Goal: Task Accomplishment & Management: Use online tool/utility

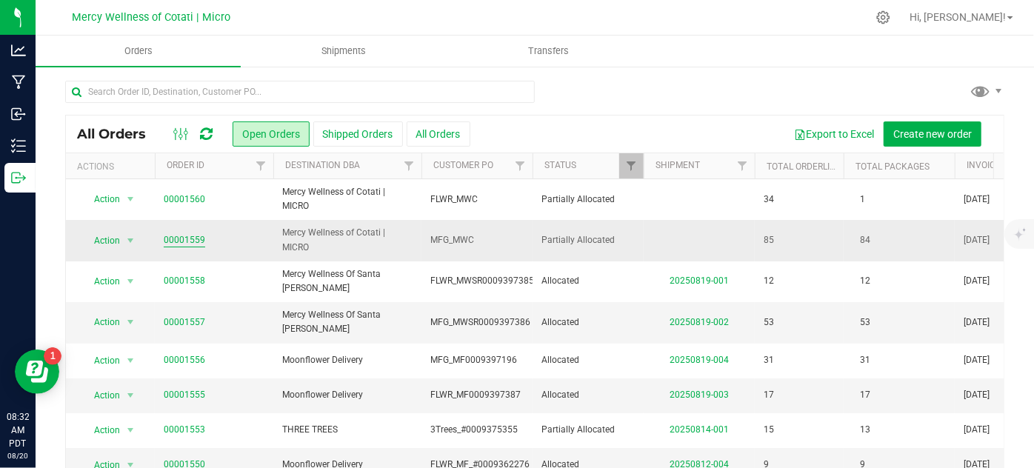
click at [190, 240] on link "00001559" at bounding box center [184, 240] width 41 height 14
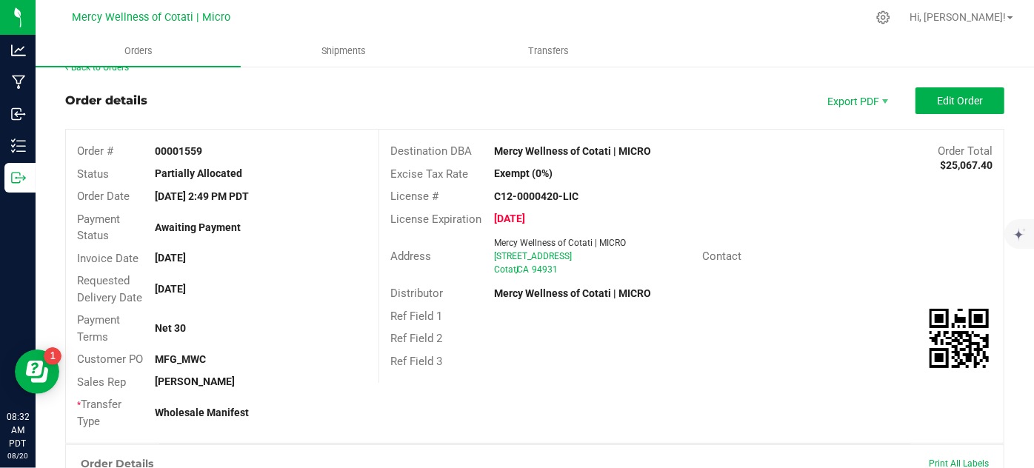
scroll to position [152, 0]
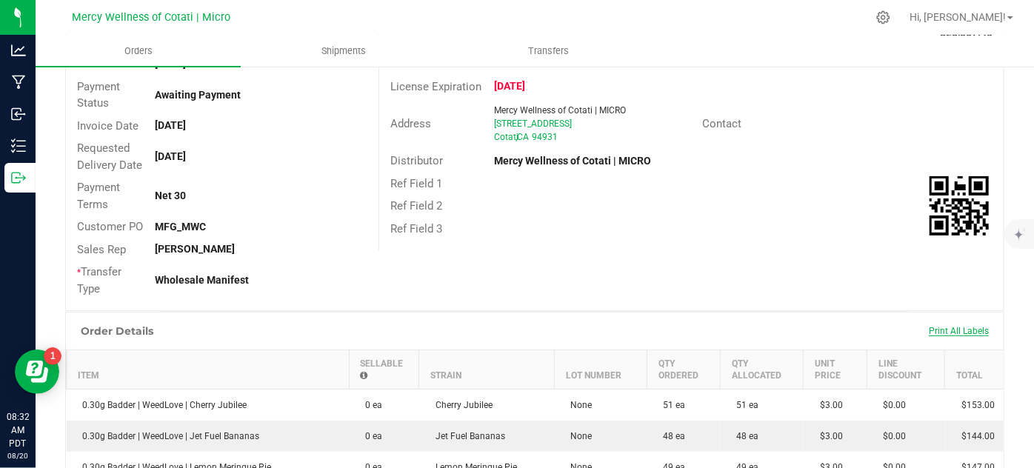
click at [951, 328] on span "Print All Labels" at bounding box center [959, 331] width 60 height 10
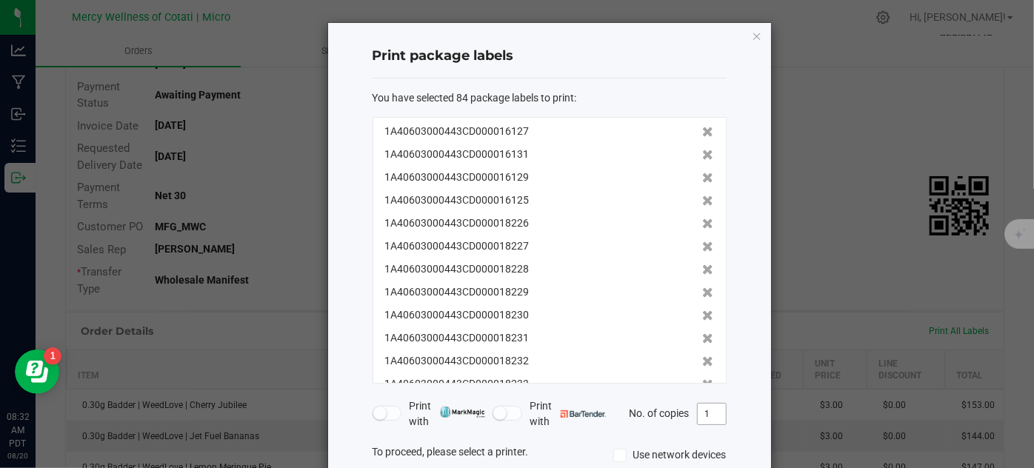
click at [715, 414] on input "1" at bounding box center [712, 414] width 28 height 21
type input "2"
click at [730, 412] on div "Print package labels You have selected 84 package labels to print : 1A406030004…" at bounding box center [549, 324] width 443 height 603
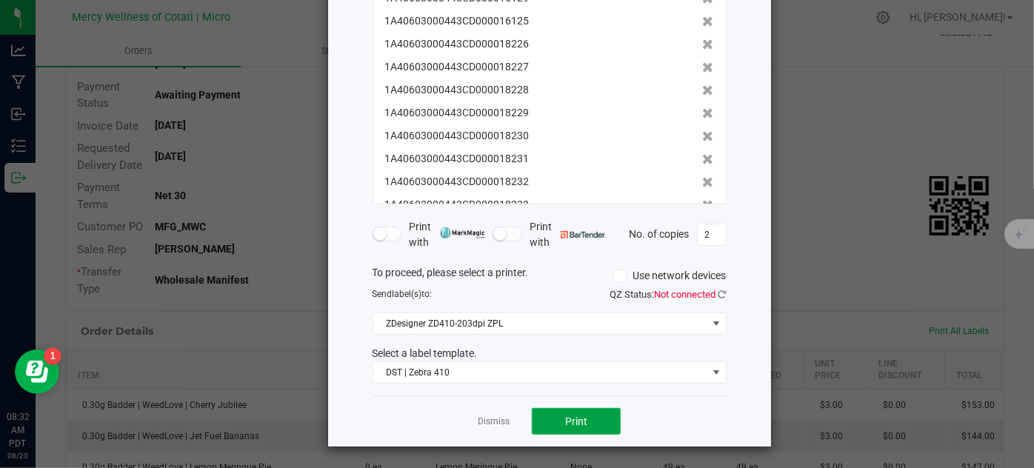
click at [593, 425] on button "Print" at bounding box center [576, 421] width 89 height 27
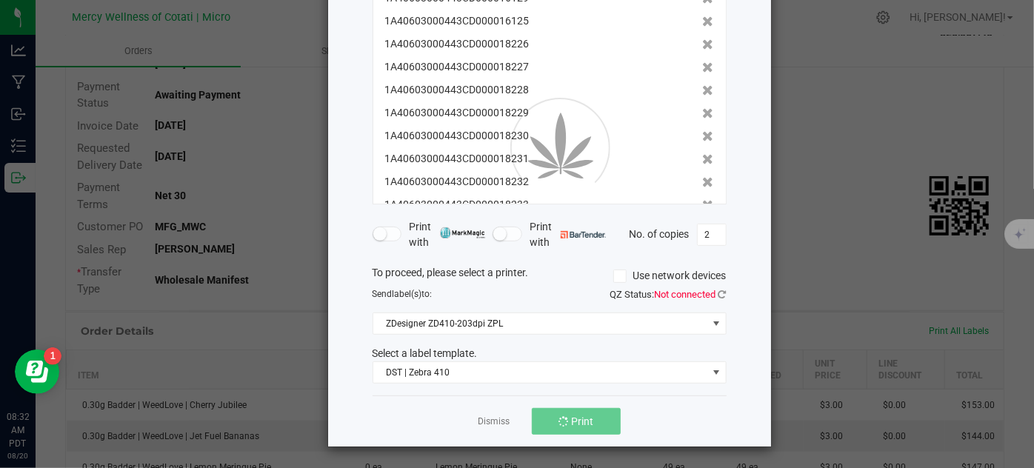
click at [487, 420] on div at bounding box center [549, 145] width 443 height 603
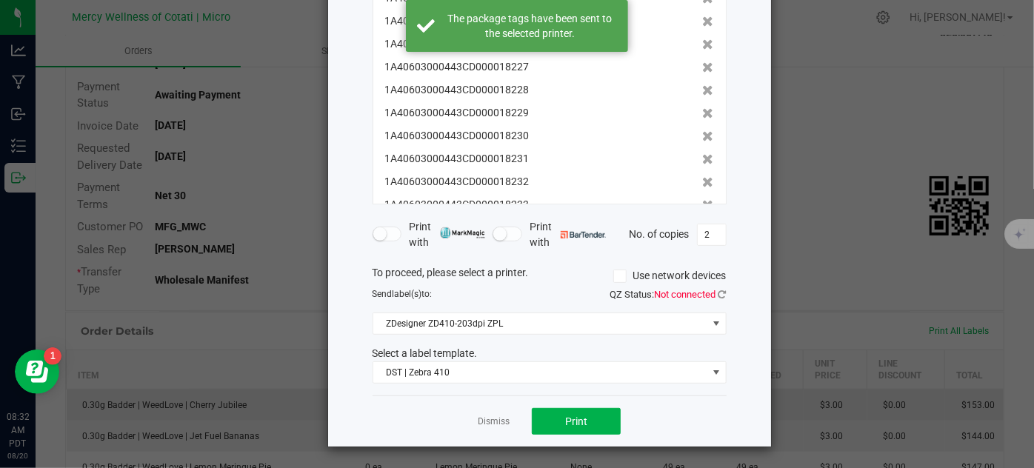
click at [484, 415] on link "Dismiss" at bounding box center [494, 421] width 32 height 13
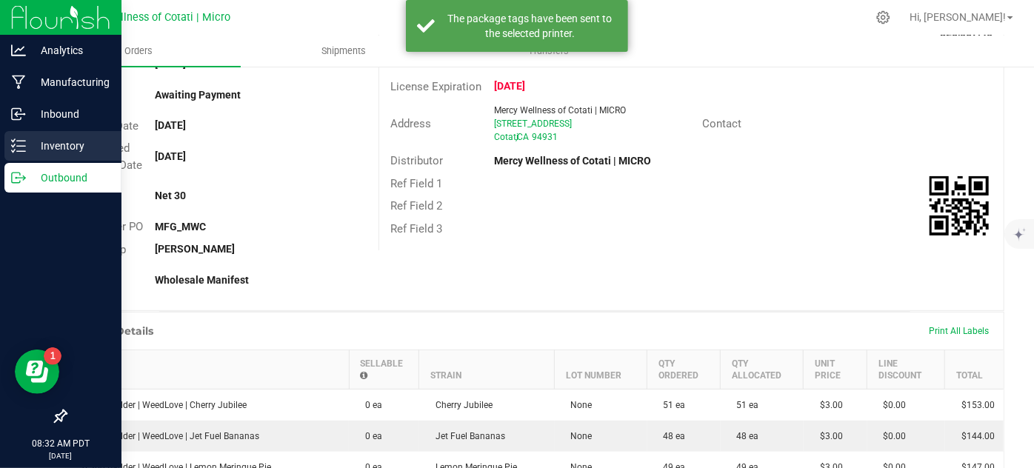
click at [56, 145] on p "Inventory" at bounding box center [70, 146] width 89 height 18
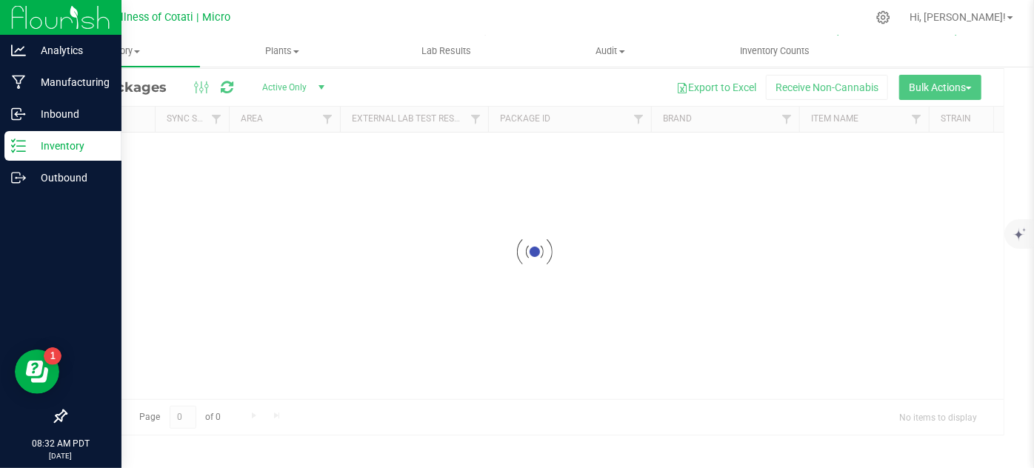
scroll to position [49, 0]
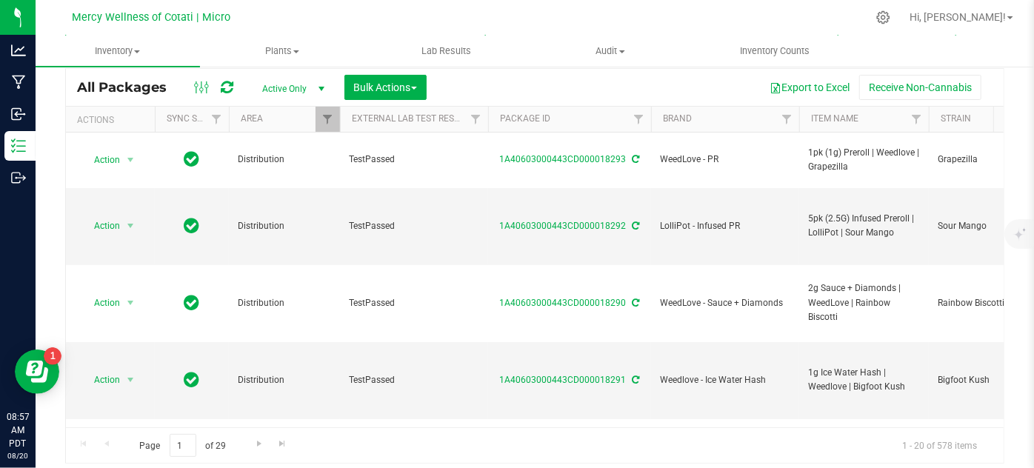
click at [197, 56] on input "text" at bounding box center [275, 45] width 421 height 22
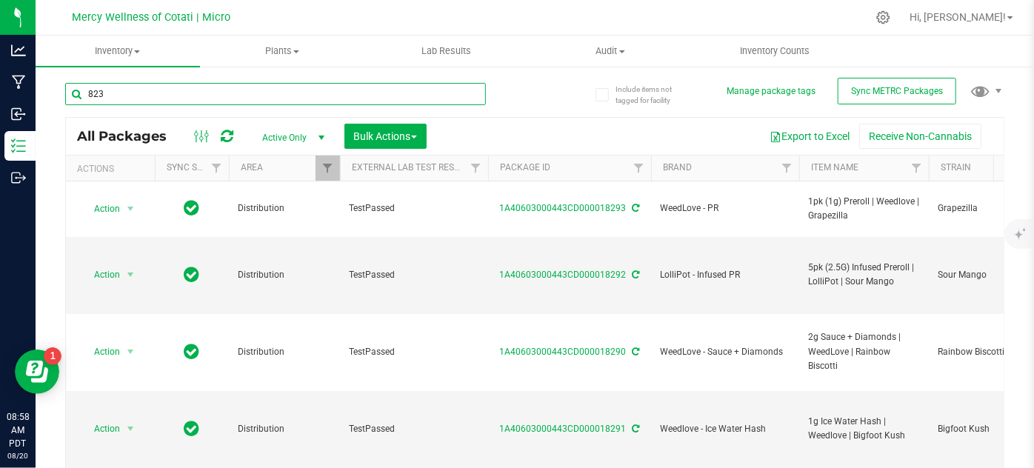
type input "8230"
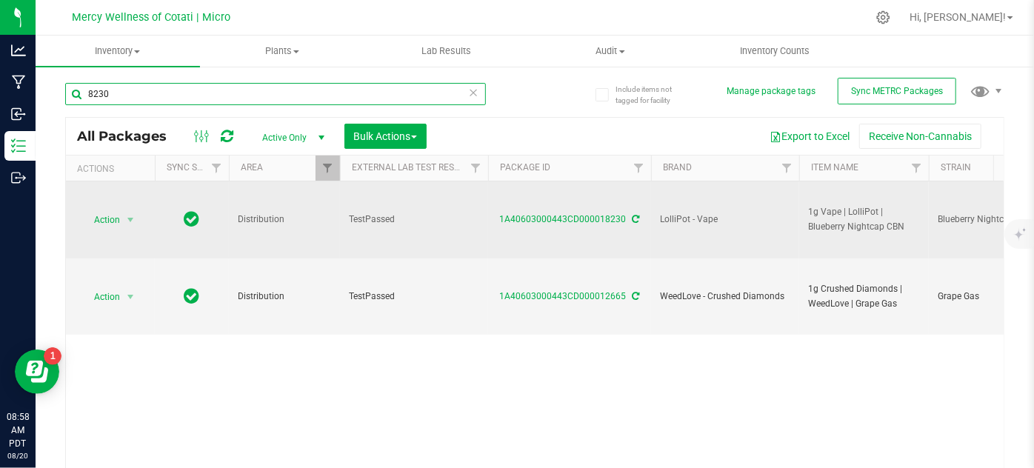
type input "[DATE]"
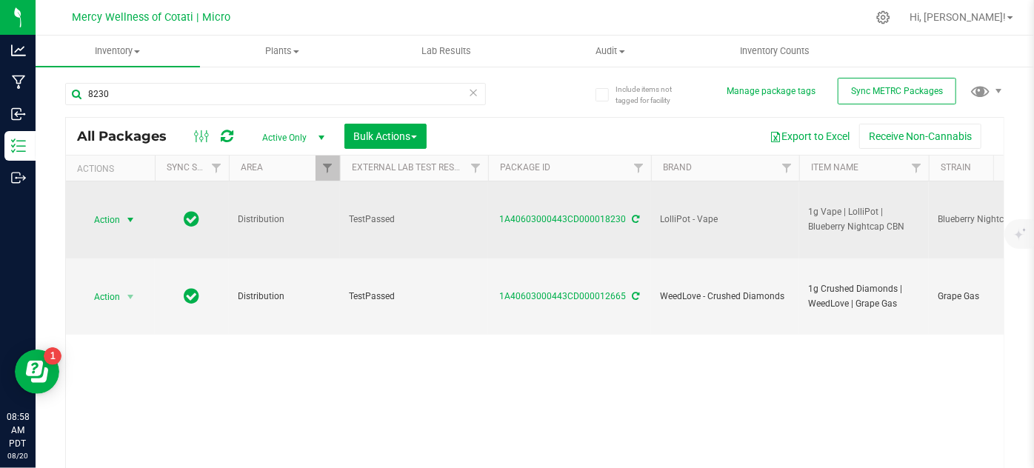
click at [121, 218] on span "select" at bounding box center [130, 220] width 19 height 21
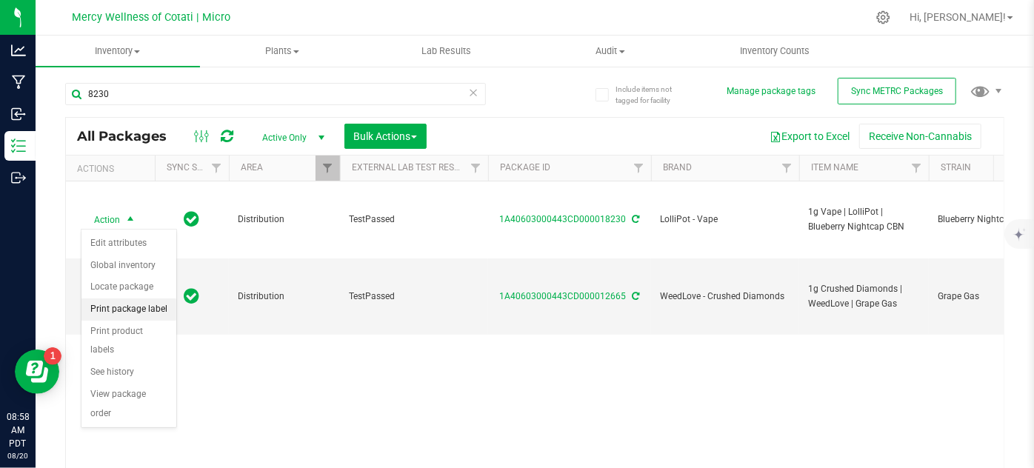
click at [138, 308] on li "Print package label" at bounding box center [128, 309] width 95 height 22
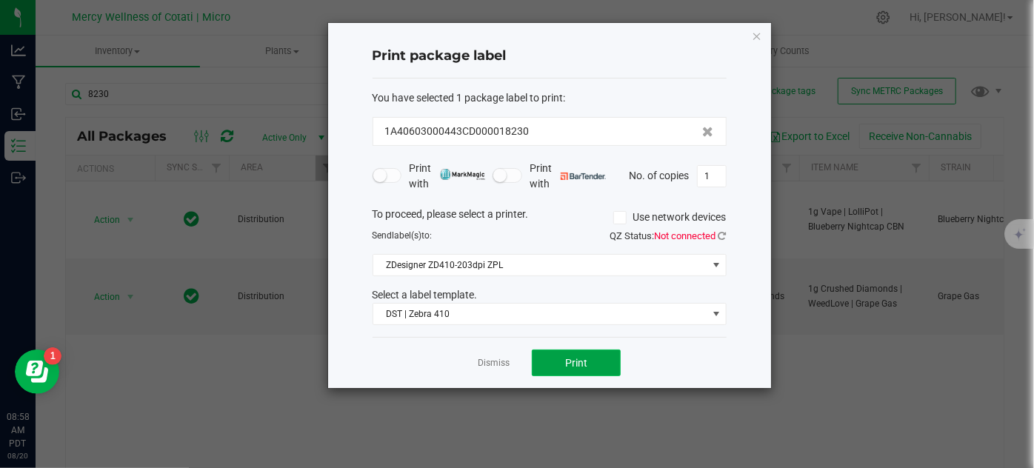
click at [587, 363] on button "Print" at bounding box center [576, 363] width 89 height 27
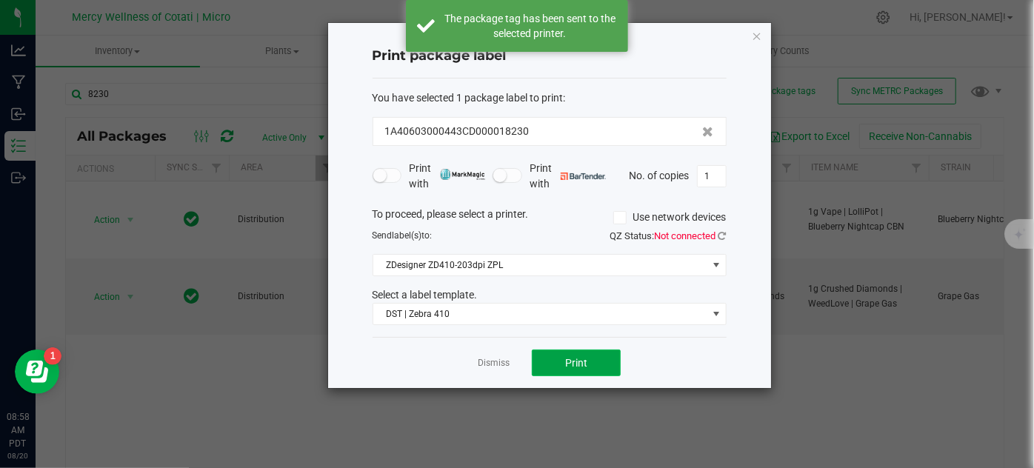
click at [587, 363] on button "Print" at bounding box center [576, 363] width 89 height 27
click at [499, 361] on link "Dismiss" at bounding box center [494, 363] width 32 height 13
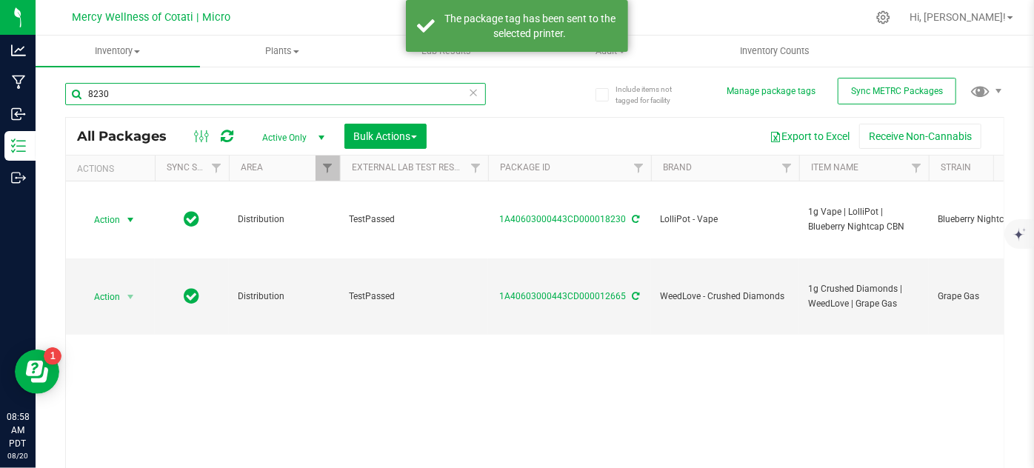
click at [161, 96] on input "8230" at bounding box center [275, 94] width 421 height 22
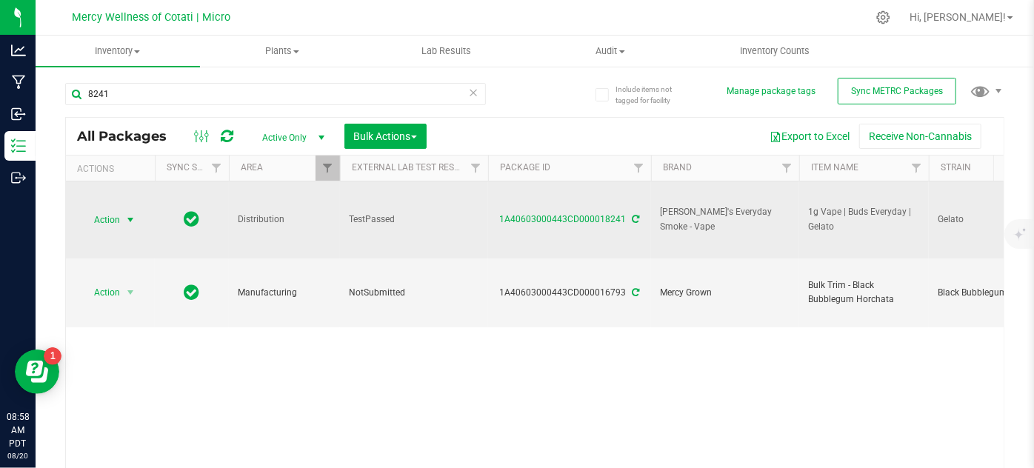
click at [107, 221] on span "Action" at bounding box center [101, 220] width 40 height 21
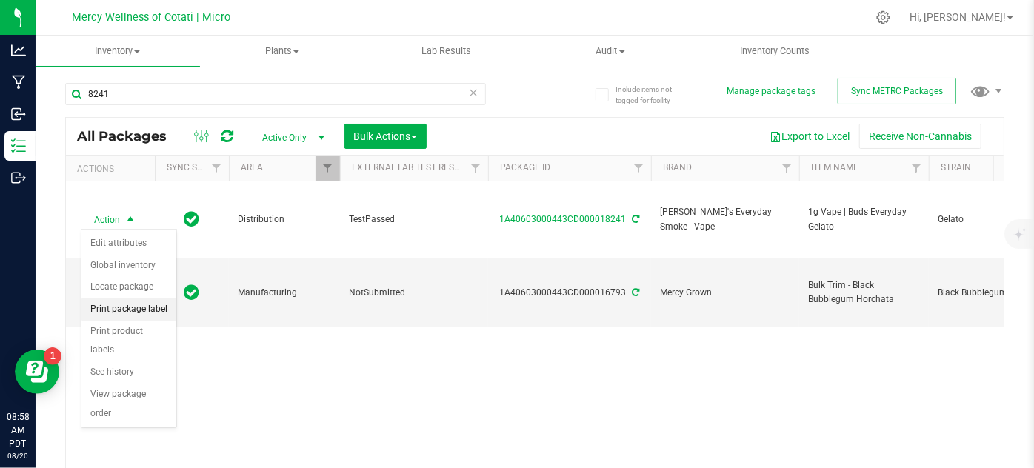
click at [151, 310] on li "Print package label" at bounding box center [128, 309] width 95 height 22
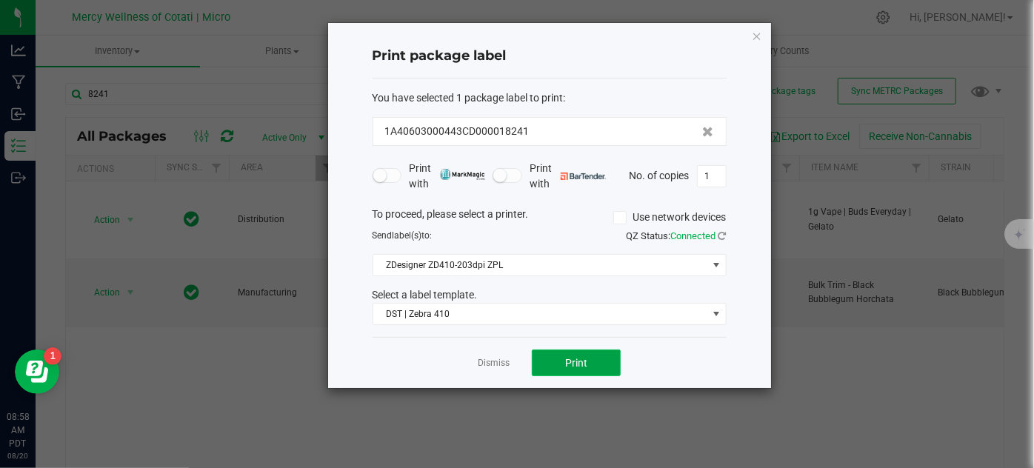
click at [582, 364] on span "Print" at bounding box center [576, 363] width 22 height 12
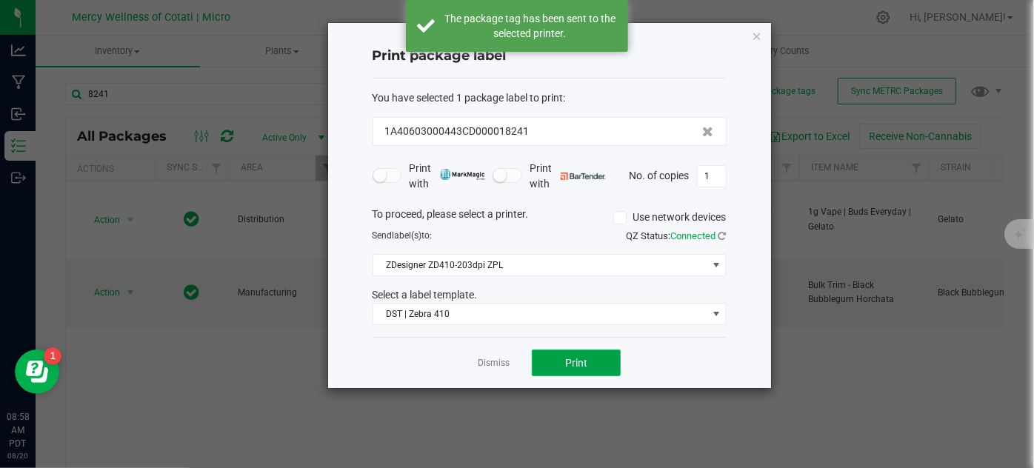
click at [581, 364] on span "Print" at bounding box center [576, 363] width 22 height 12
click at [486, 364] on link "Dismiss" at bounding box center [494, 363] width 32 height 13
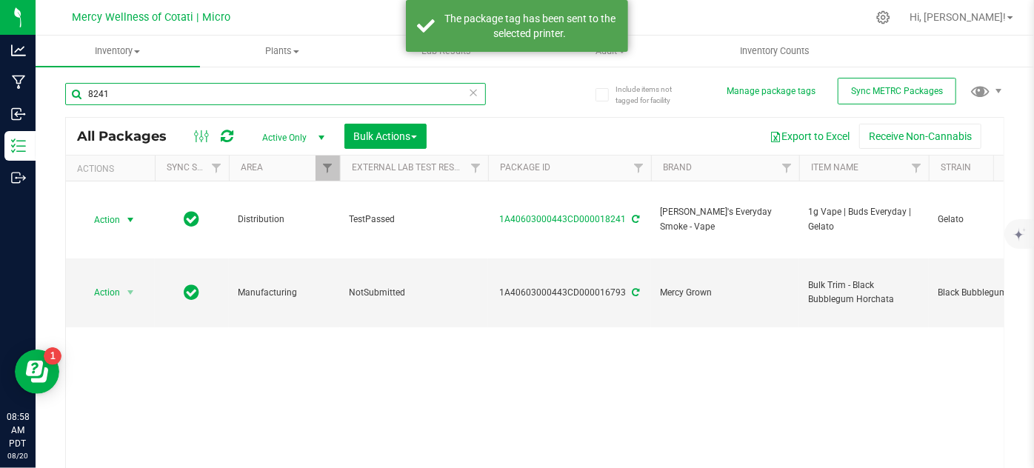
click at [185, 90] on input "8241" at bounding box center [275, 94] width 421 height 22
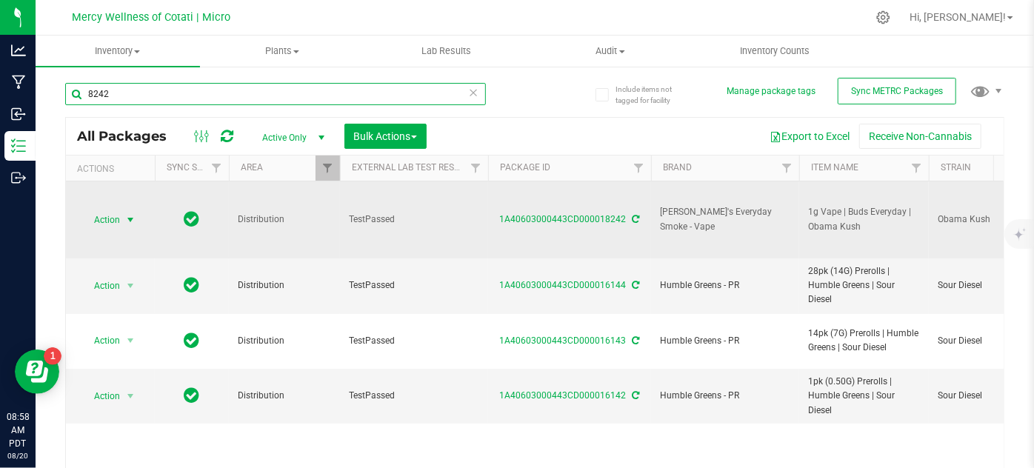
type input "8242"
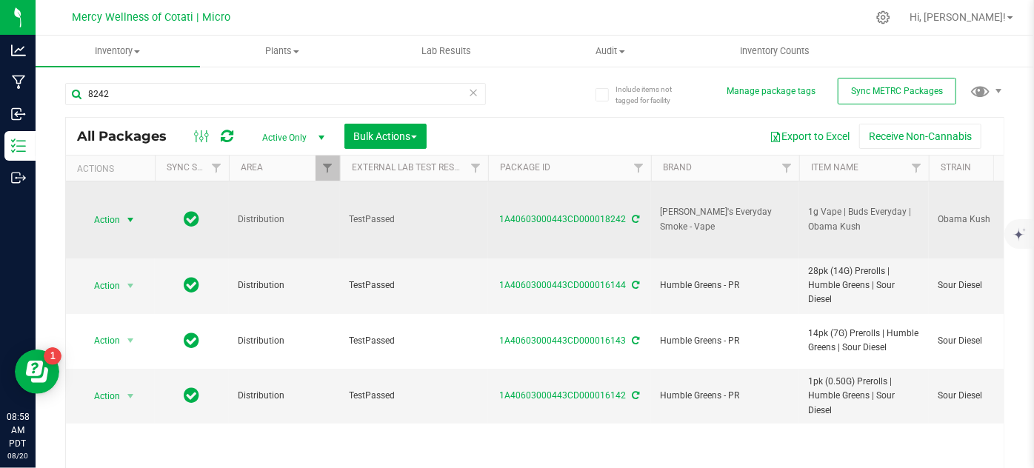
click at [113, 221] on span "Action" at bounding box center [101, 220] width 40 height 21
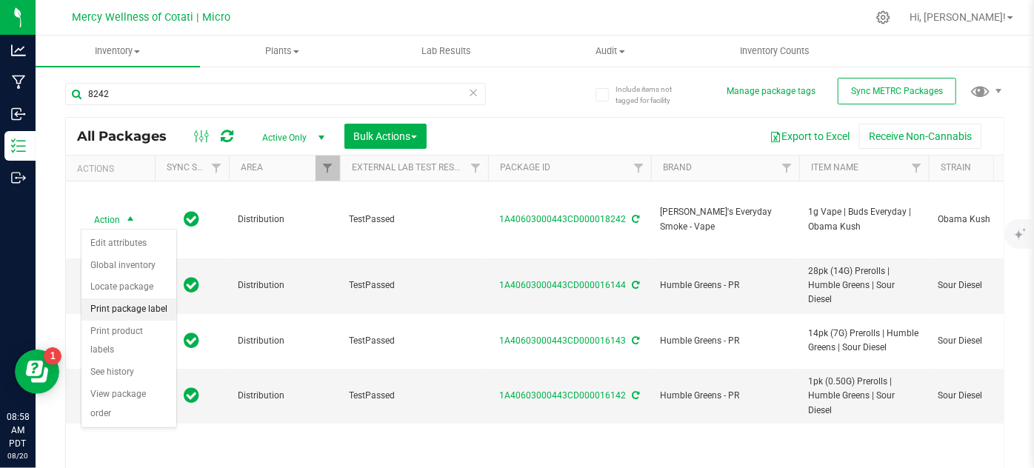
click at [146, 304] on li "Print package label" at bounding box center [128, 309] width 95 height 22
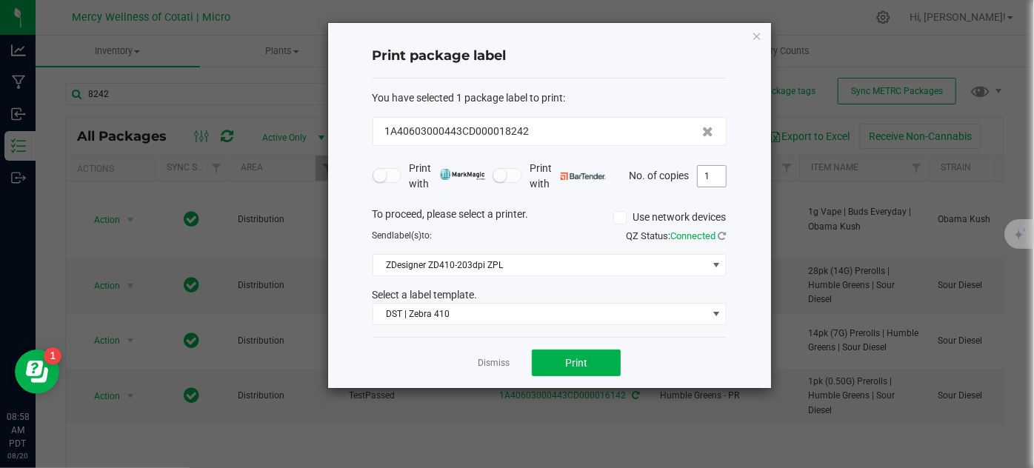
click at [704, 183] on input "1" at bounding box center [712, 176] width 28 height 21
type input "4"
click at [578, 357] on span "Print" at bounding box center [576, 363] width 22 height 12
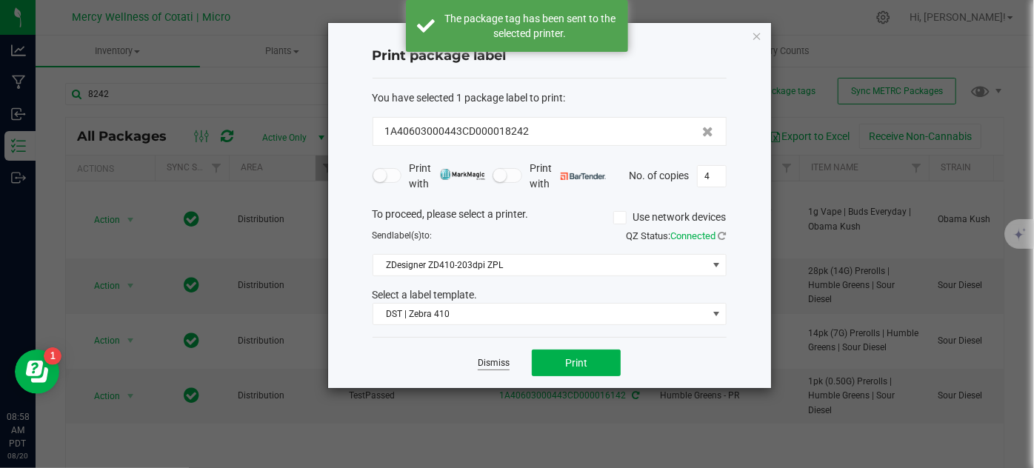
click at [487, 361] on link "Dismiss" at bounding box center [494, 363] width 32 height 13
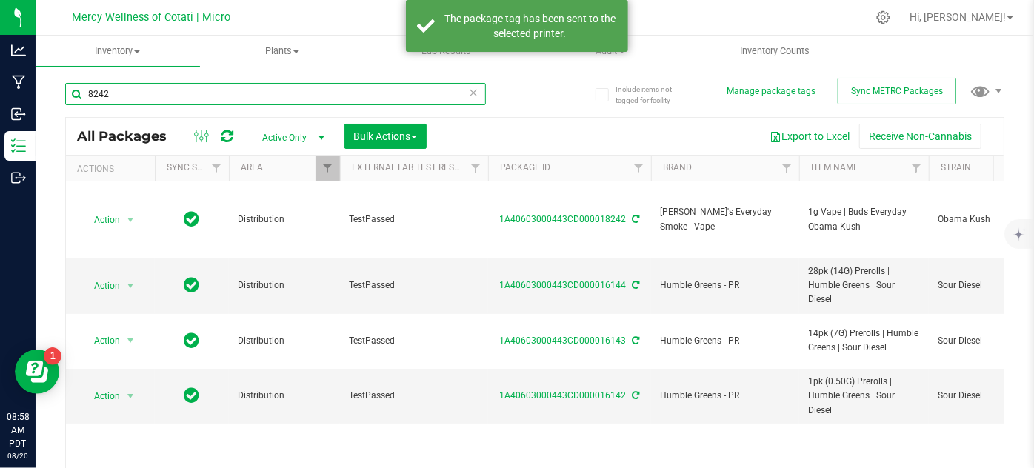
click at [127, 87] on input "8242" at bounding box center [275, 94] width 421 height 22
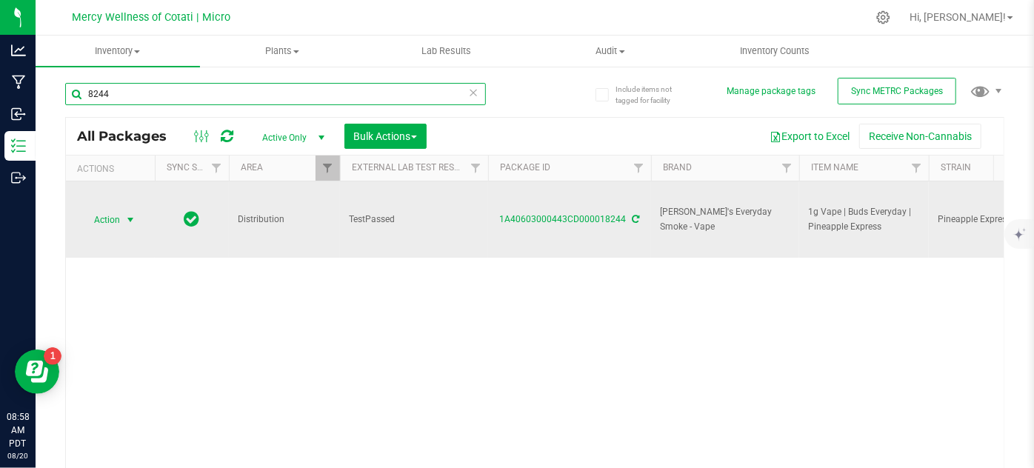
type input "8244"
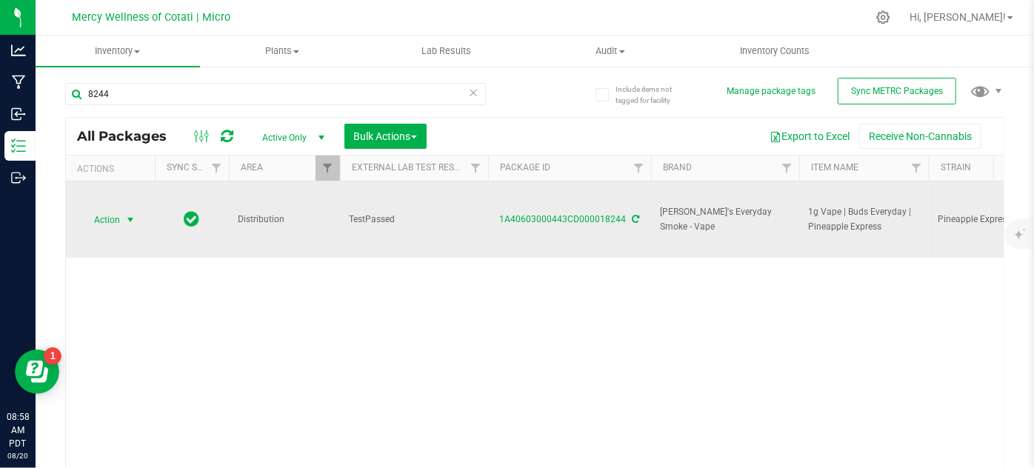
click at [116, 219] on span "Action" at bounding box center [101, 220] width 40 height 21
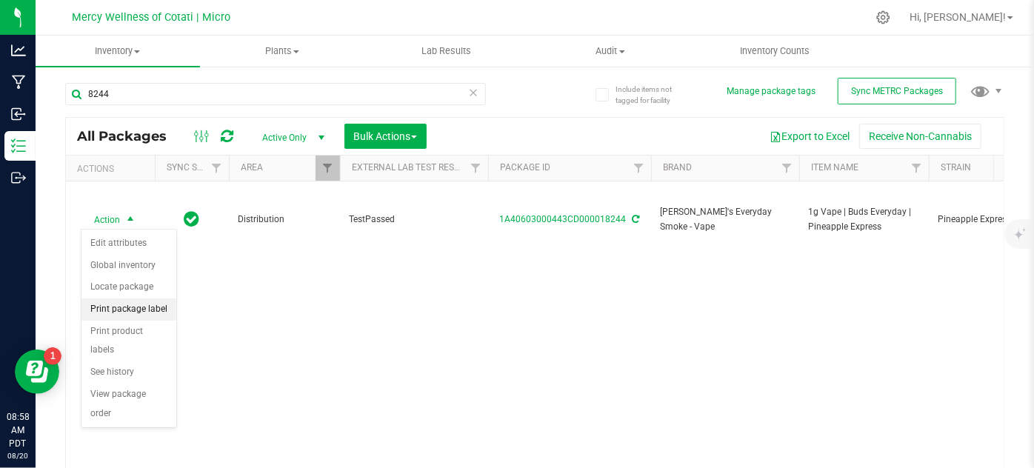
click at [128, 311] on li "Print package label" at bounding box center [128, 309] width 95 height 22
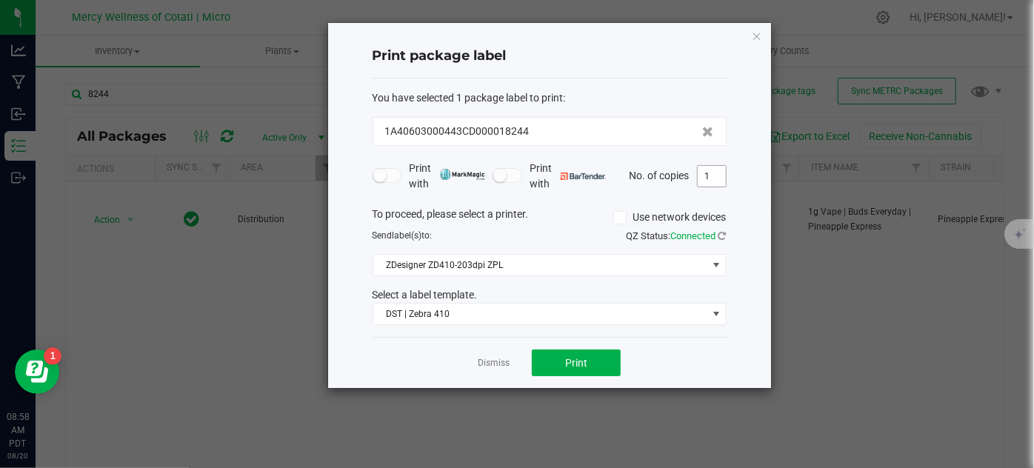
click at [711, 179] on input "1" at bounding box center [712, 176] width 28 height 21
type input "4"
click at [590, 360] on button "Print" at bounding box center [576, 363] width 89 height 27
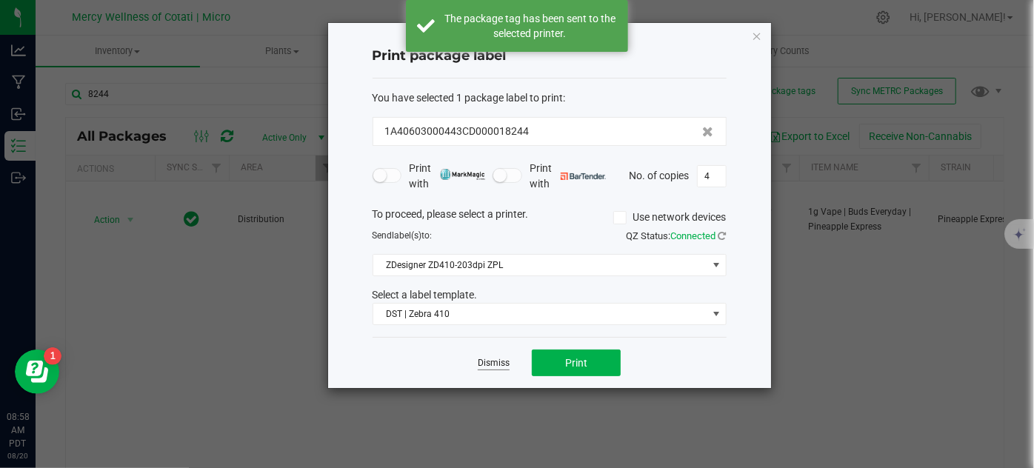
click at [498, 361] on link "Dismiss" at bounding box center [494, 363] width 32 height 13
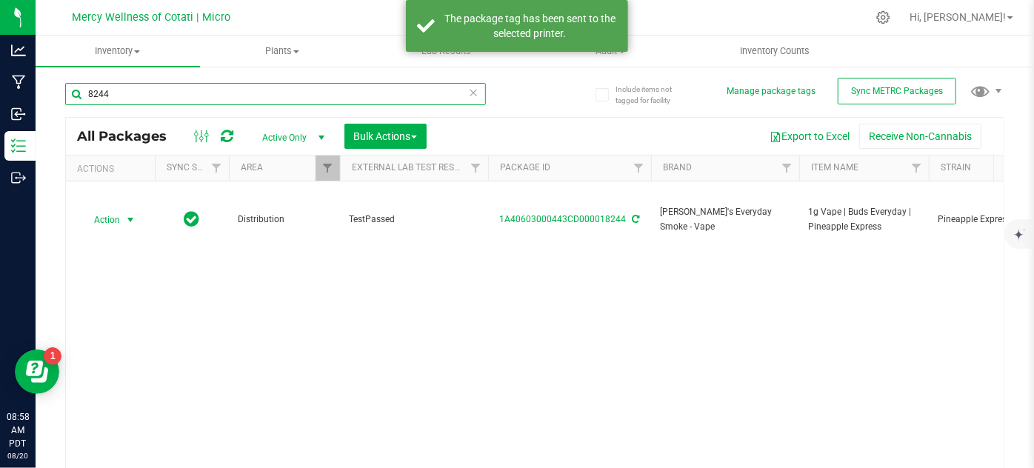
click at [241, 101] on input "8244" at bounding box center [275, 94] width 421 height 22
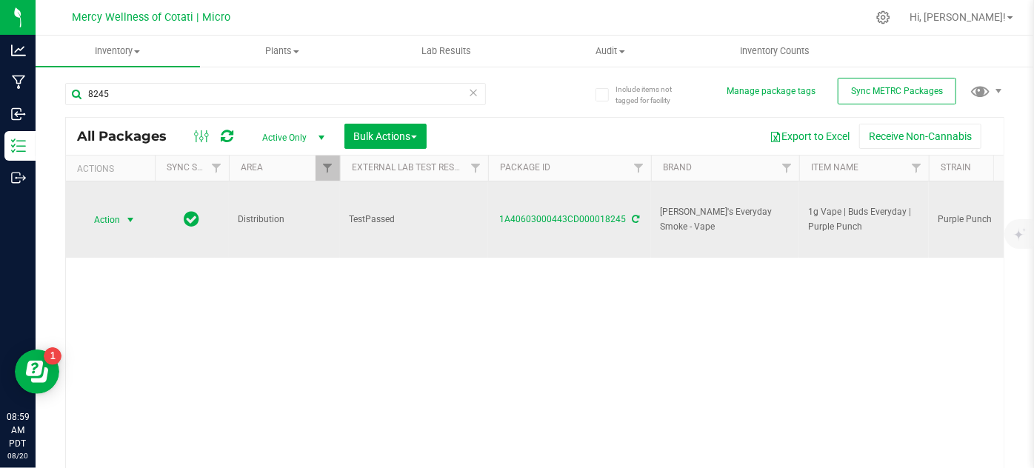
click at [109, 221] on span "Action" at bounding box center [101, 220] width 40 height 21
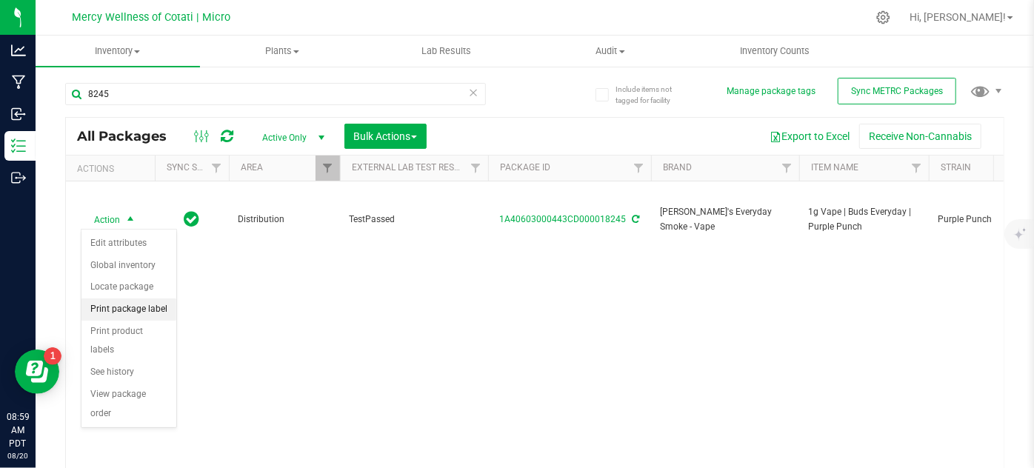
click at [144, 310] on li "Print package label" at bounding box center [128, 309] width 95 height 22
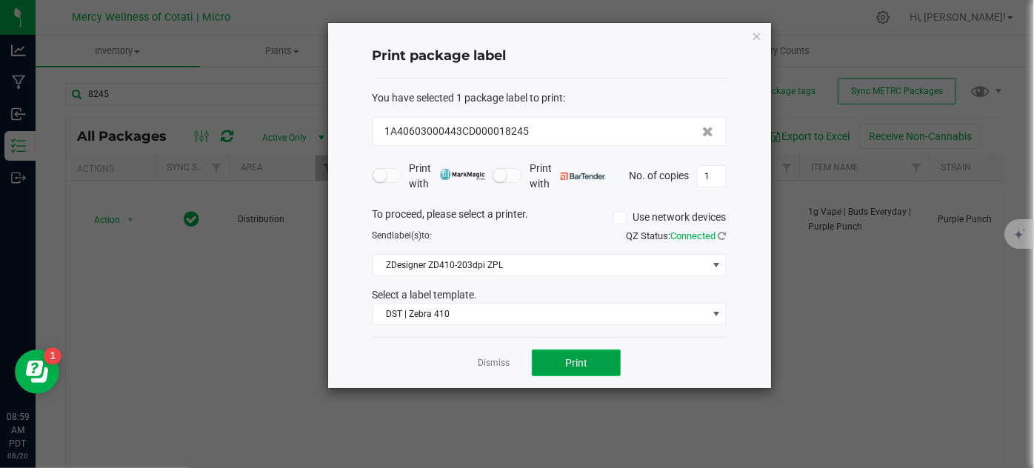
click at [593, 353] on button "Print" at bounding box center [576, 363] width 89 height 27
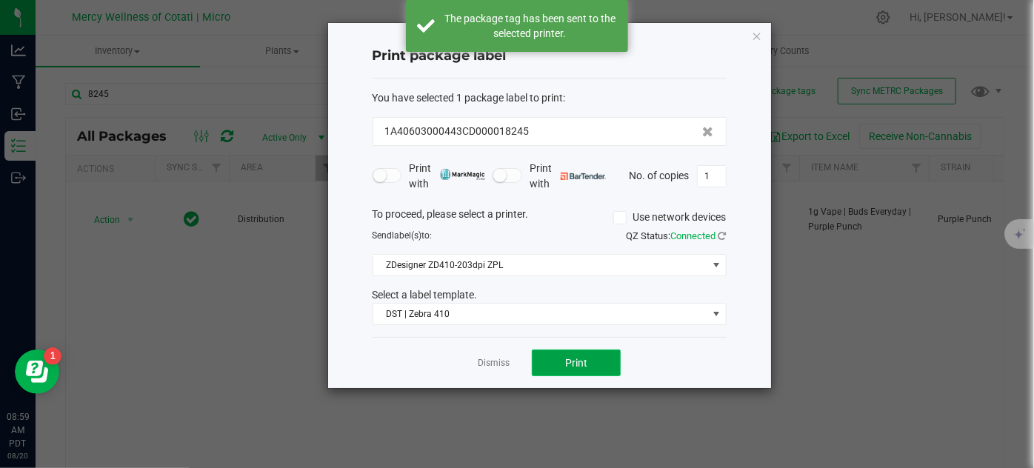
click at [593, 359] on button "Print" at bounding box center [576, 363] width 89 height 27
click at [493, 363] on link "Dismiss" at bounding box center [494, 363] width 32 height 13
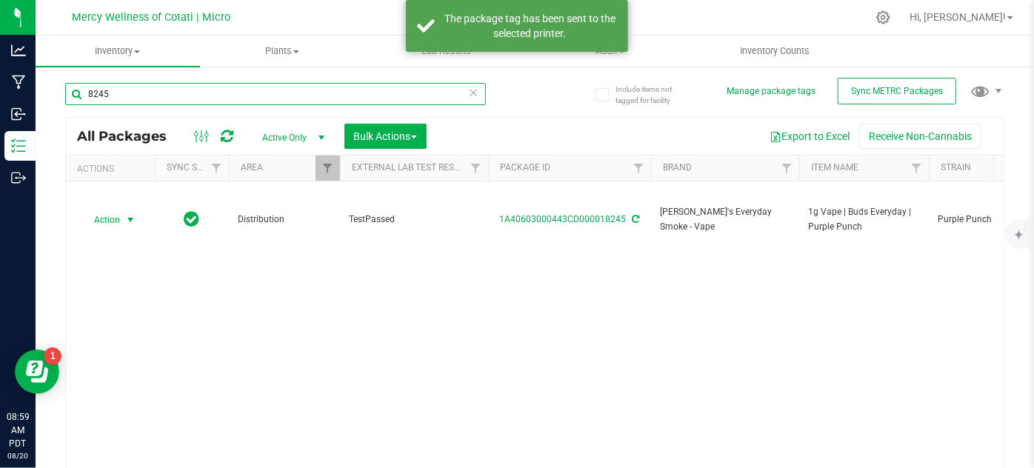
click at [181, 92] on input "8245" at bounding box center [275, 94] width 421 height 22
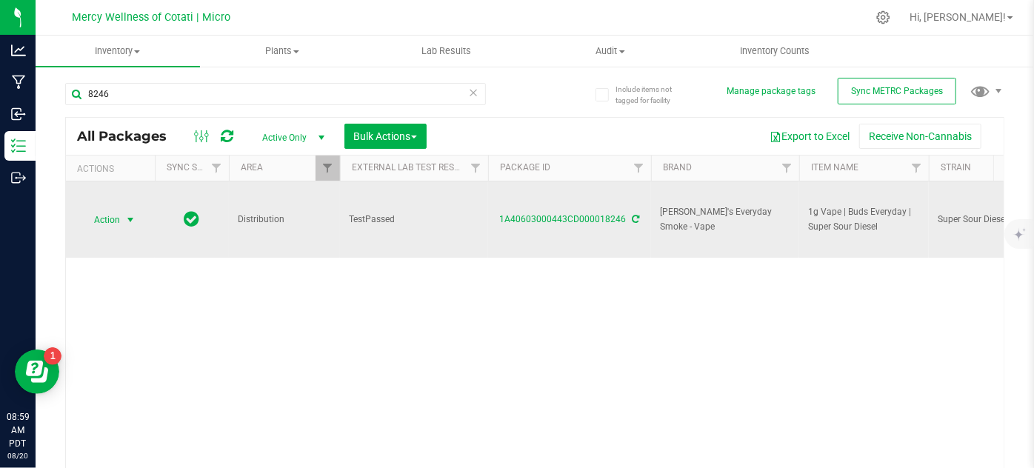
click at [120, 210] on span "Action" at bounding box center [101, 220] width 40 height 21
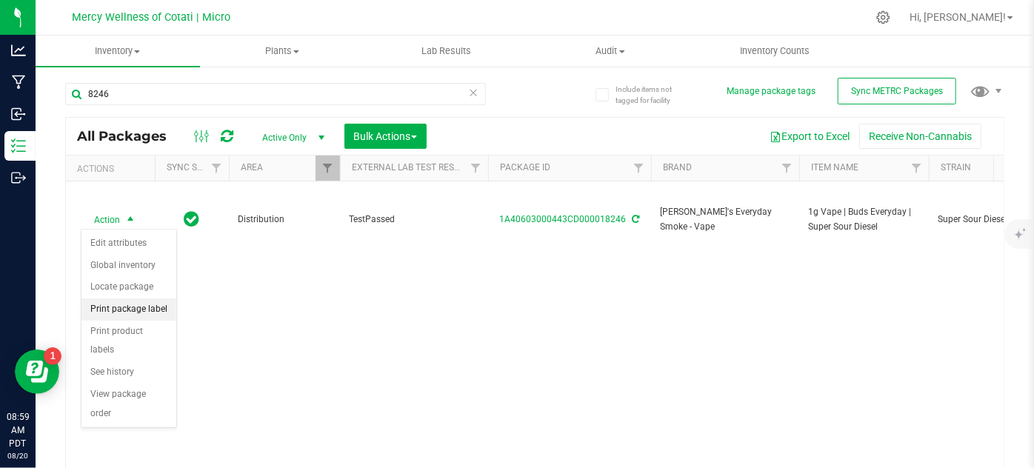
click at [158, 308] on li "Print package label" at bounding box center [128, 309] width 95 height 22
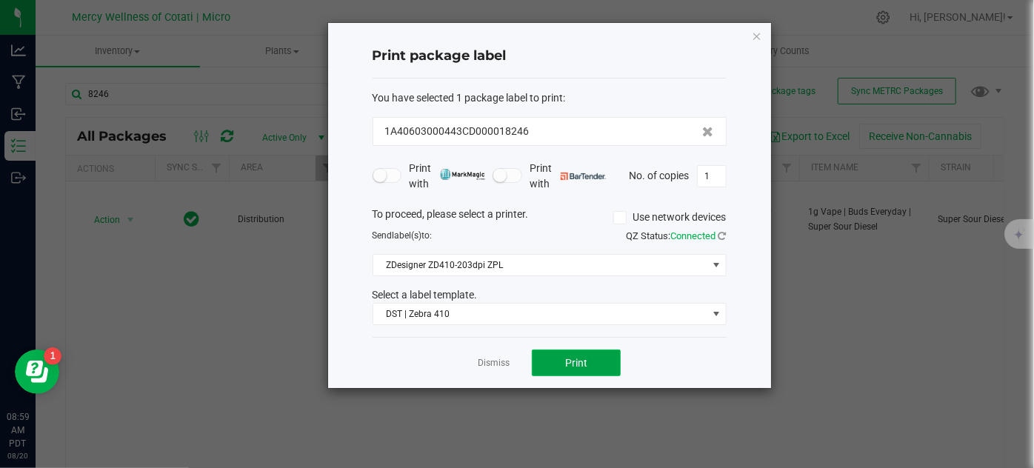
click at [599, 358] on button "Print" at bounding box center [576, 363] width 89 height 27
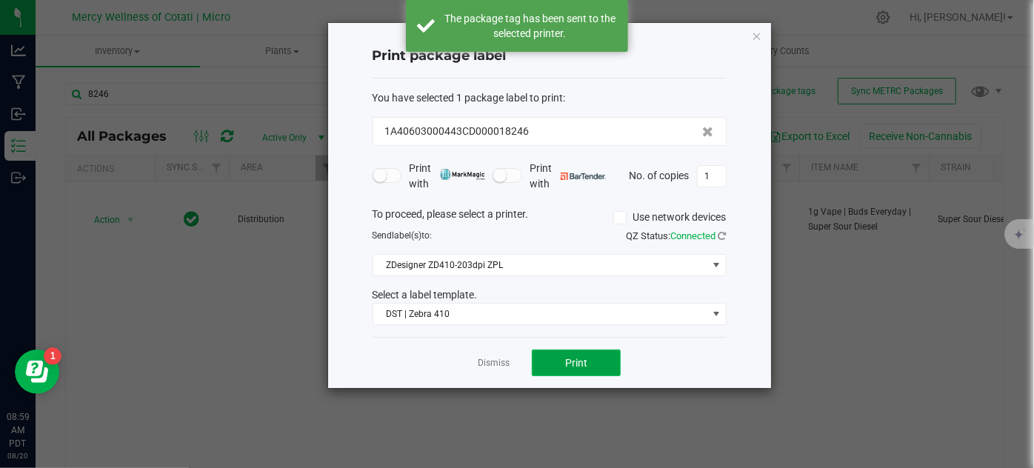
click at [599, 358] on button "Print" at bounding box center [576, 363] width 89 height 27
click at [498, 359] on link "Dismiss" at bounding box center [494, 363] width 32 height 13
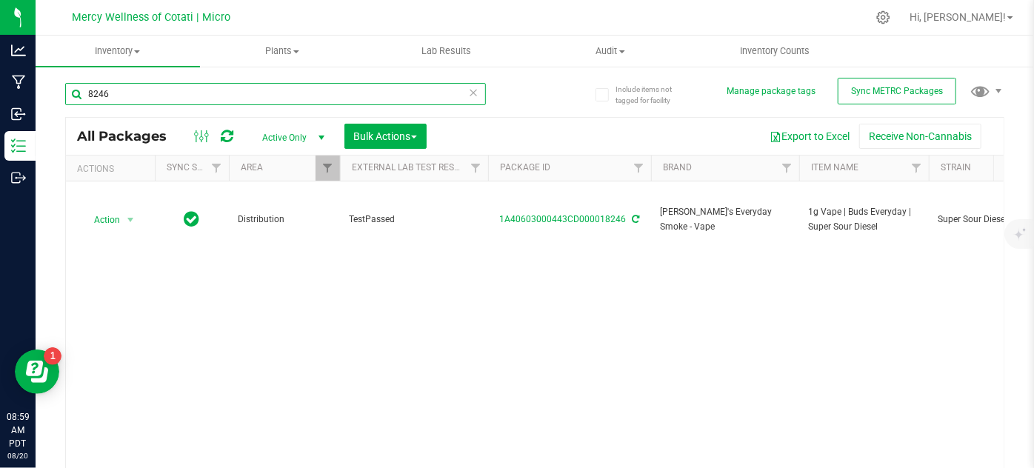
click at [128, 96] on input "8246" at bounding box center [275, 94] width 421 height 22
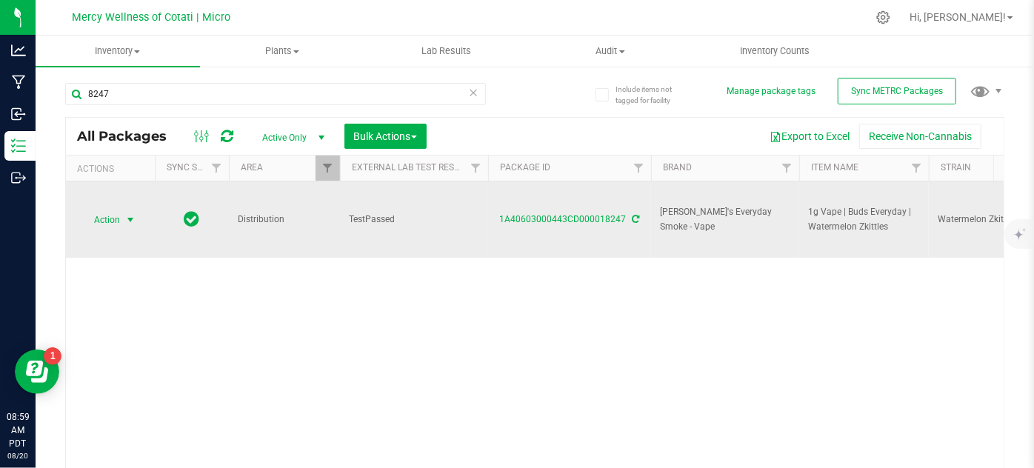
click at [104, 224] on span "Action" at bounding box center [101, 220] width 40 height 21
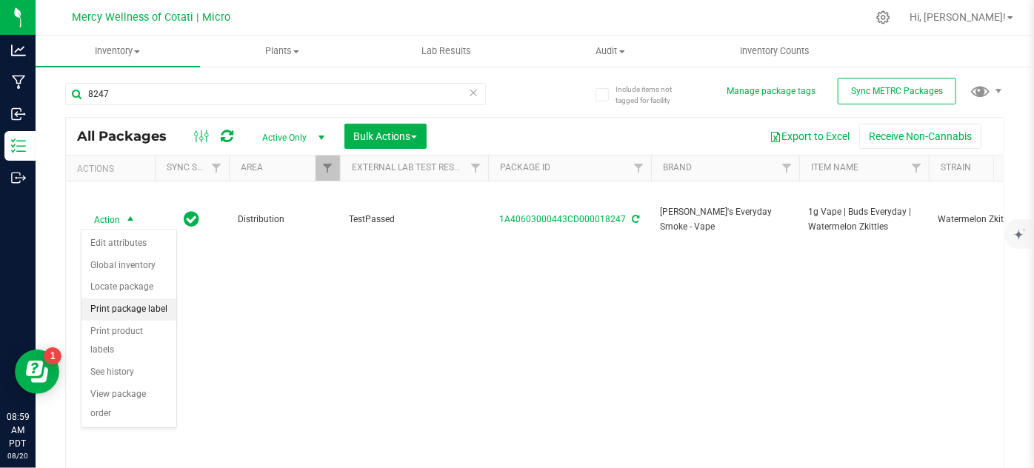
click at [140, 308] on li "Print package label" at bounding box center [128, 309] width 95 height 22
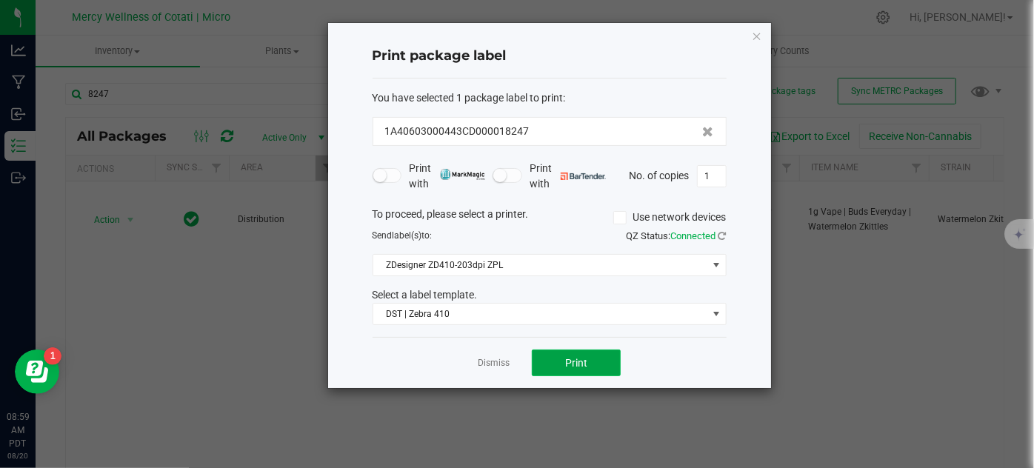
click at [553, 352] on button "Print" at bounding box center [576, 363] width 89 height 27
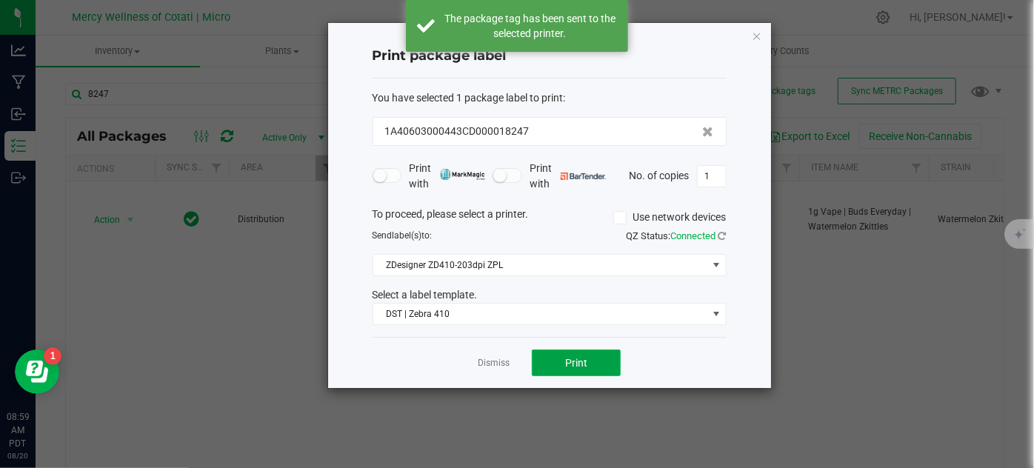
click at [553, 352] on button "Print" at bounding box center [576, 363] width 89 height 27
click at [490, 358] on link "Dismiss" at bounding box center [494, 363] width 32 height 13
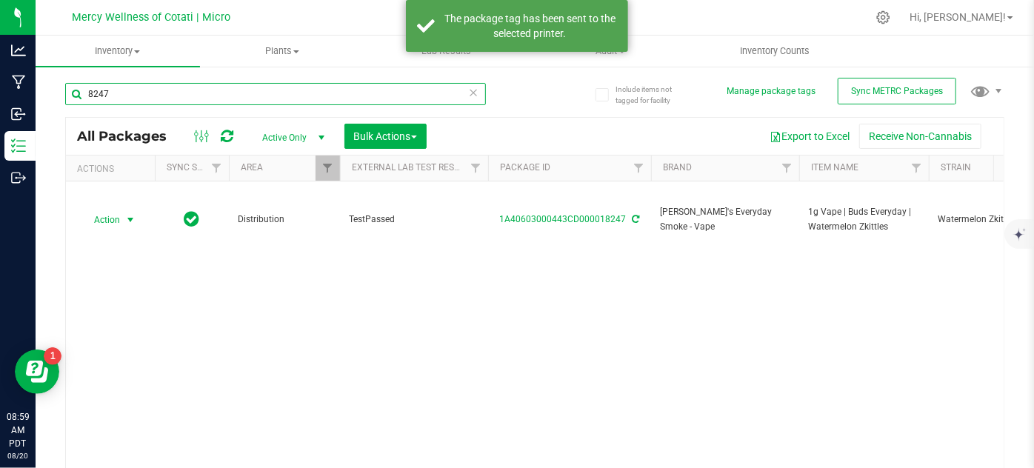
click at [160, 89] on input "8247" at bounding box center [275, 94] width 421 height 22
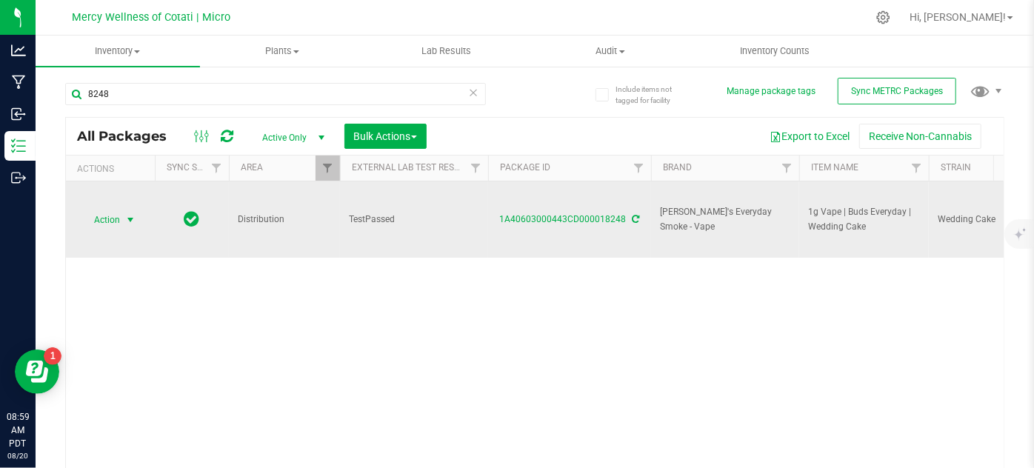
click at [116, 218] on span "Action" at bounding box center [101, 220] width 40 height 21
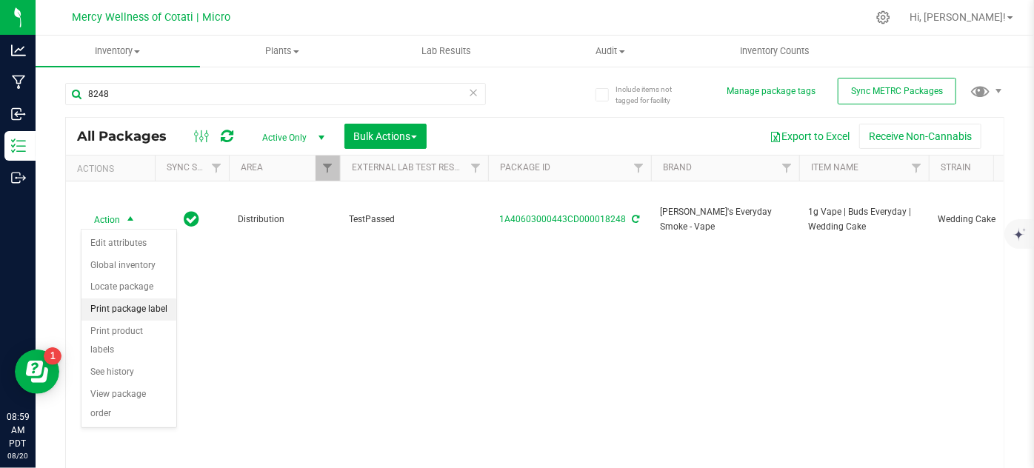
click at [142, 307] on li "Print package label" at bounding box center [128, 309] width 95 height 22
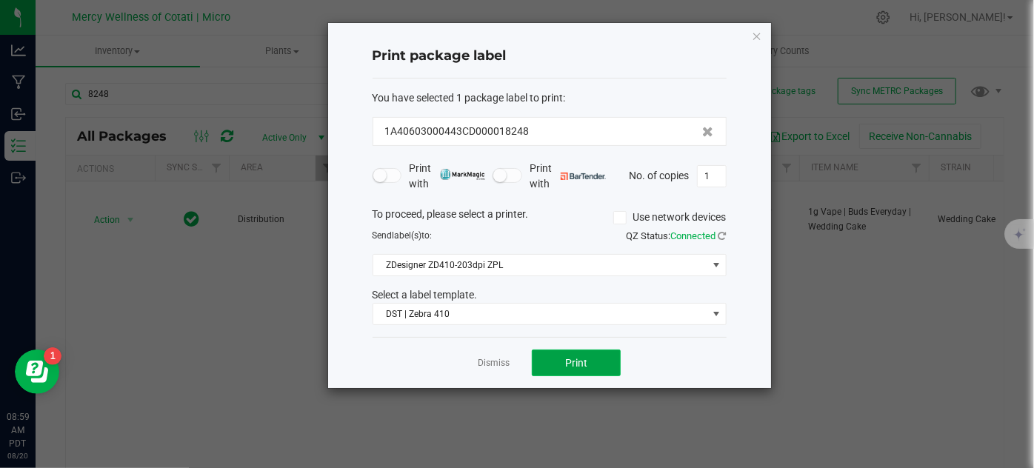
click at [604, 370] on button "Print" at bounding box center [576, 363] width 89 height 27
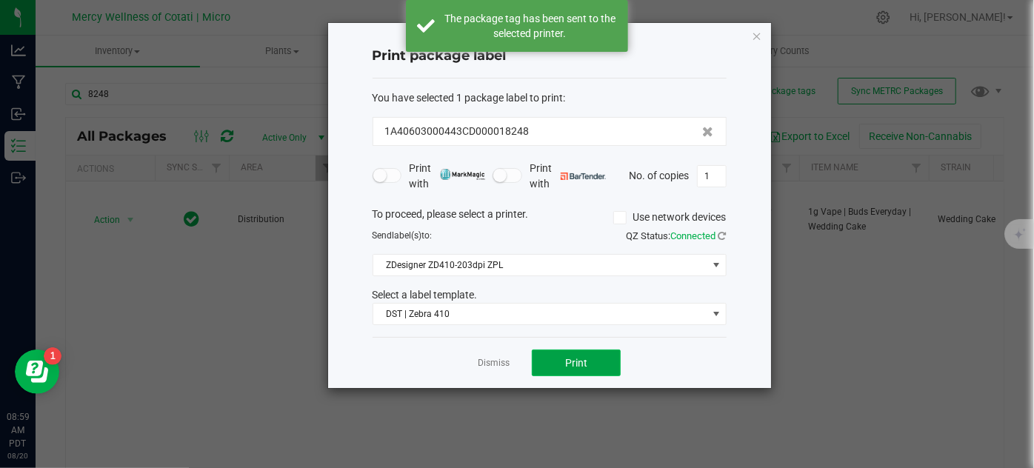
click at [604, 370] on button "Print" at bounding box center [576, 363] width 89 height 27
click at [491, 361] on link "Dismiss" at bounding box center [494, 363] width 32 height 13
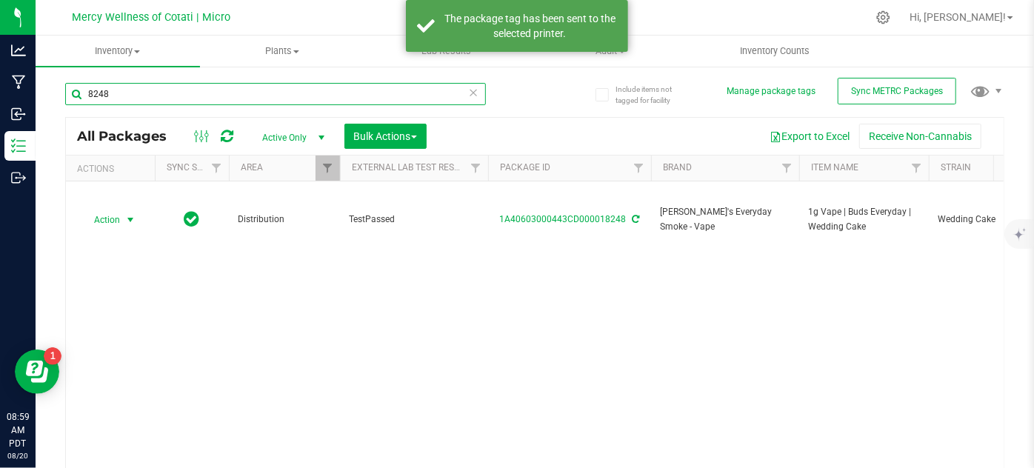
click at [133, 96] on input "8248" at bounding box center [275, 94] width 421 height 22
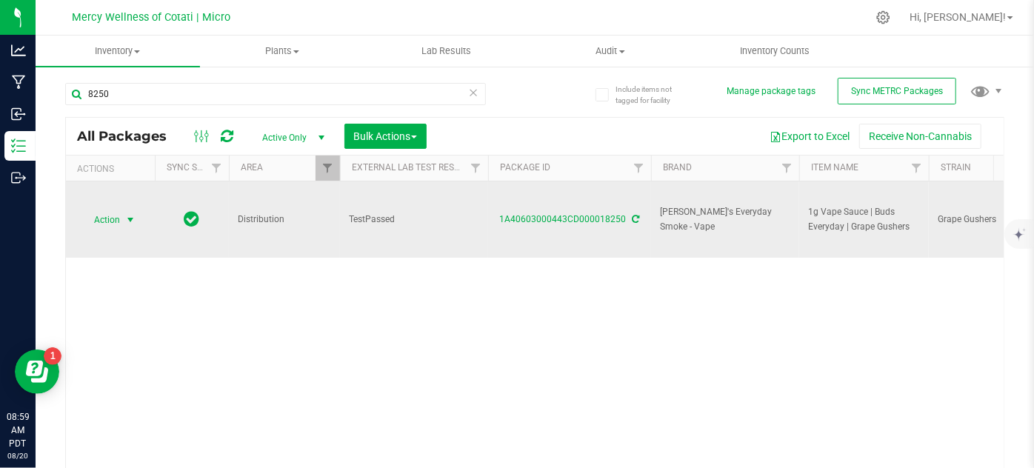
click at [128, 216] on span "select" at bounding box center [130, 220] width 12 height 12
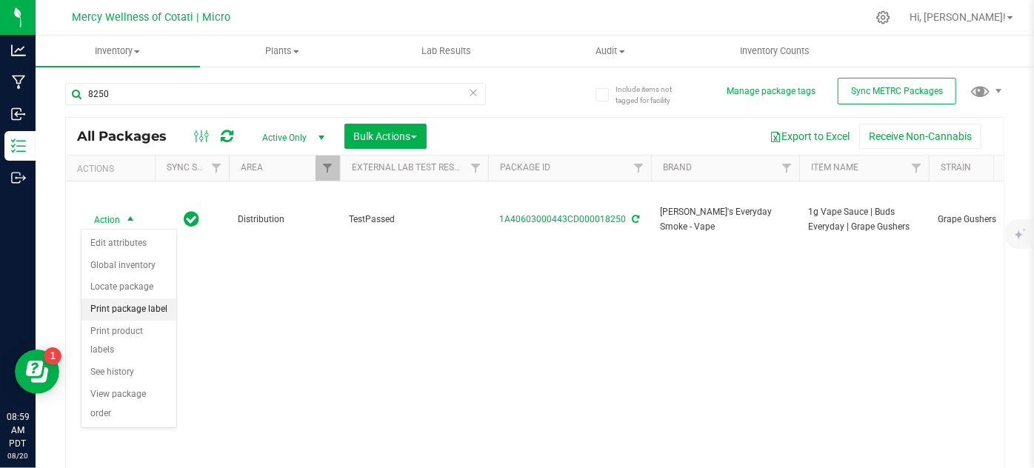
click at [137, 310] on li "Print package label" at bounding box center [128, 309] width 95 height 22
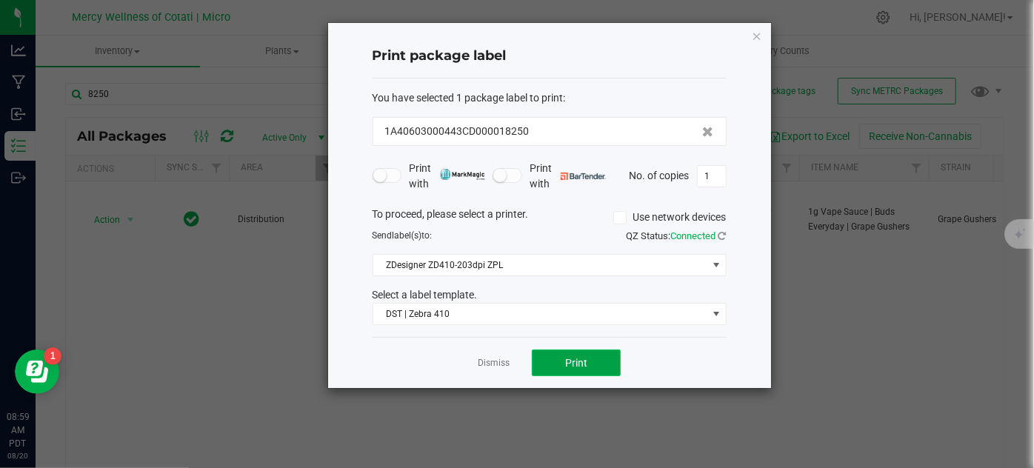
click at [549, 364] on button "Print" at bounding box center [576, 363] width 89 height 27
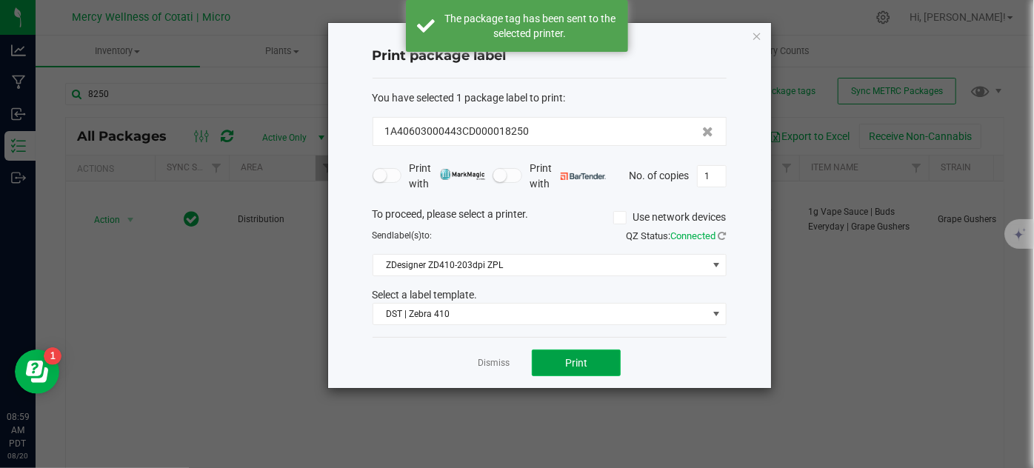
click at [549, 364] on button "Print" at bounding box center [576, 363] width 89 height 27
click at [495, 363] on link "Dismiss" at bounding box center [494, 363] width 32 height 13
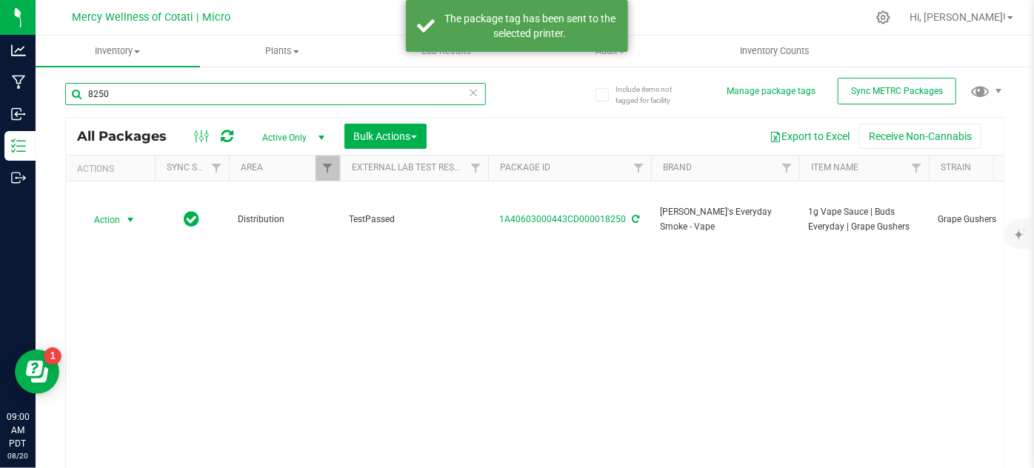
click at [117, 86] on input "8250" at bounding box center [275, 94] width 421 height 22
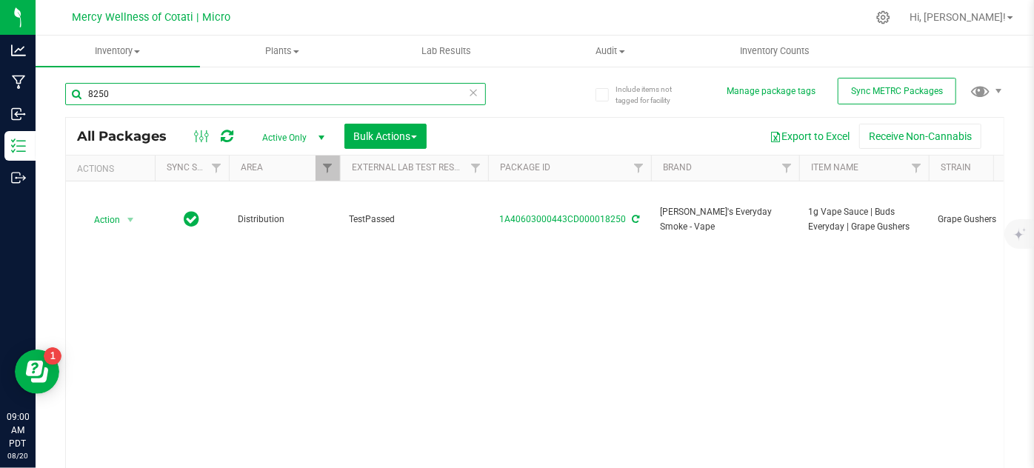
type input "825"
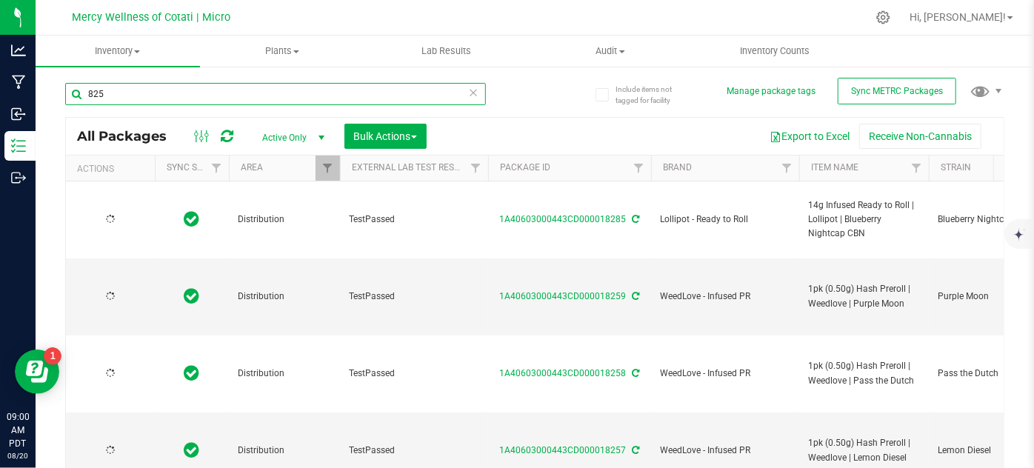
type input "[DATE]"
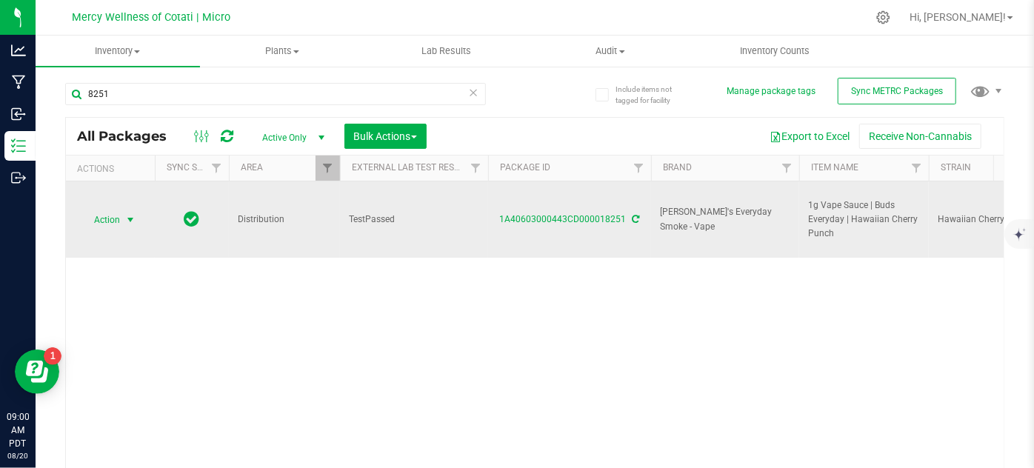
click at [117, 221] on span "Action" at bounding box center [101, 220] width 40 height 21
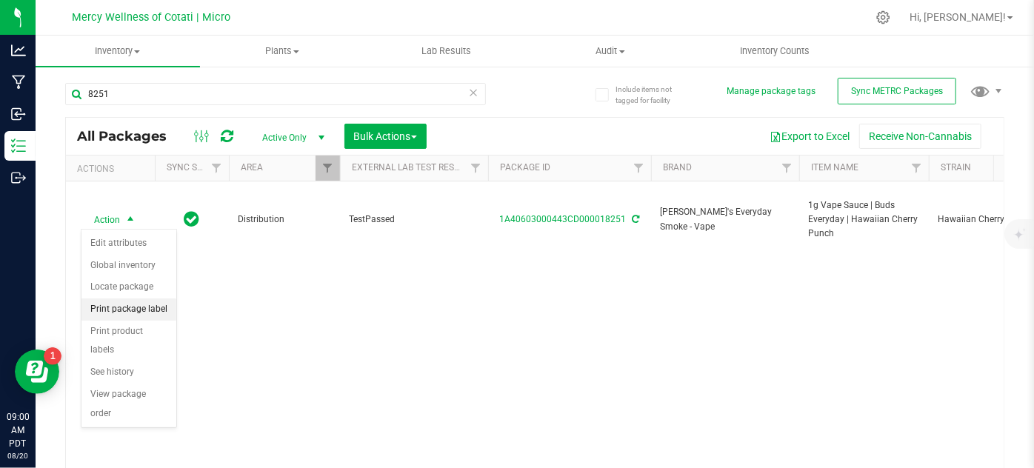
click at [123, 304] on li "Print package label" at bounding box center [128, 309] width 95 height 22
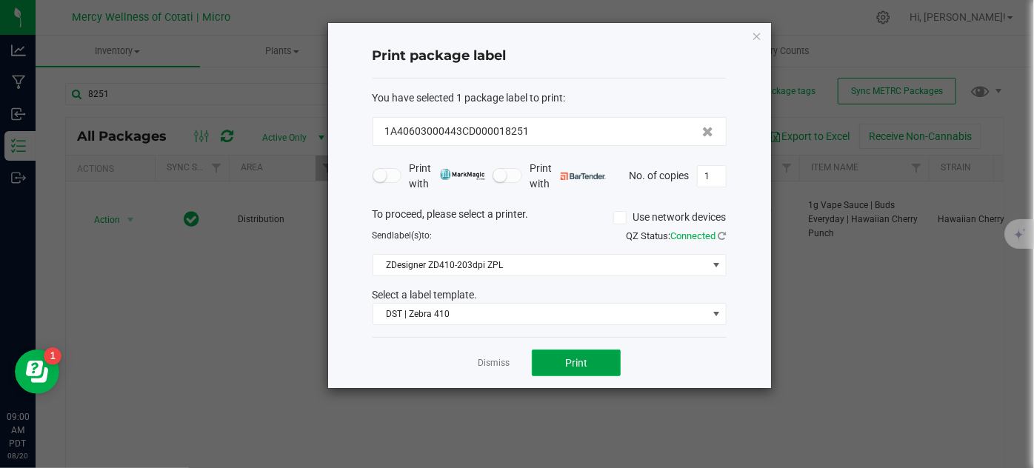
click at [541, 358] on button "Print" at bounding box center [576, 363] width 89 height 27
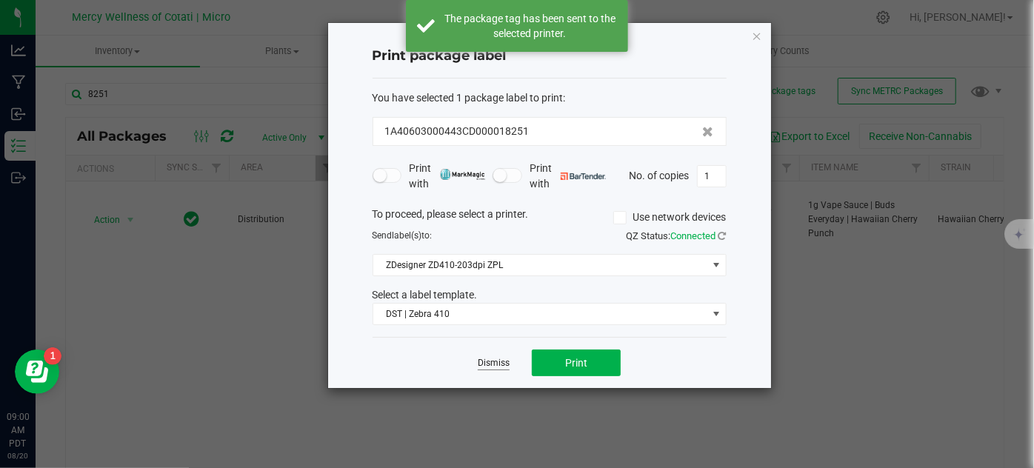
click at [498, 362] on link "Dismiss" at bounding box center [494, 363] width 32 height 13
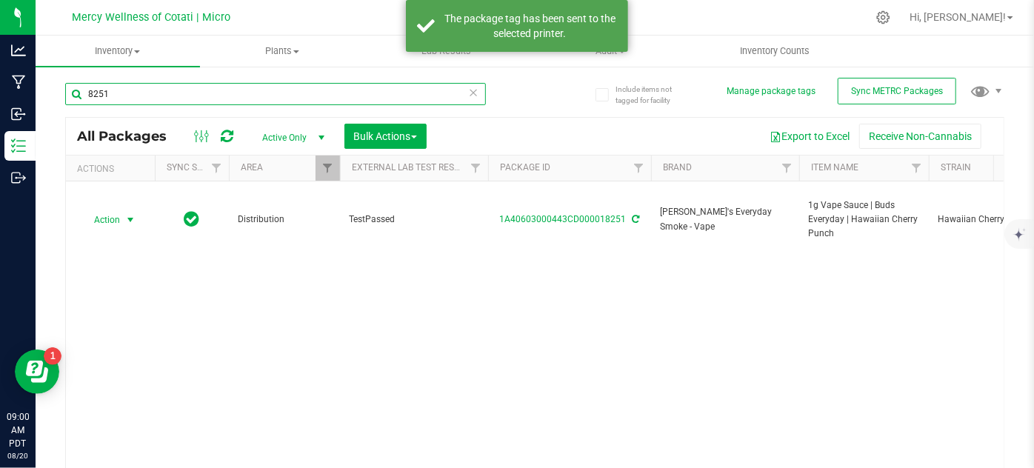
click at [140, 89] on input "8251" at bounding box center [275, 94] width 421 height 22
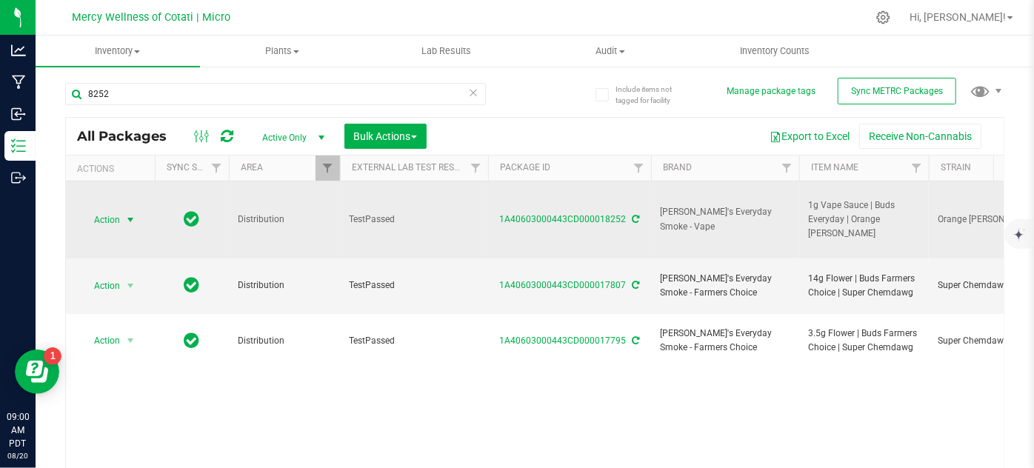
click at [119, 214] on span "Action" at bounding box center [101, 220] width 40 height 21
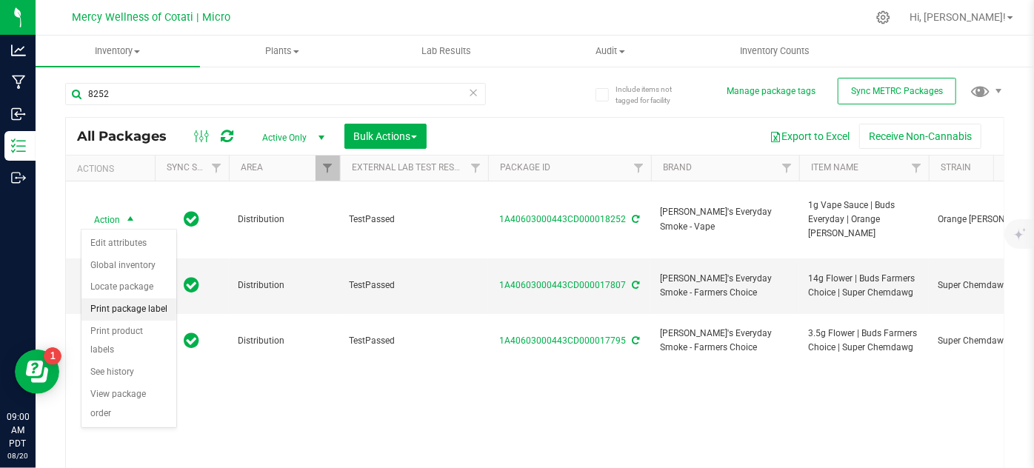
click at [142, 312] on li "Print package label" at bounding box center [128, 309] width 95 height 22
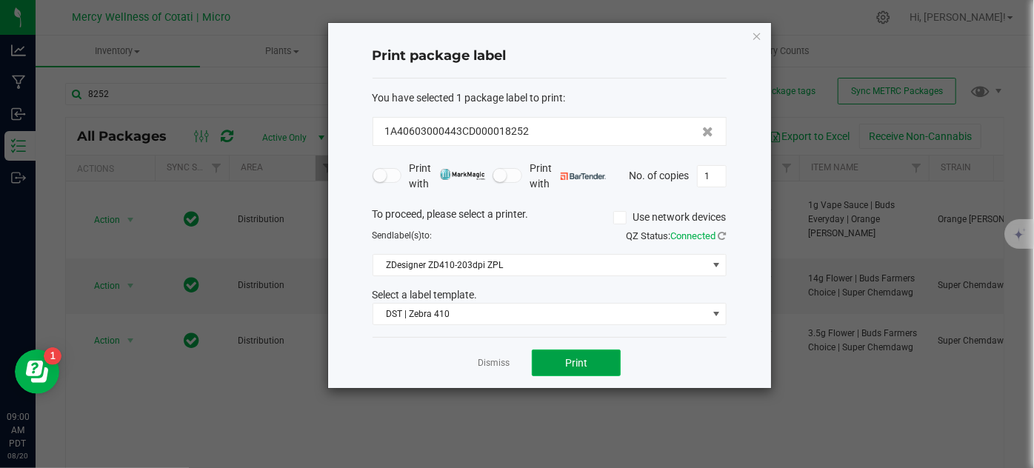
click at [563, 357] on button "Print" at bounding box center [576, 363] width 89 height 27
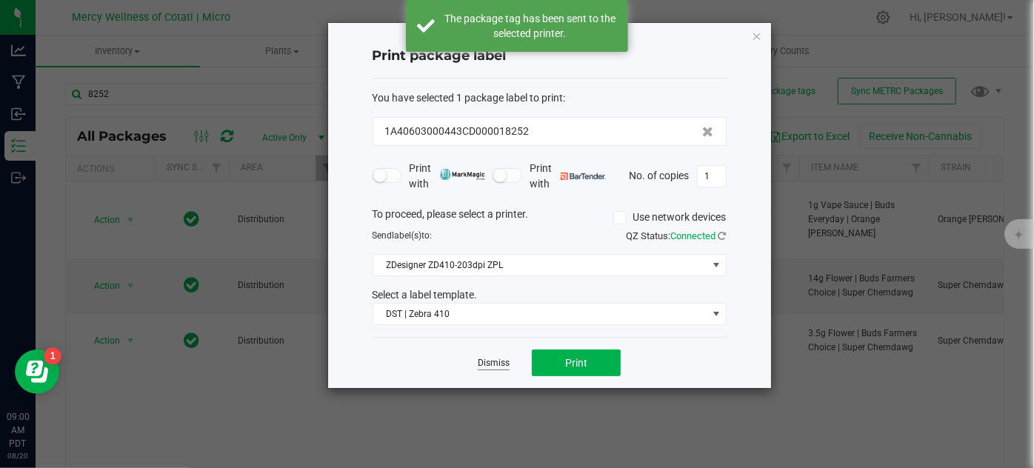
click at [498, 362] on link "Dismiss" at bounding box center [494, 363] width 32 height 13
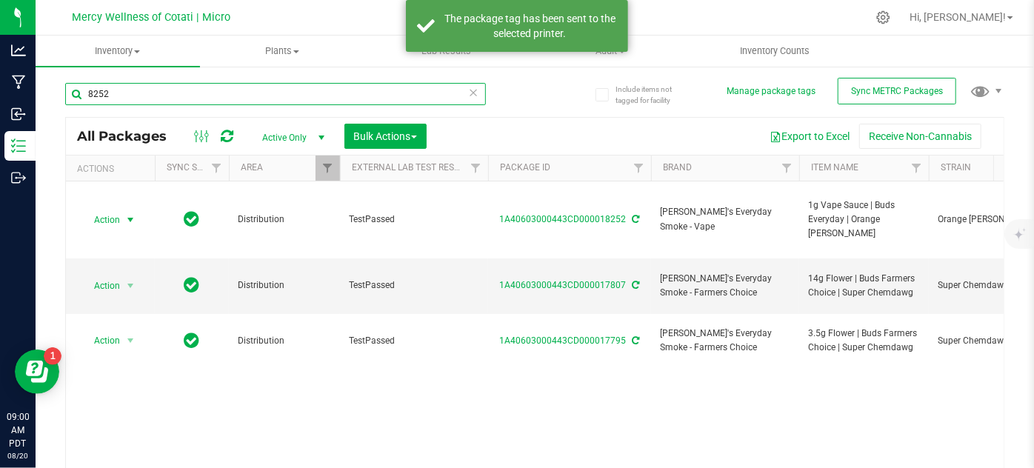
click at [137, 94] on input "8252" at bounding box center [275, 94] width 421 height 22
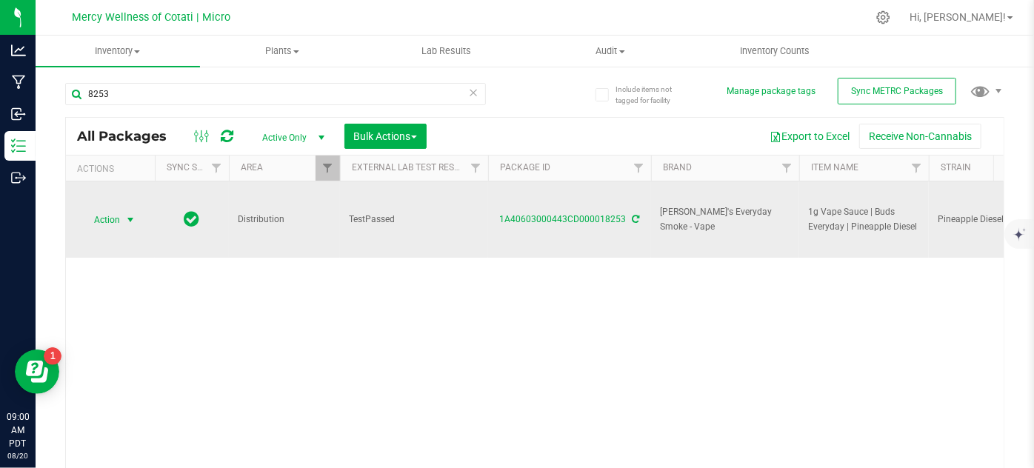
click at [128, 219] on span "select" at bounding box center [130, 220] width 12 height 12
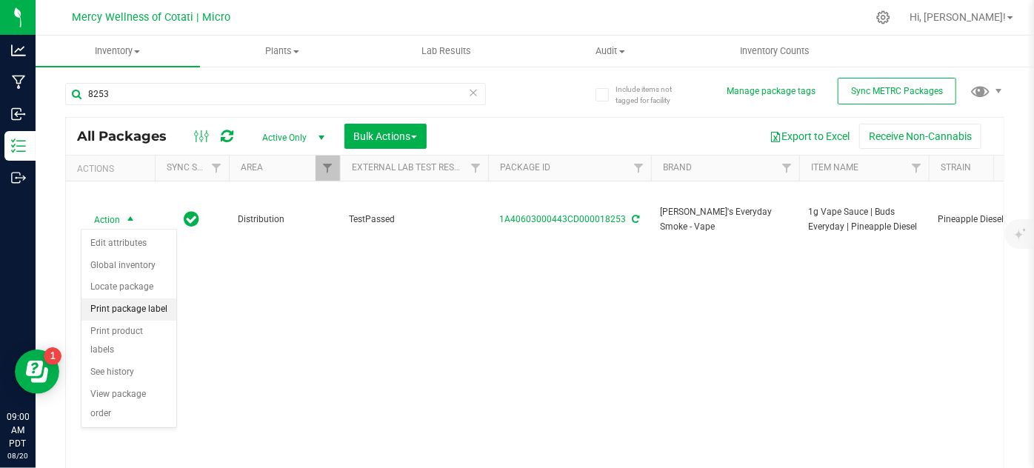
click at [146, 305] on li "Print package label" at bounding box center [128, 309] width 95 height 22
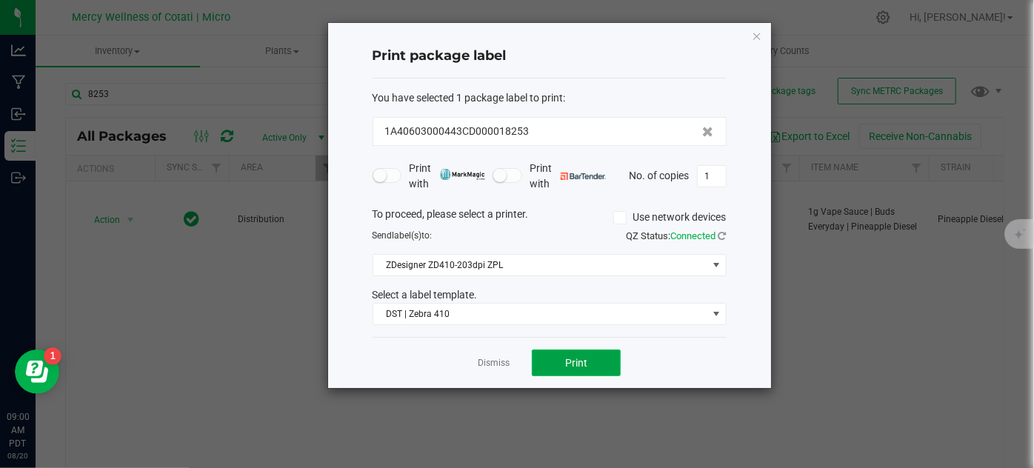
click at [581, 365] on span "Print" at bounding box center [576, 363] width 22 height 12
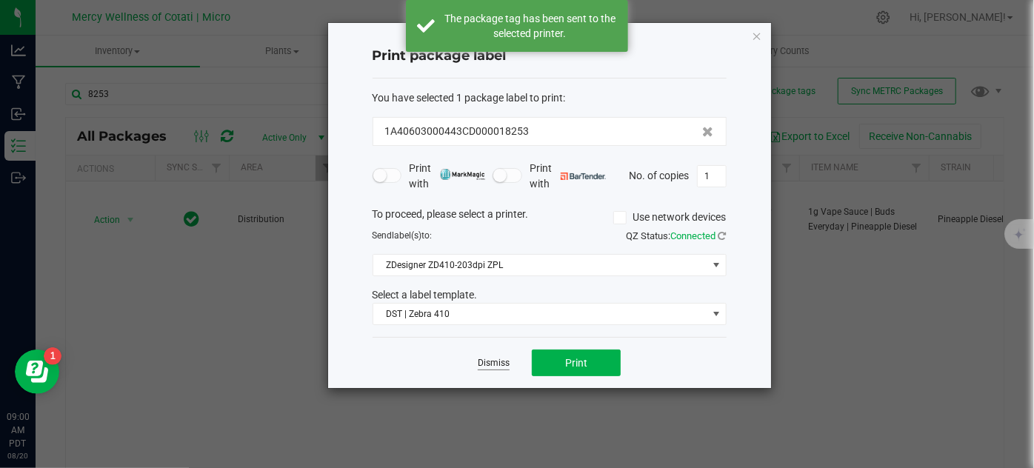
click at [495, 362] on link "Dismiss" at bounding box center [494, 363] width 32 height 13
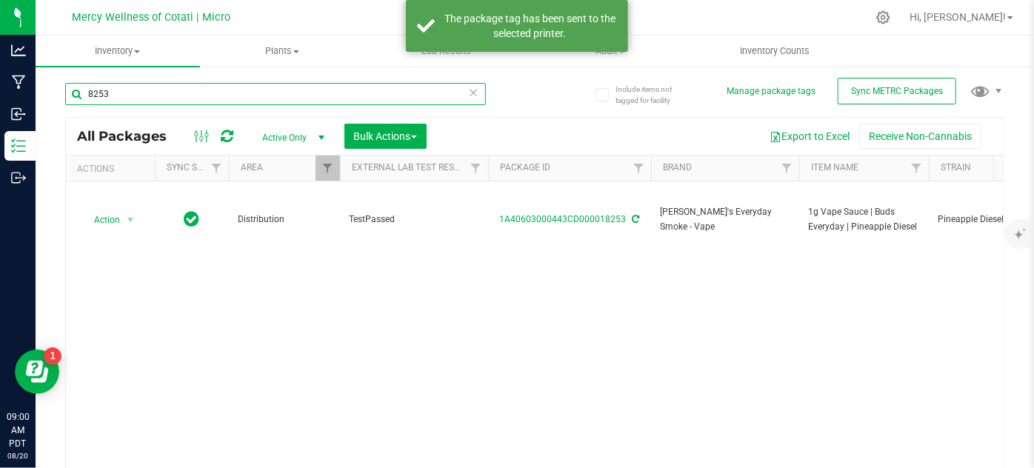
click at [236, 103] on input "8253" at bounding box center [275, 94] width 421 height 22
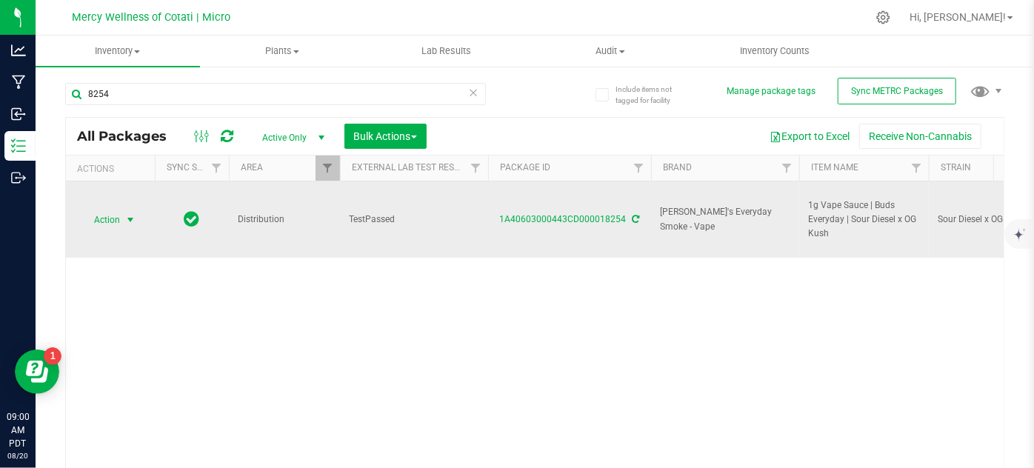
click at [124, 217] on span "select" at bounding box center [130, 220] width 12 height 12
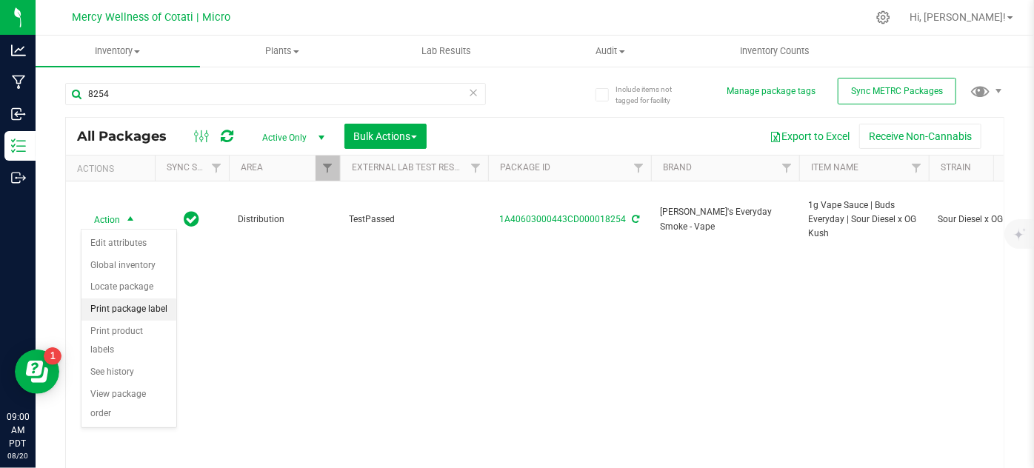
click at [144, 301] on li "Print package label" at bounding box center [128, 309] width 95 height 22
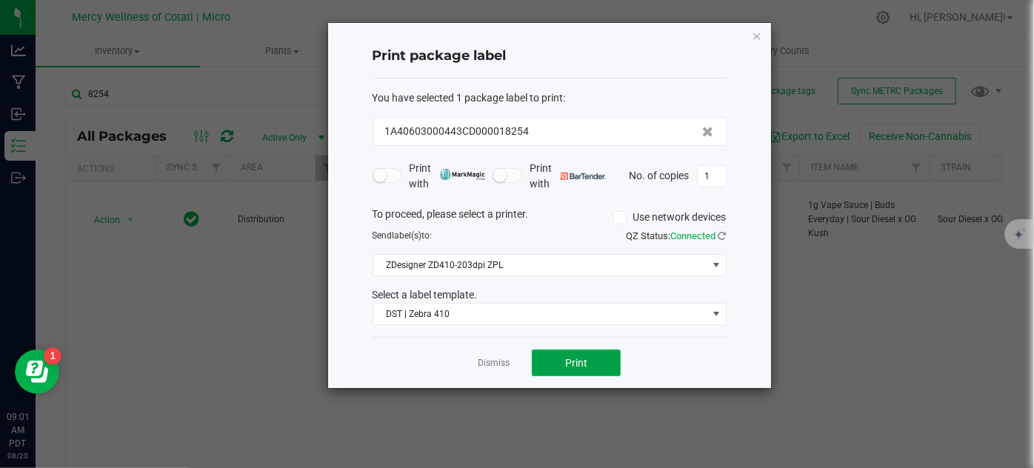
click at [584, 363] on span "Print" at bounding box center [576, 363] width 22 height 12
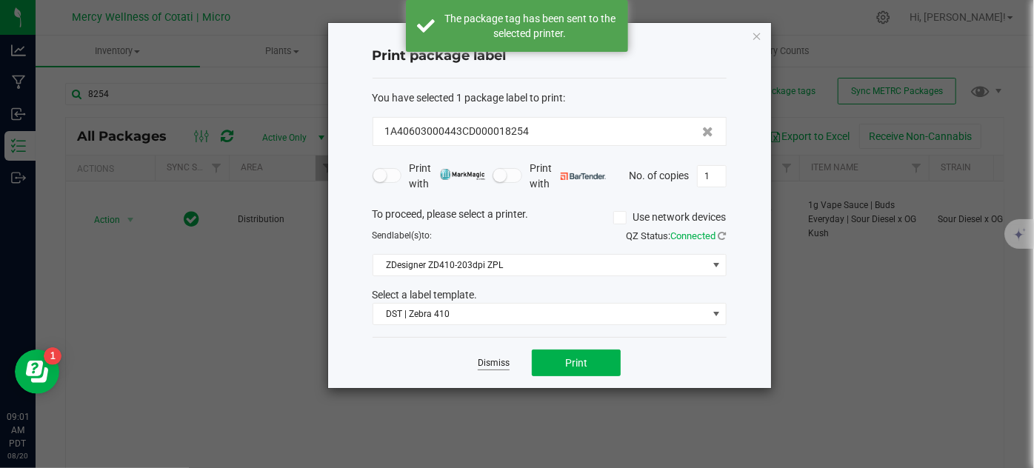
click at [494, 361] on link "Dismiss" at bounding box center [494, 363] width 32 height 13
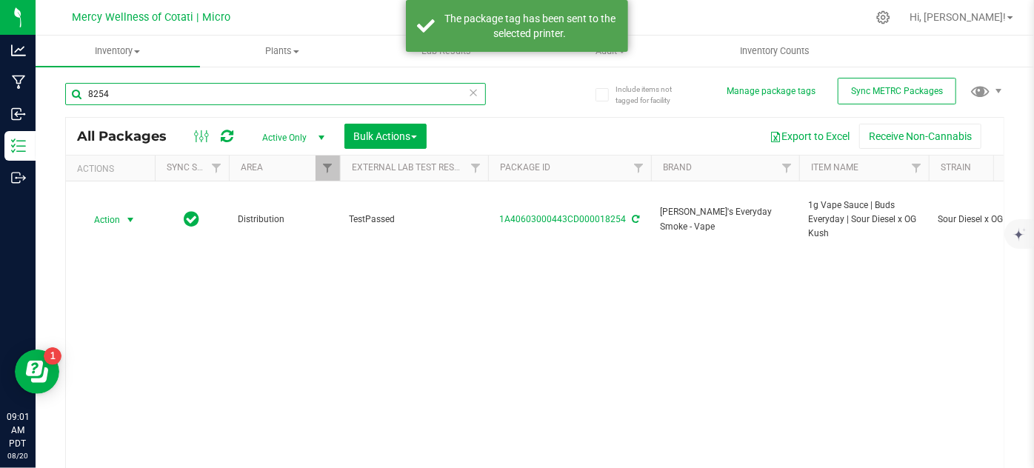
click at [256, 90] on input "8254" at bounding box center [275, 94] width 421 height 22
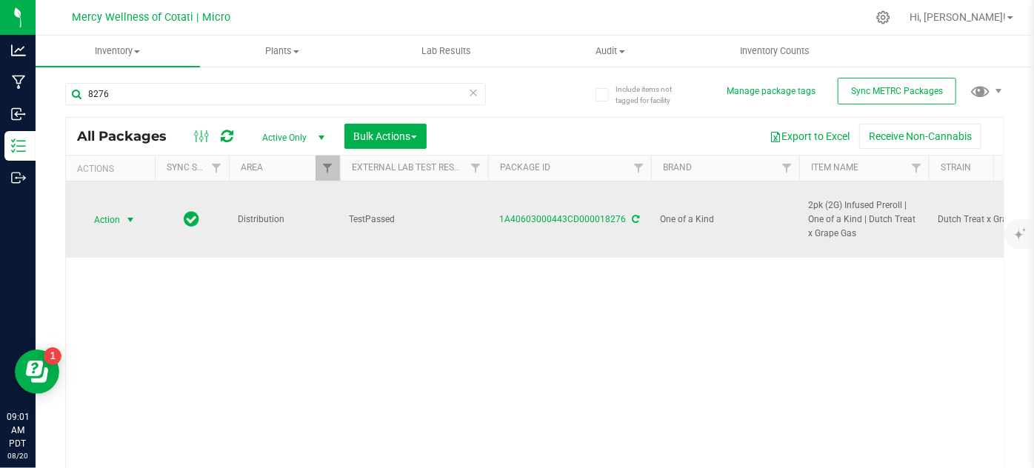
click at [127, 217] on span "select" at bounding box center [130, 220] width 12 height 12
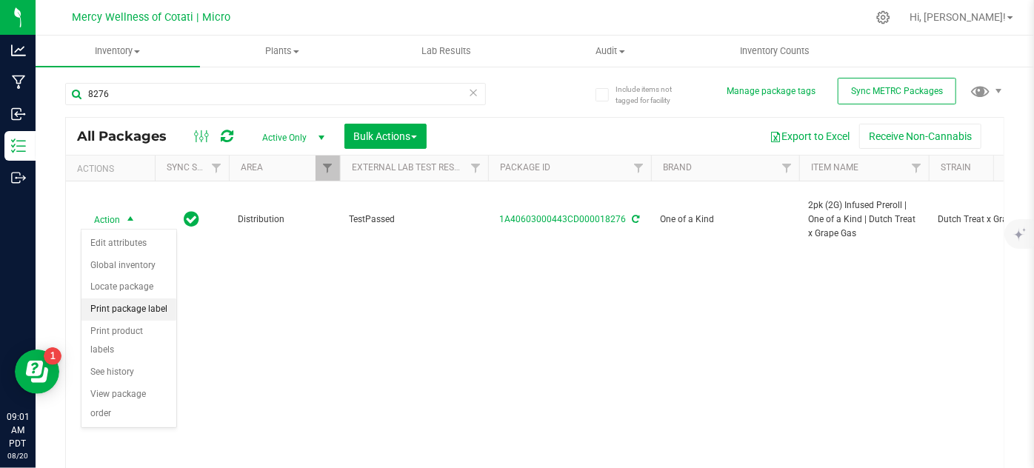
click at [155, 307] on li "Print package label" at bounding box center [128, 309] width 95 height 22
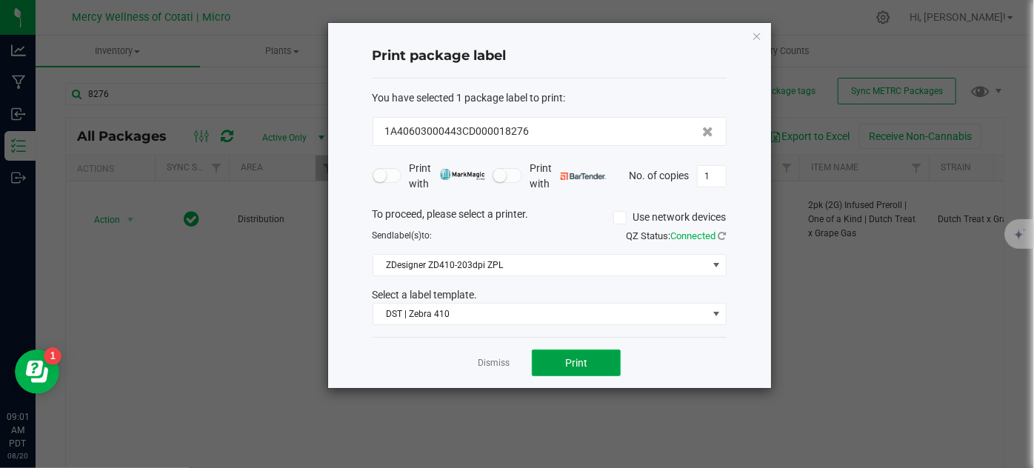
click at [593, 359] on button "Print" at bounding box center [576, 363] width 89 height 27
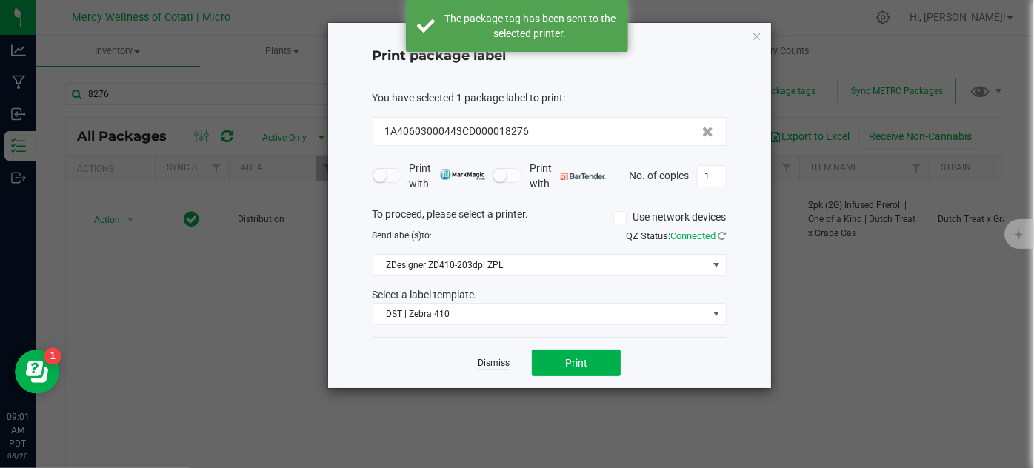
click at [490, 366] on link "Dismiss" at bounding box center [494, 363] width 32 height 13
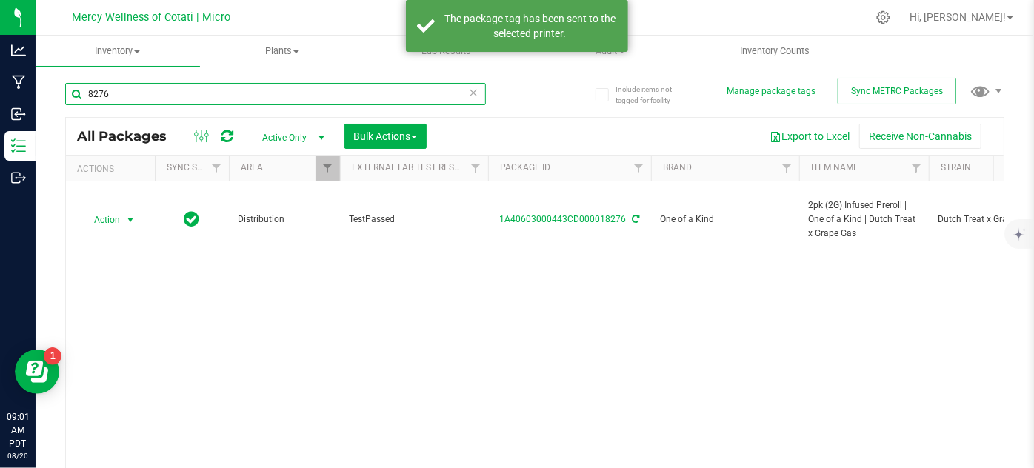
click at [150, 90] on input "8276" at bounding box center [275, 94] width 421 height 22
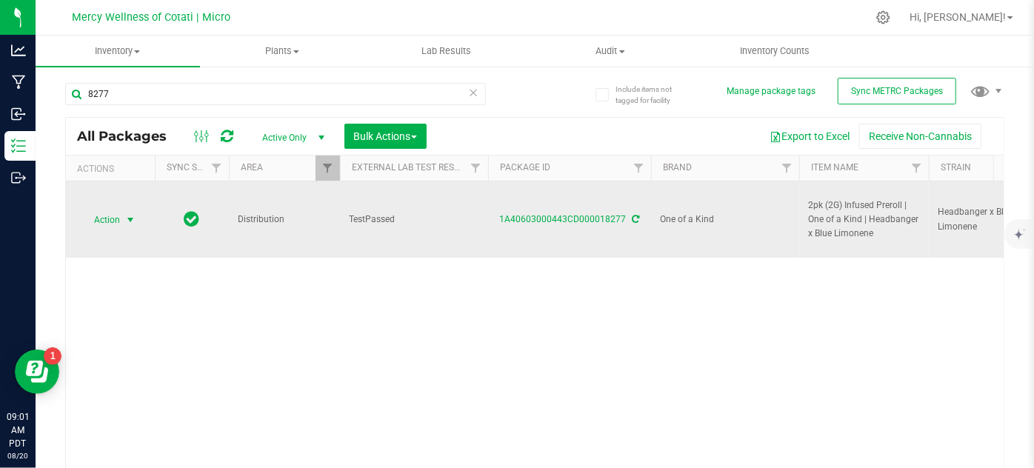
click at [113, 218] on span "Action" at bounding box center [101, 220] width 40 height 21
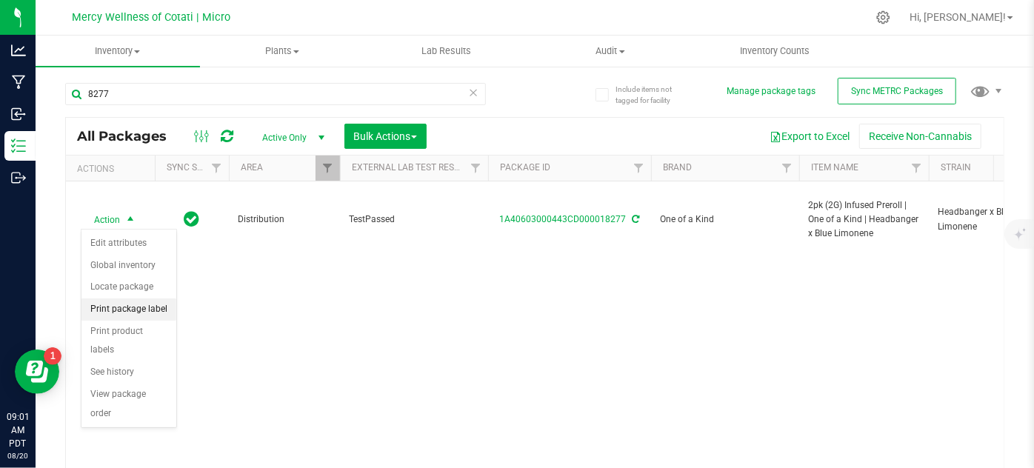
click at [150, 316] on li "Print package label" at bounding box center [128, 309] width 95 height 22
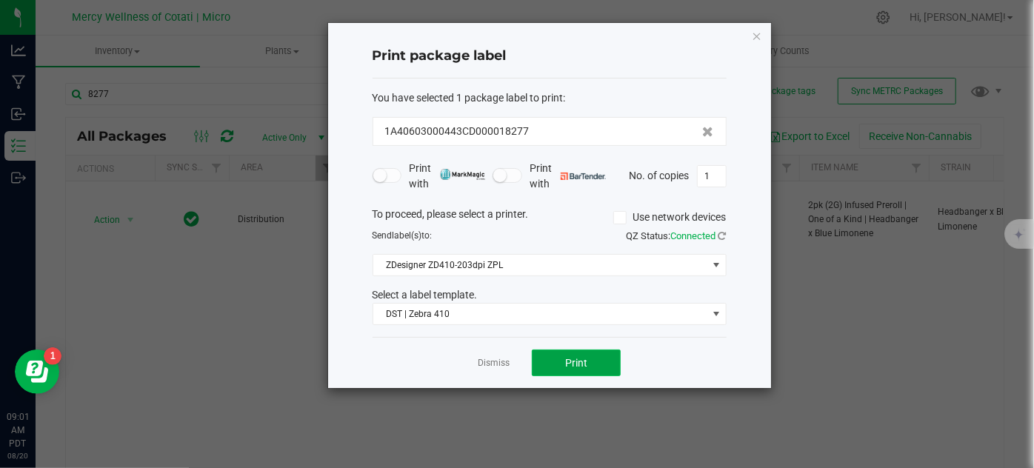
click at [571, 361] on span "Print" at bounding box center [576, 363] width 22 height 12
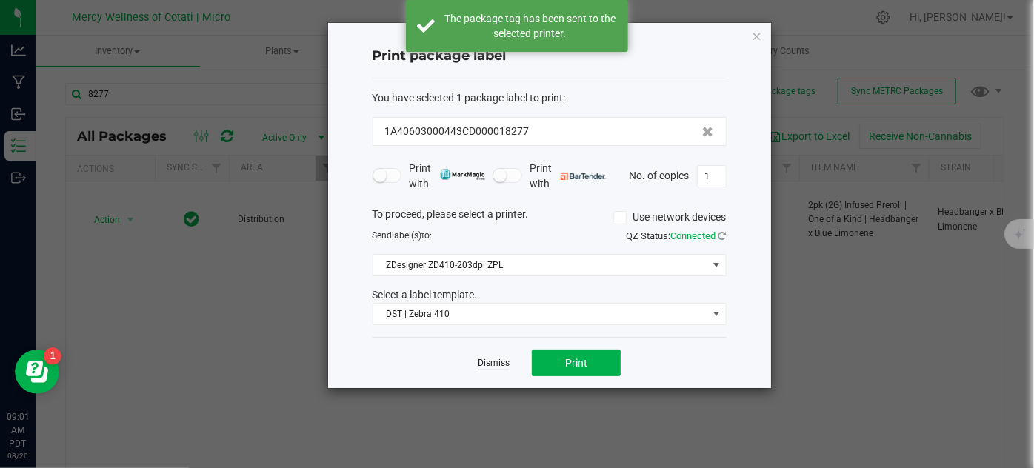
click at [496, 357] on link "Dismiss" at bounding box center [494, 363] width 32 height 13
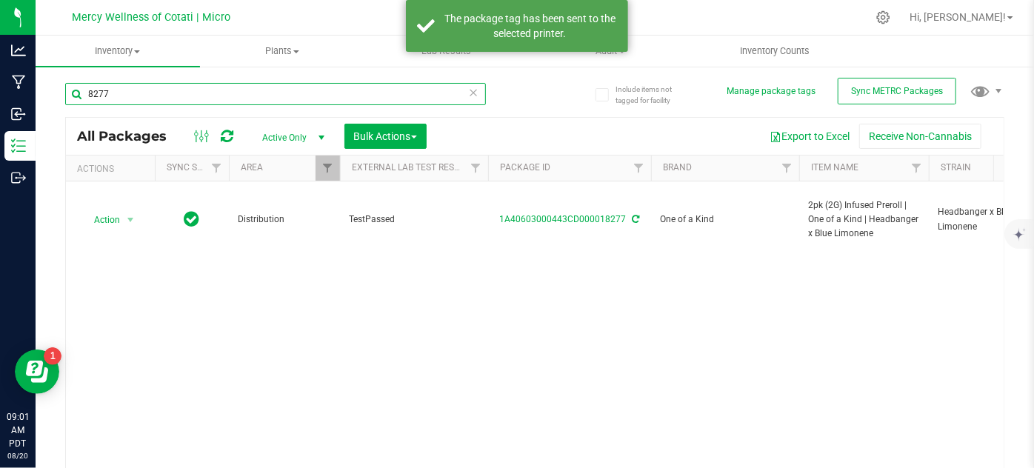
click at [158, 90] on input "8277" at bounding box center [275, 94] width 421 height 22
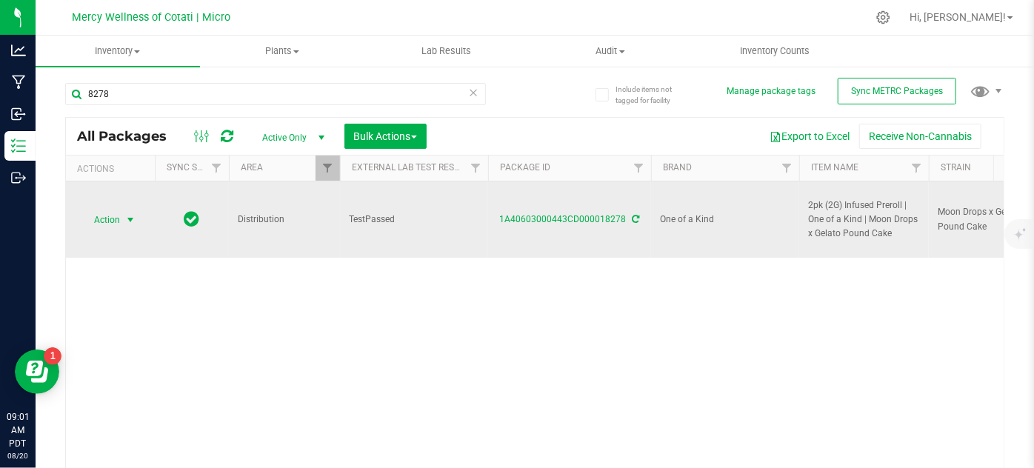
click at [128, 219] on span "select" at bounding box center [130, 220] width 12 height 12
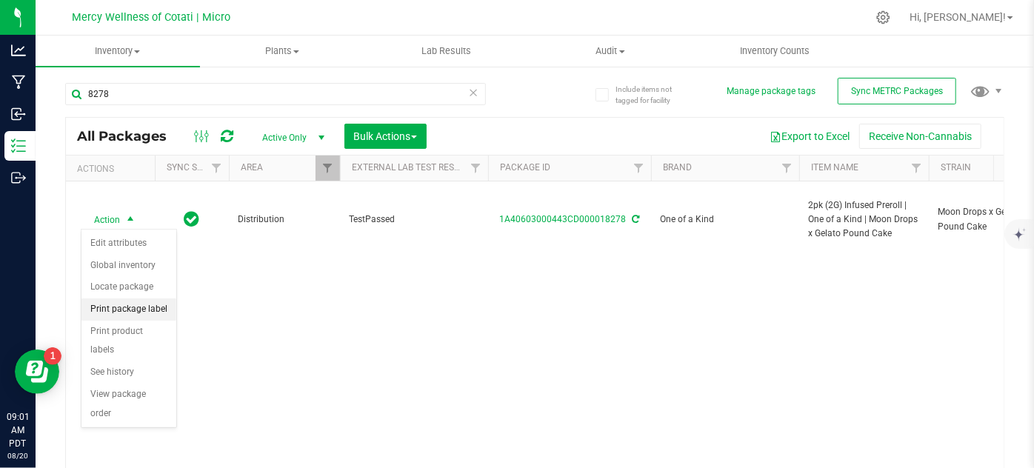
click at [150, 310] on li "Print package label" at bounding box center [128, 309] width 95 height 22
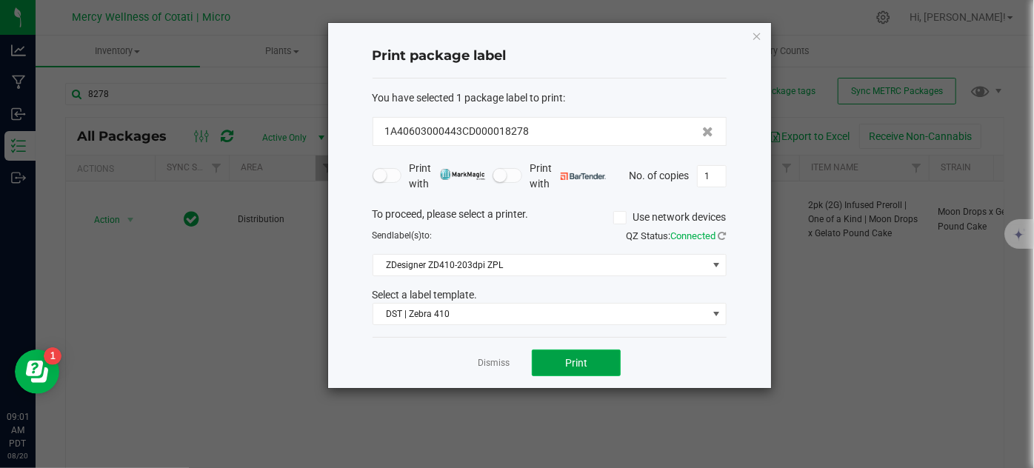
click at [581, 359] on span "Print" at bounding box center [576, 363] width 22 height 12
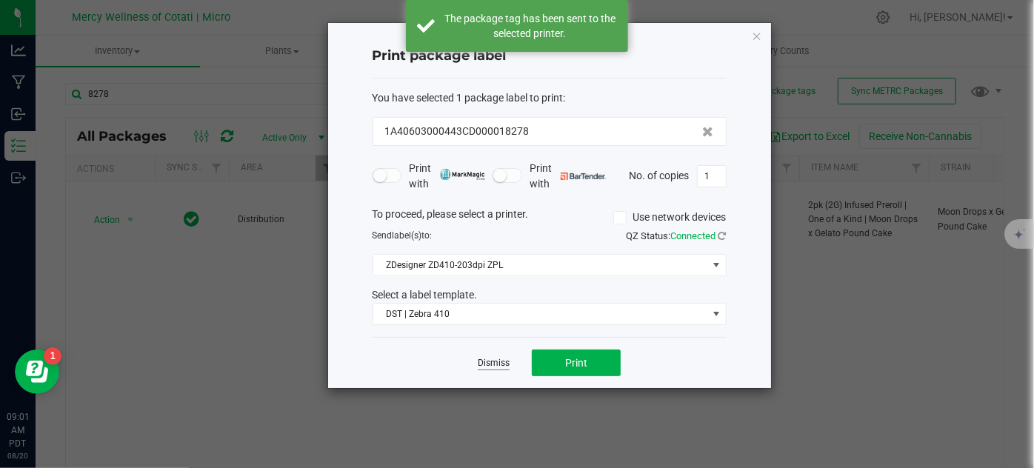
click at [495, 367] on link "Dismiss" at bounding box center [494, 363] width 32 height 13
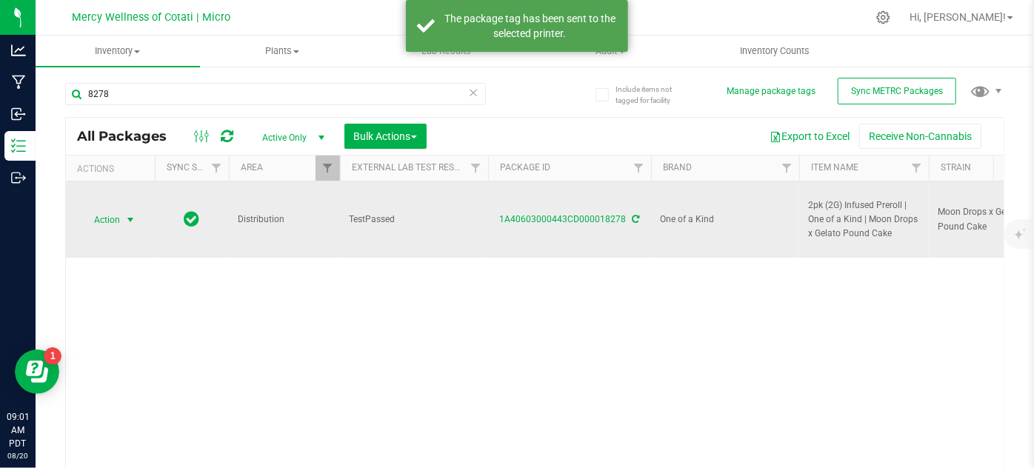
click at [130, 222] on span "select" at bounding box center [130, 220] width 12 height 12
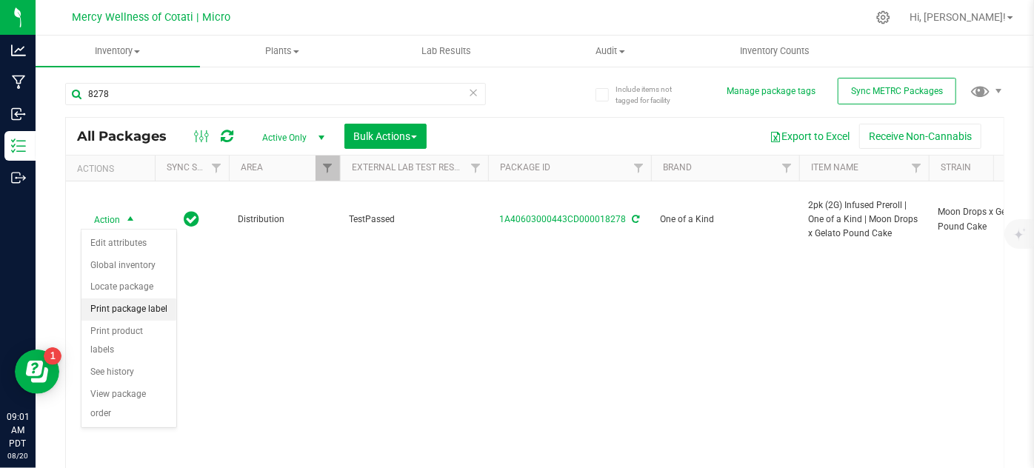
click at [158, 313] on li "Print package label" at bounding box center [128, 309] width 95 height 22
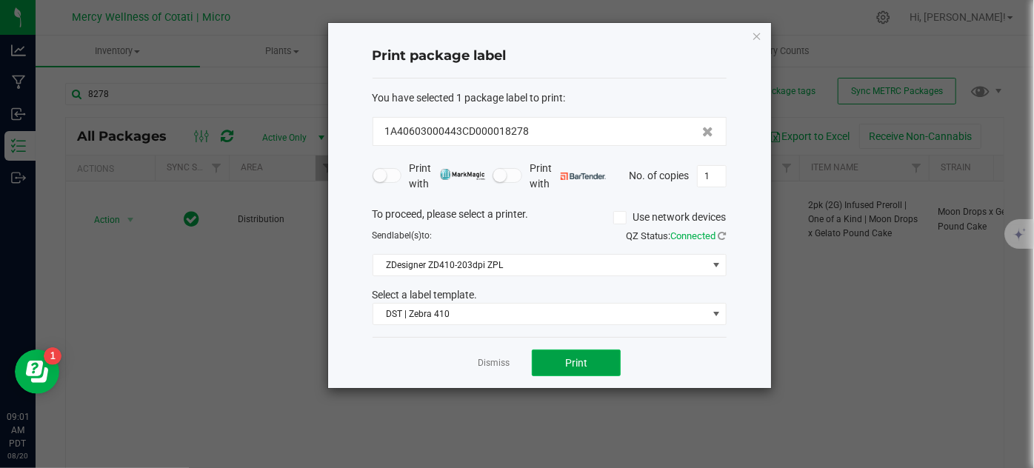
click at [557, 358] on button "Print" at bounding box center [576, 363] width 89 height 27
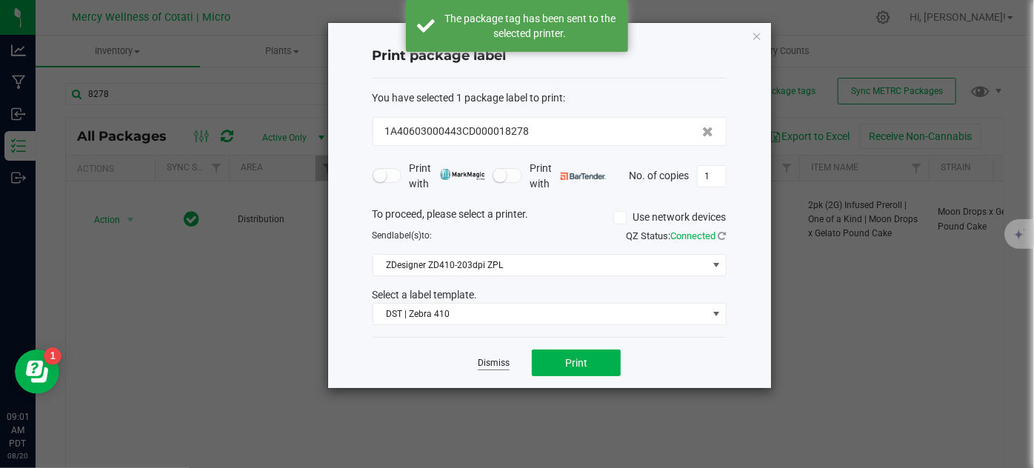
click at [493, 364] on link "Dismiss" at bounding box center [494, 363] width 32 height 13
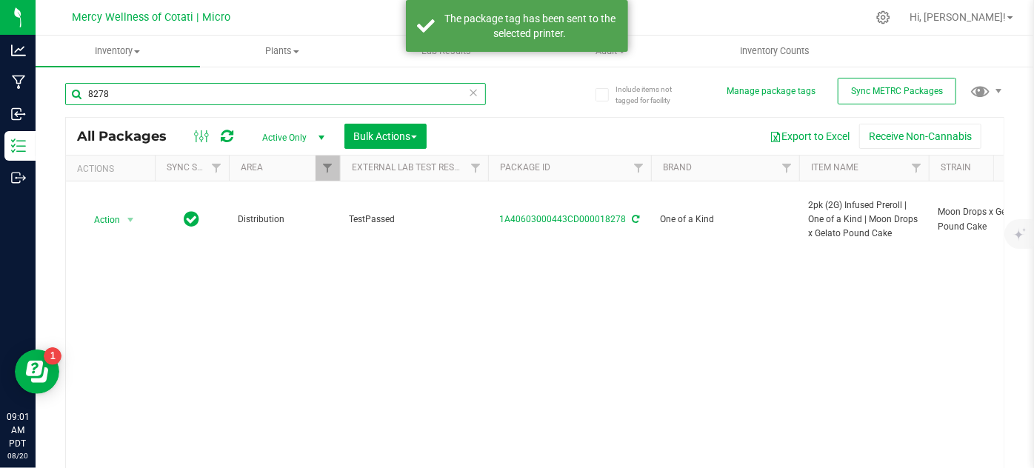
click at [121, 87] on input "8278" at bounding box center [275, 94] width 421 height 22
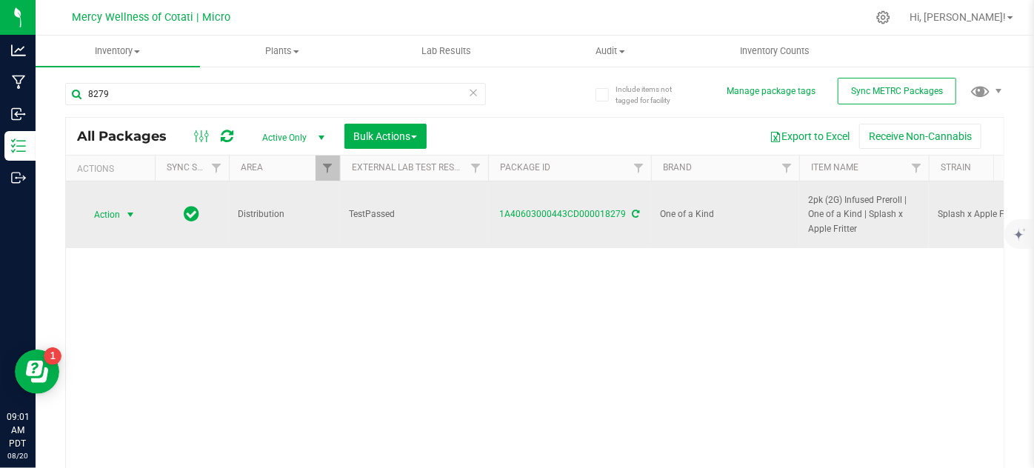
click at [114, 213] on span "Action" at bounding box center [101, 214] width 40 height 21
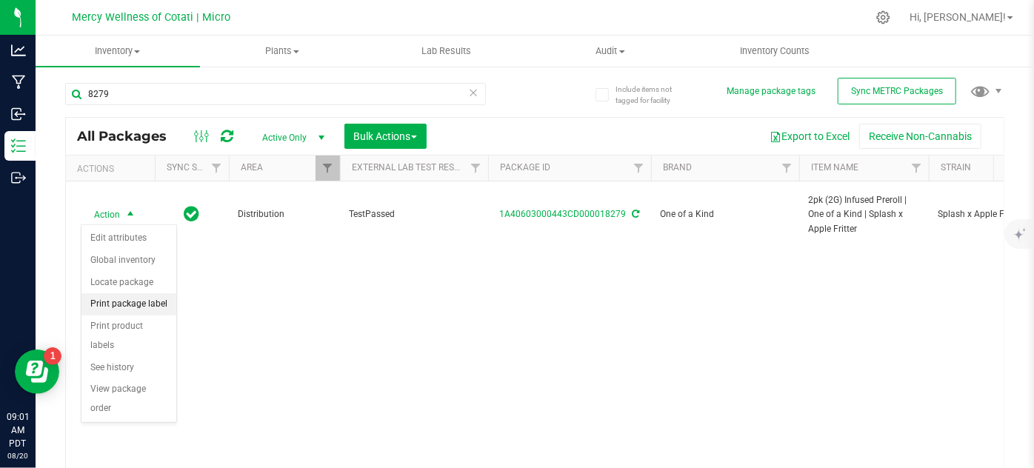
click at [155, 304] on li "Print package label" at bounding box center [128, 304] width 95 height 22
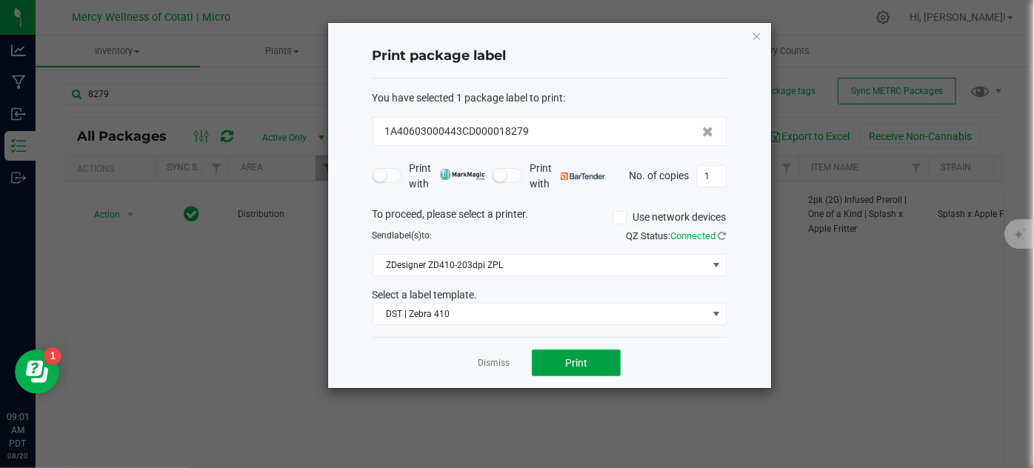
click at [553, 363] on button "Print" at bounding box center [576, 363] width 89 height 27
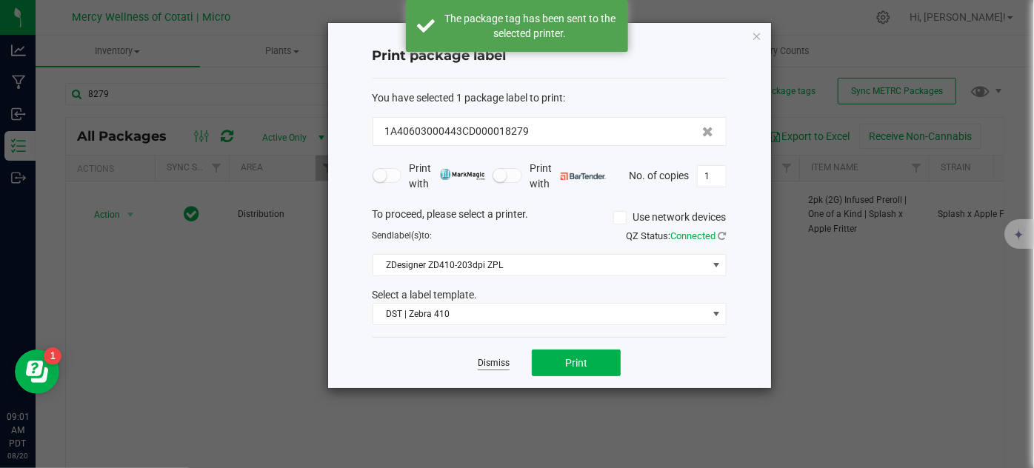
click at [504, 361] on link "Dismiss" at bounding box center [494, 363] width 32 height 13
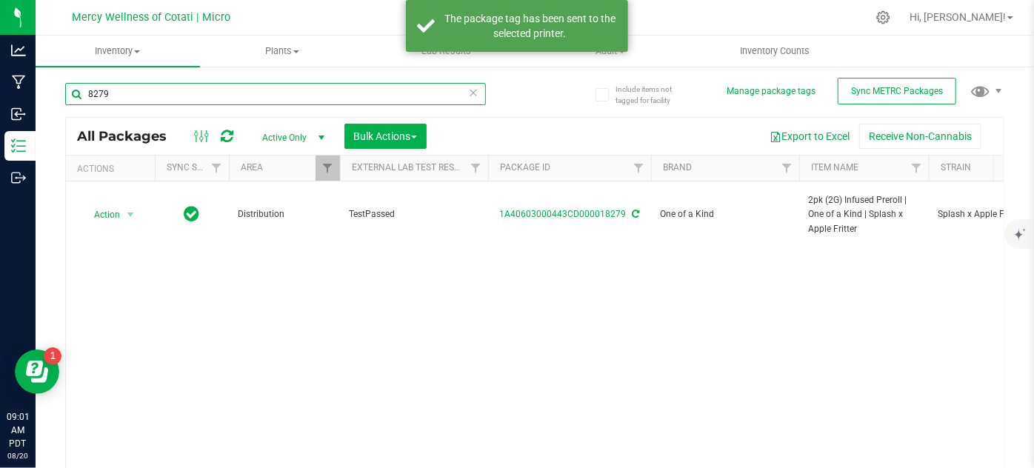
click at [165, 96] on input "8279" at bounding box center [275, 94] width 421 height 22
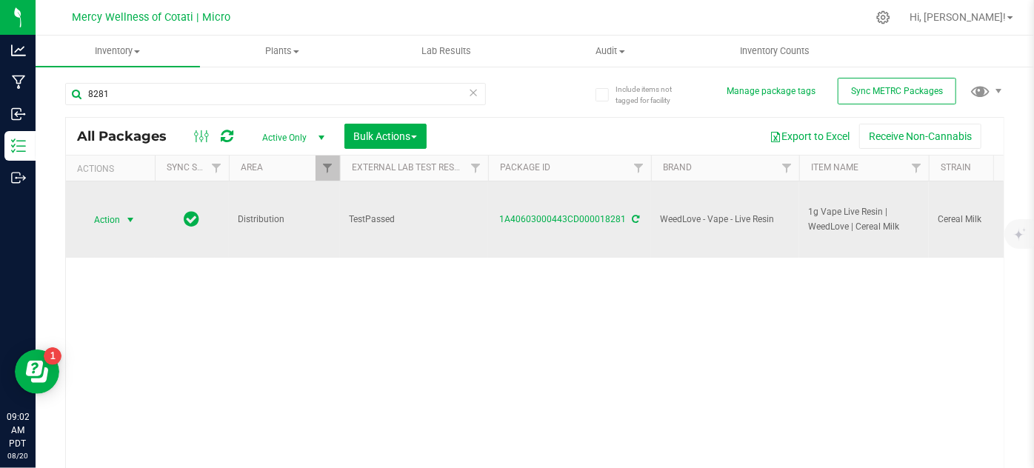
click at [98, 218] on span "Action" at bounding box center [101, 220] width 40 height 21
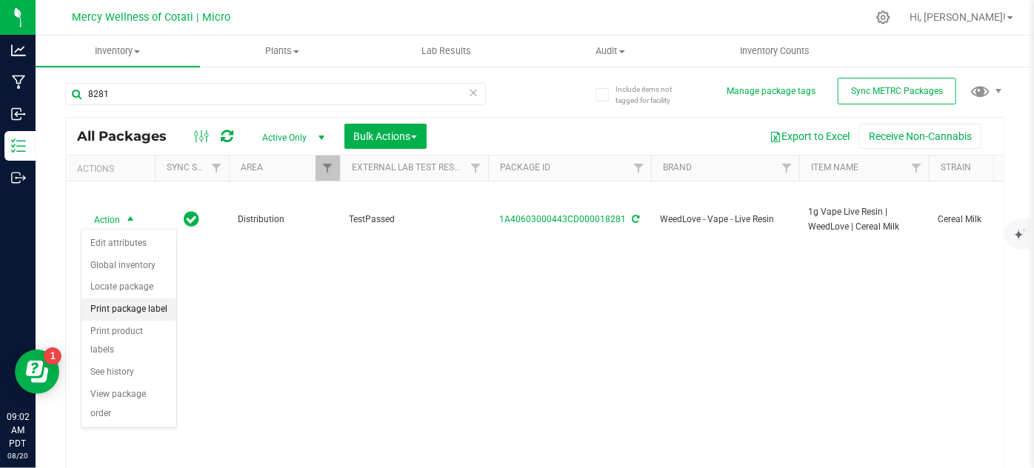
click at [166, 305] on li "Print package label" at bounding box center [128, 309] width 95 height 22
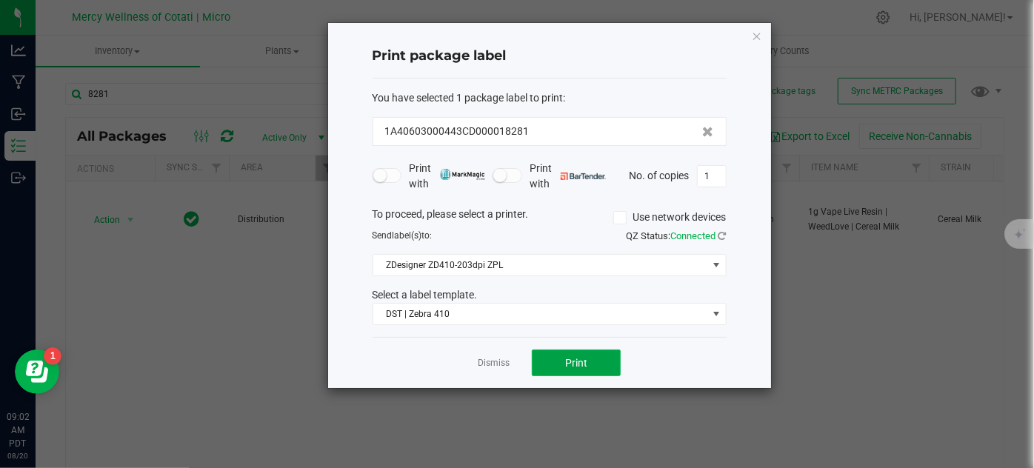
click at [595, 362] on button "Print" at bounding box center [576, 363] width 89 height 27
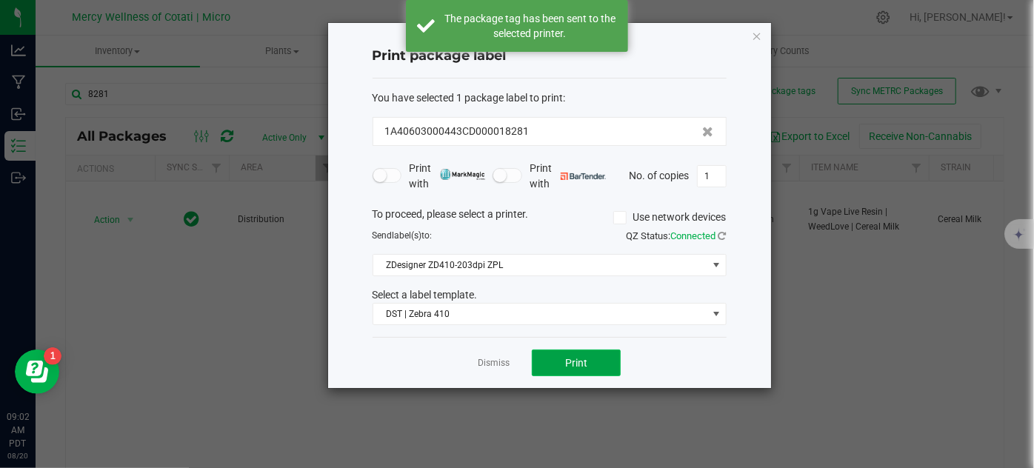
click at [596, 363] on button "Print" at bounding box center [576, 363] width 89 height 27
click at [596, 364] on button "Print" at bounding box center [576, 363] width 89 height 27
click at [490, 364] on link "Dismiss" at bounding box center [494, 363] width 32 height 13
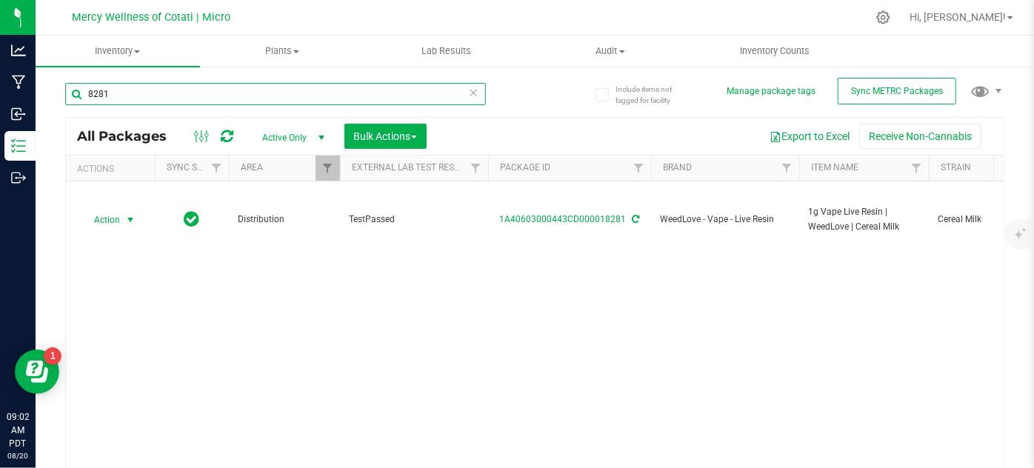
click at [184, 94] on input "8281" at bounding box center [275, 94] width 421 height 22
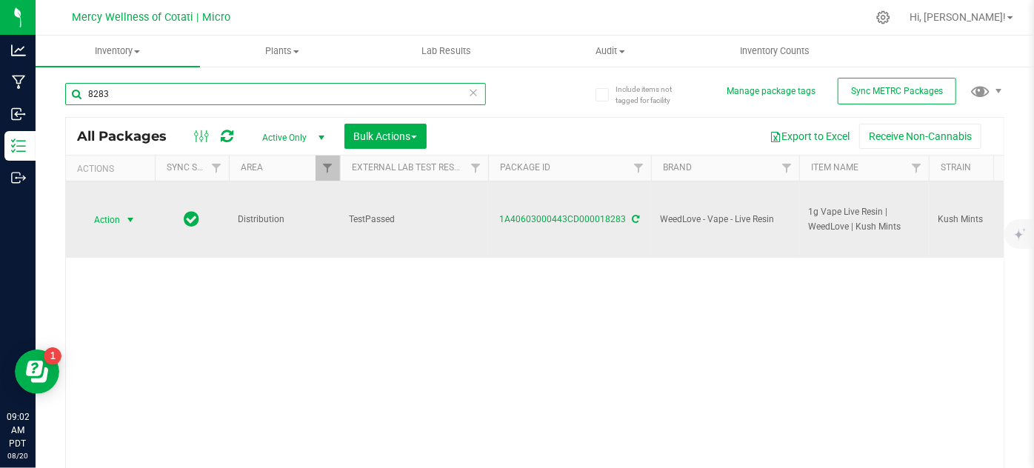
type input "8283"
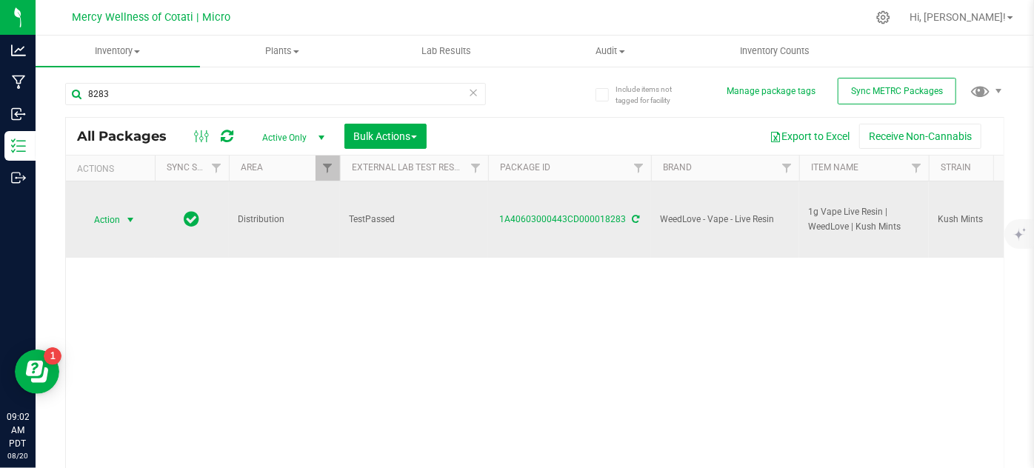
click at [122, 218] on span "select" at bounding box center [130, 220] width 19 height 21
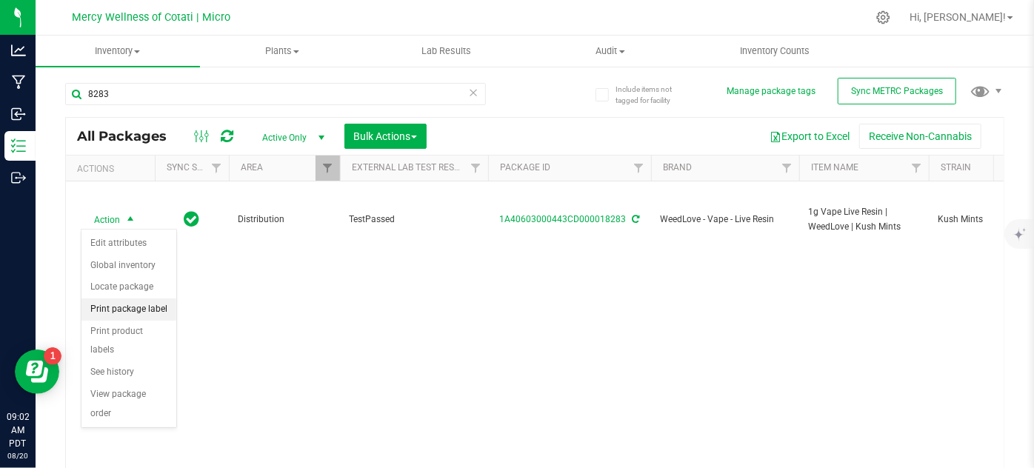
click at [142, 309] on li "Print package label" at bounding box center [128, 309] width 95 height 22
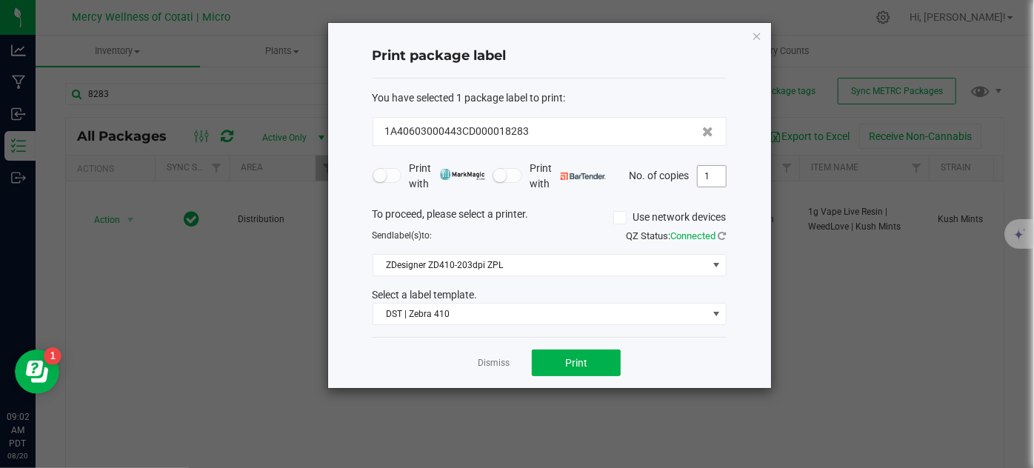
click at [718, 175] on input "1" at bounding box center [712, 176] width 28 height 21
type input "3"
click at [577, 350] on button "Print" at bounding box center [576, 363] width 89 height 27
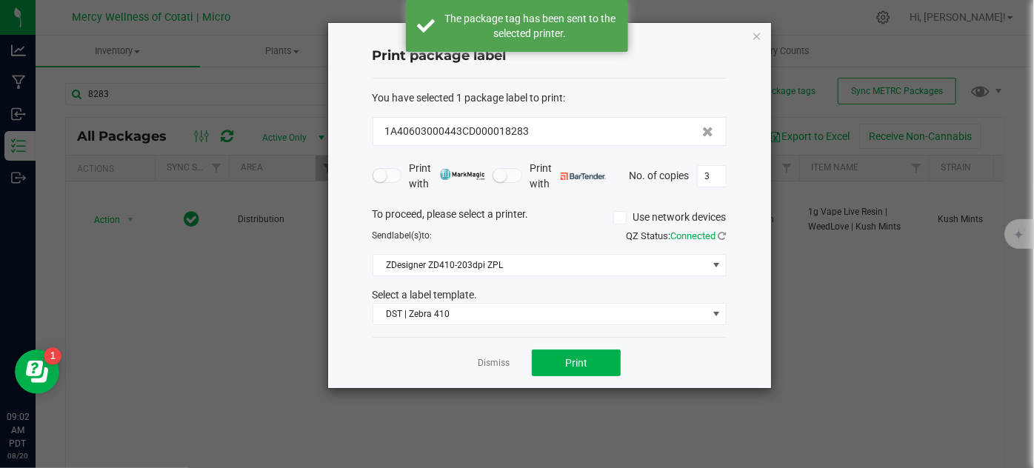
click at [493, 359] on link "Dismiss" at bounding box center [494, 363] width 32 height 13
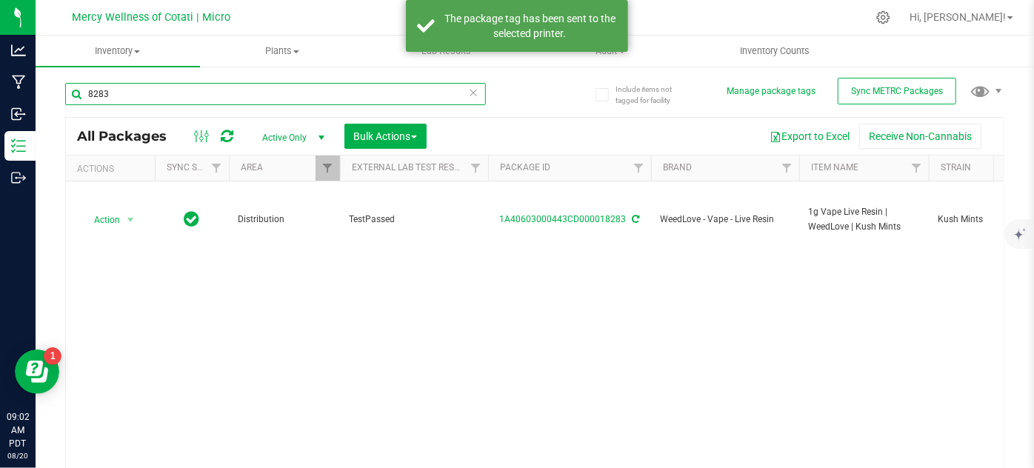
click at [138, 94] on input "8283" at bounding box center [275, 94] width 421 height 22
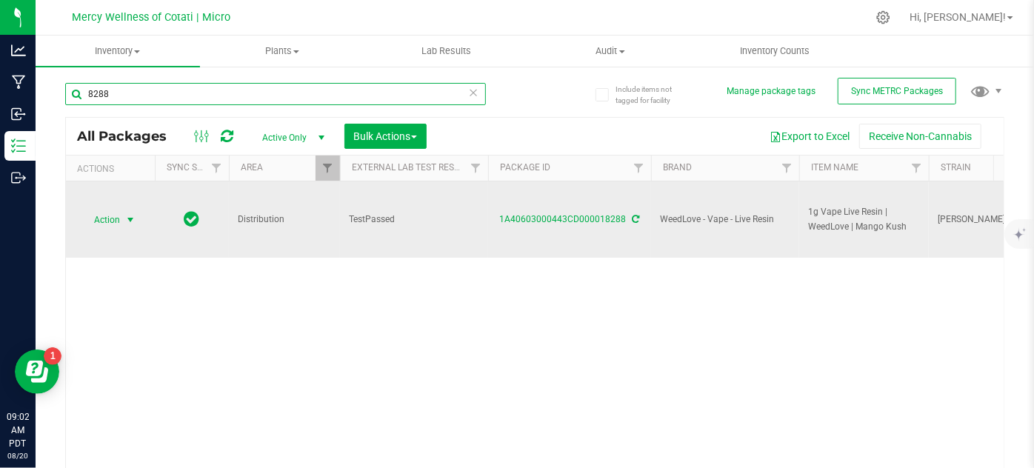
type input "8288"
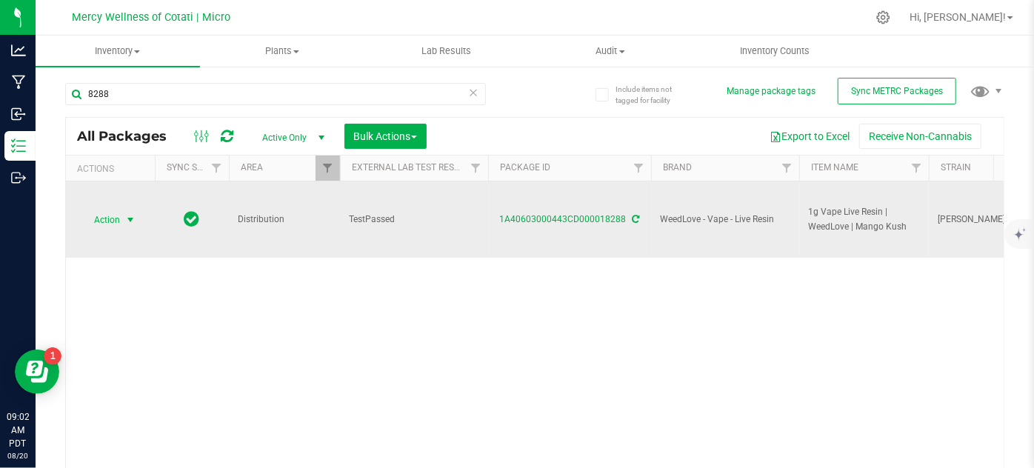
click at [113, 221] on span "Action" at bounding box center [101, 220] width 40 height 21
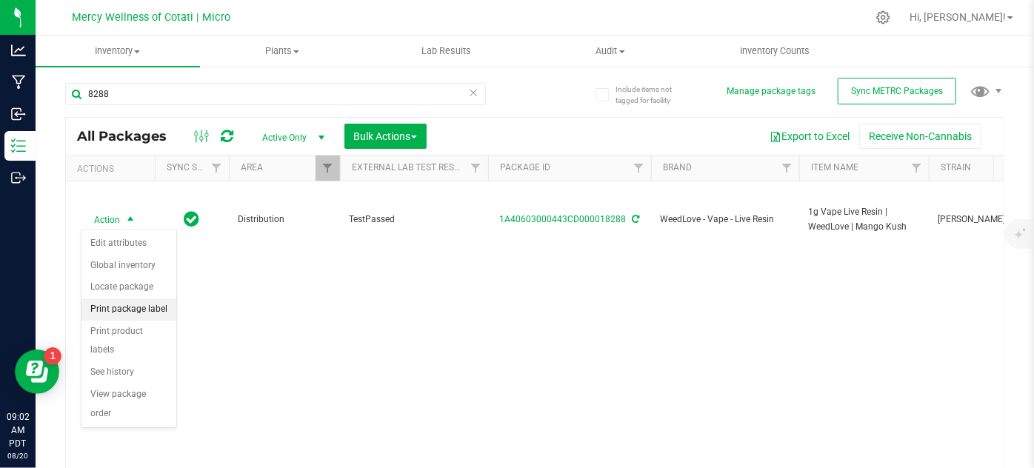
click at [138, 305] on li "Print package label" at bounding box center [128, 309] width 95 height 22
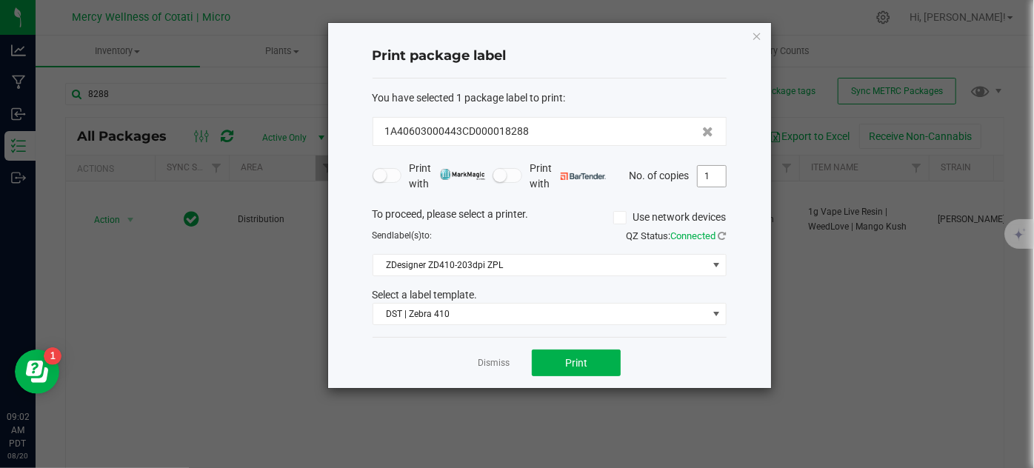
click at [710, 172] on input "1" at bounding box center [712, 176] width 28 height 21
type input "4"
click at [593, 368] on button "Print" at bounding box center [576, 363] width 89 height 27
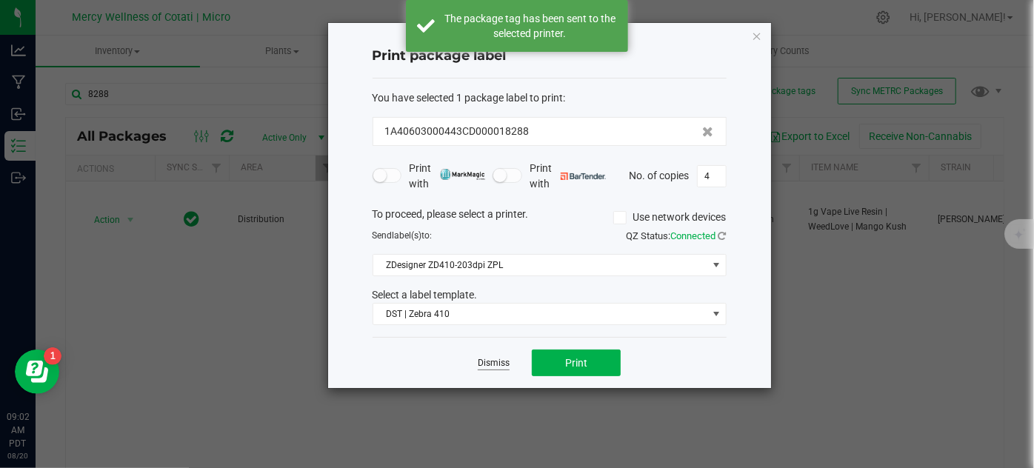
click at [491, 358] on link "Dismiss" at bounding box center [494, 363] width 32 height 13
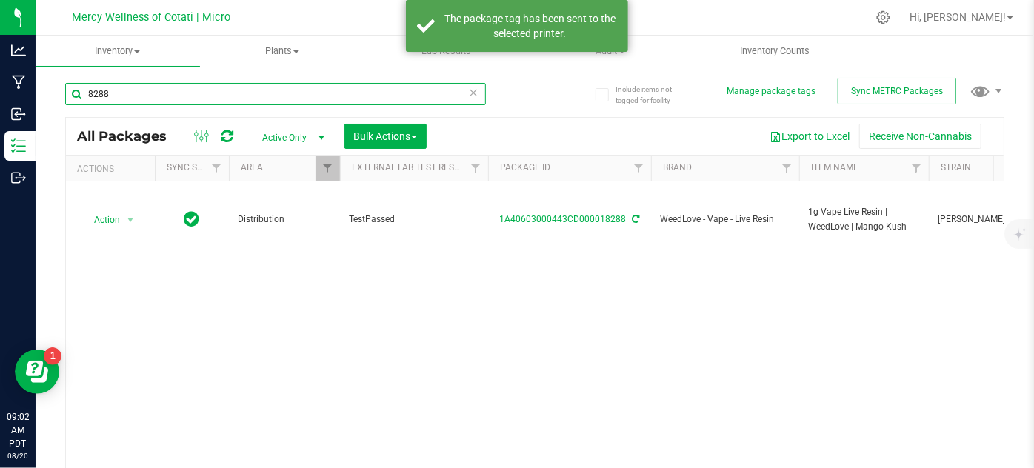
click at [152, 100] on input "8288" at bounding box center [275, 94] width 421 height 22
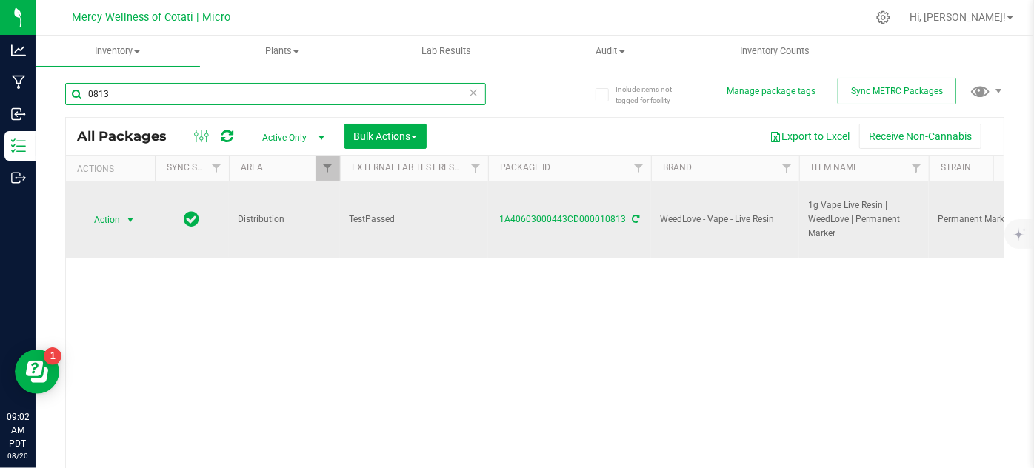
type input "0813"
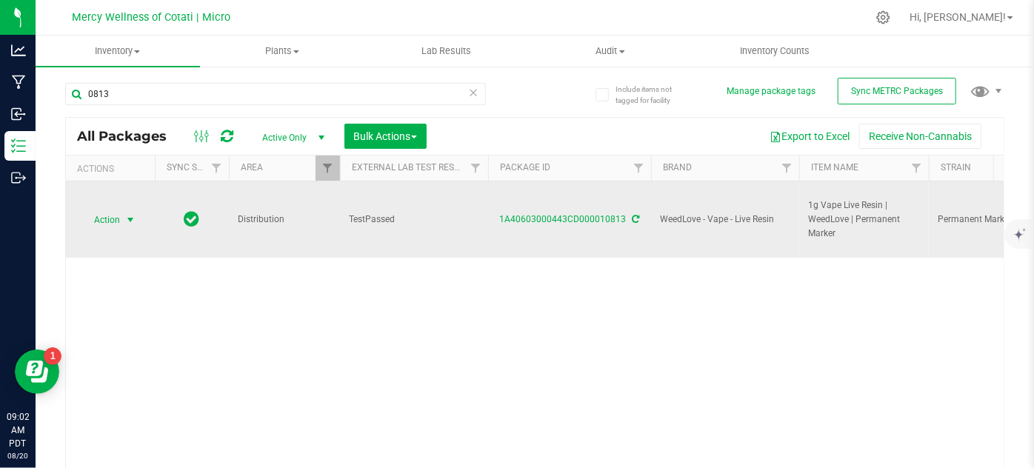
click at [119, 218] on span "Action" at bounding box center [101, 220] width 40 height 21
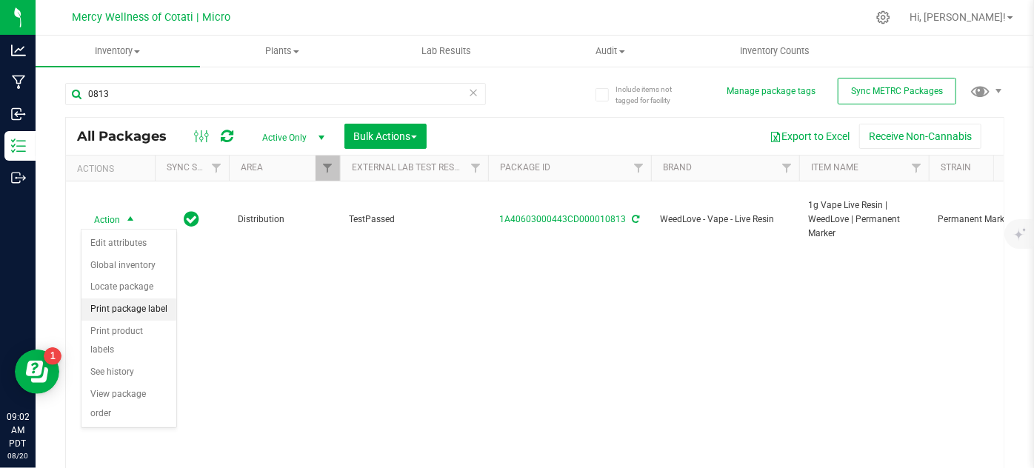
click at [127, 307] on li "Print package label" at bounding box center [128, 309] width 95 height 22
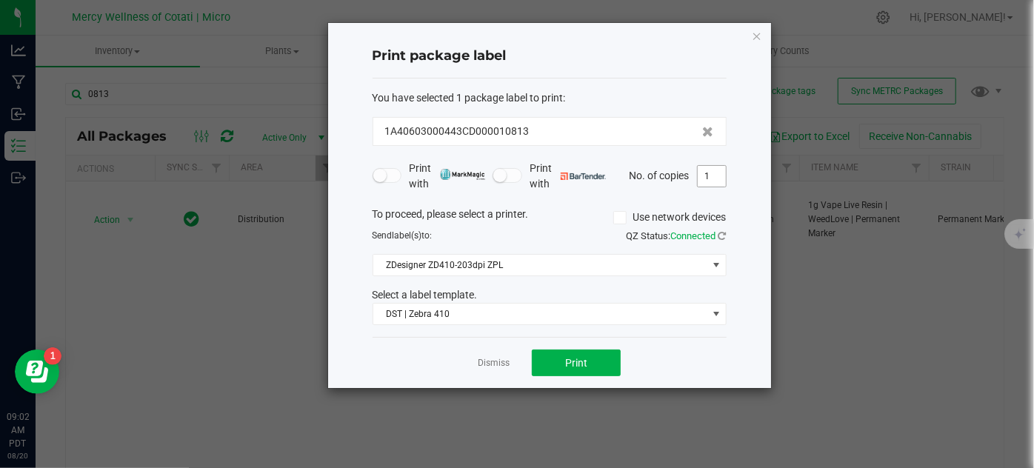
click at [703, 176] on input "1" at bounding box center [712, 176] width 28 height 21
type input "4"
click at [567, 357] on span "Print" at bounding box center [576, 363] width 22 height 12
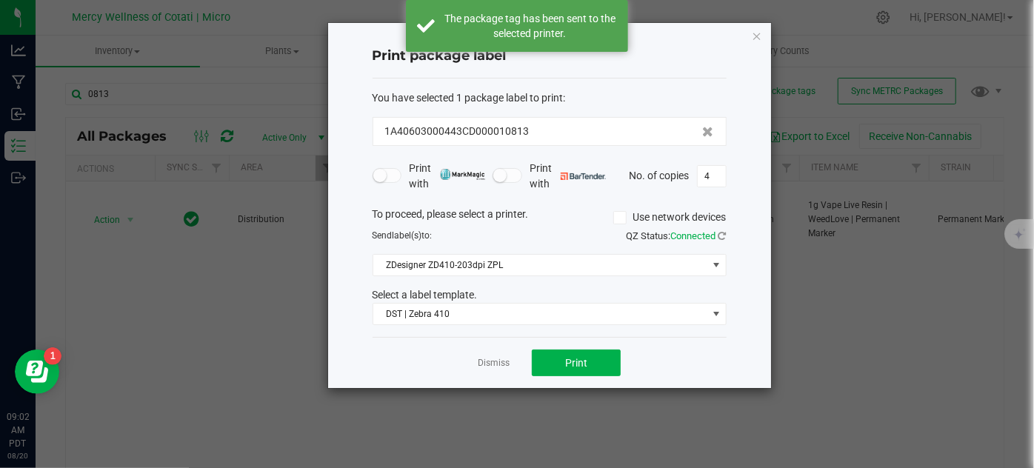
click at [484, 366] on link "Dismiss" at bounding box center [494, 363] width 32 height 13
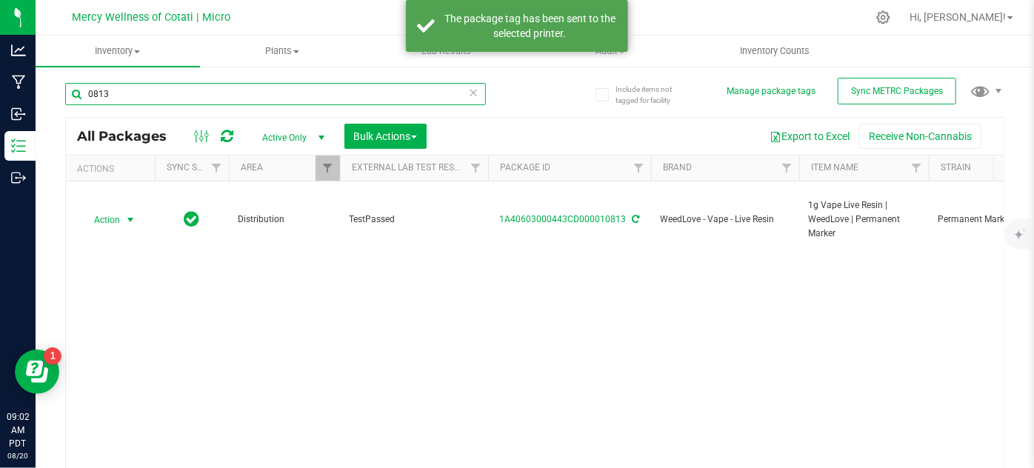
click at [167, 102] on input "0813" at bounding box center [275, 94] width 421 height 22
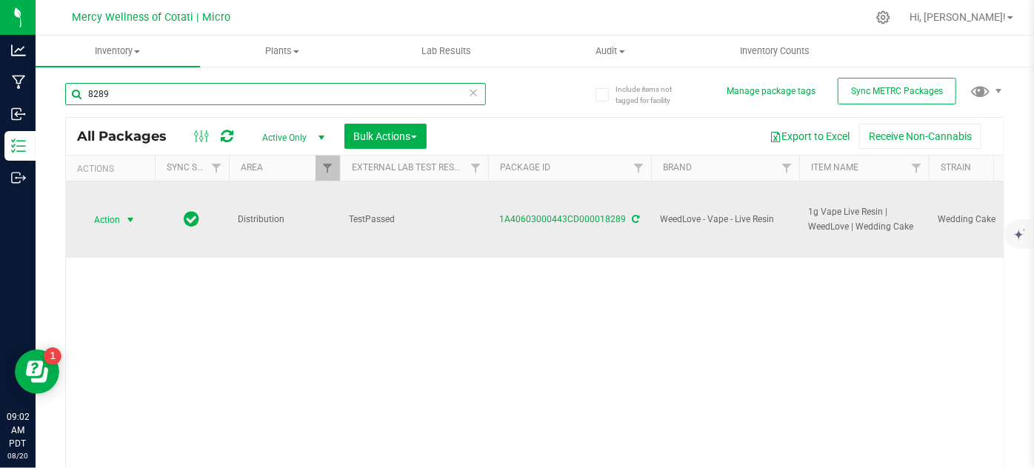
type input "8289"
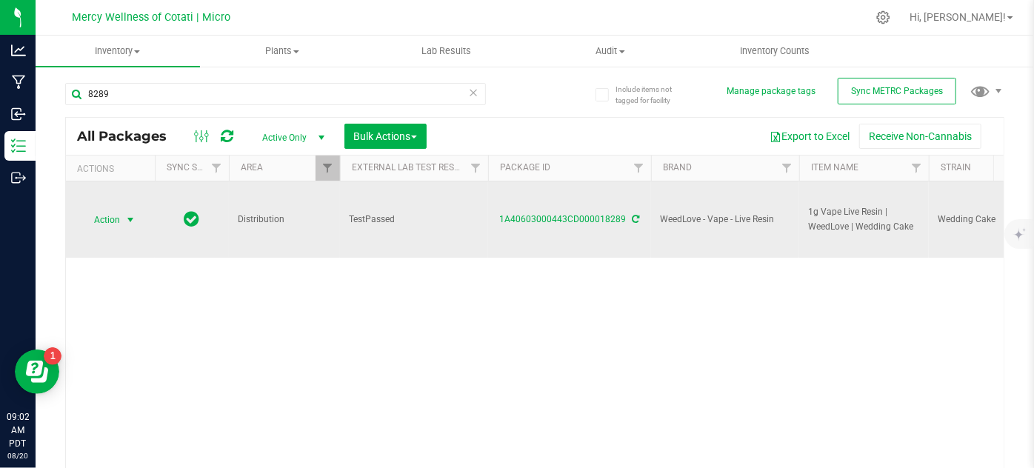
click at [124, 222] on span "select" at bounding box center [130, 220] width 19 height 21
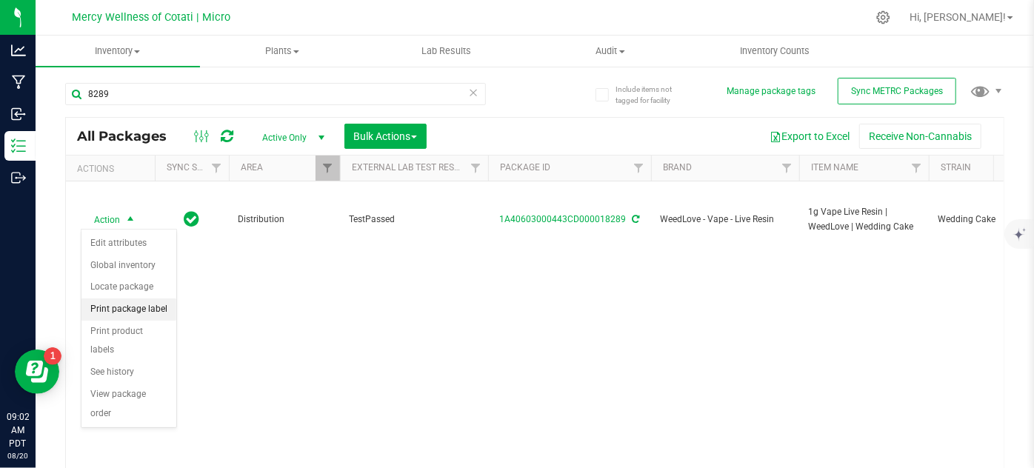
click at [134, 309] on li "Print package label" at bounding box center [128, 309] width 95 height 22
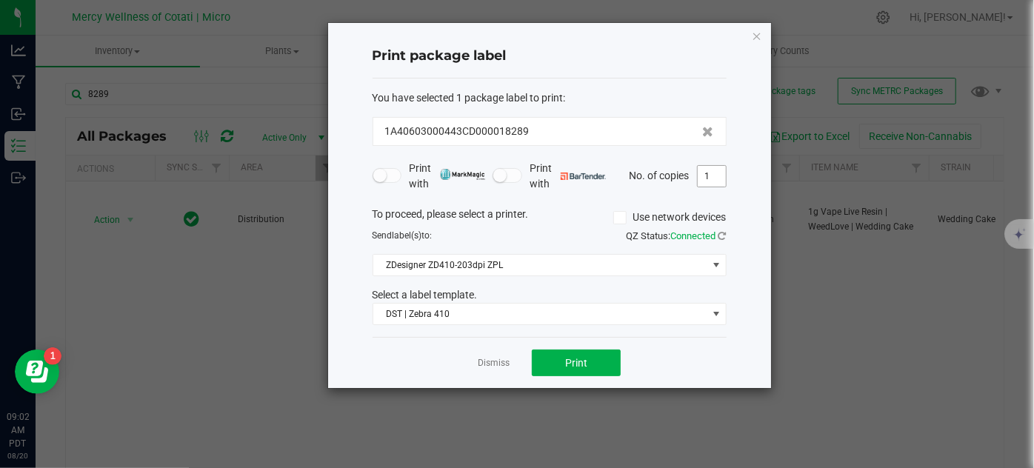
click at [707, 179] on input "1" at bounding box center [712, 176] width 28 height 21
type input "4"
click at [595, 358] on button "Print" at bounding box center [576, 363] width 89 height 27
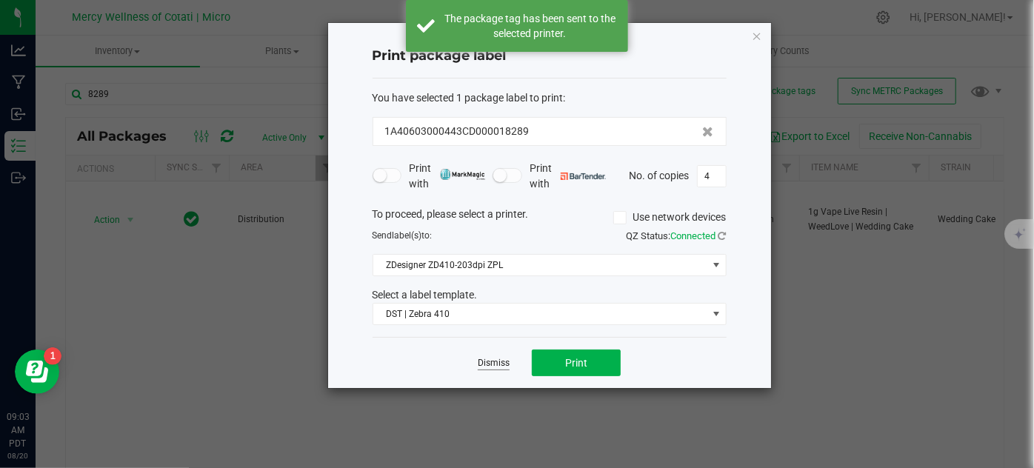
click at [482, 358] on link "Dismiss" at bounding box center [494, 363] width 32 height 13
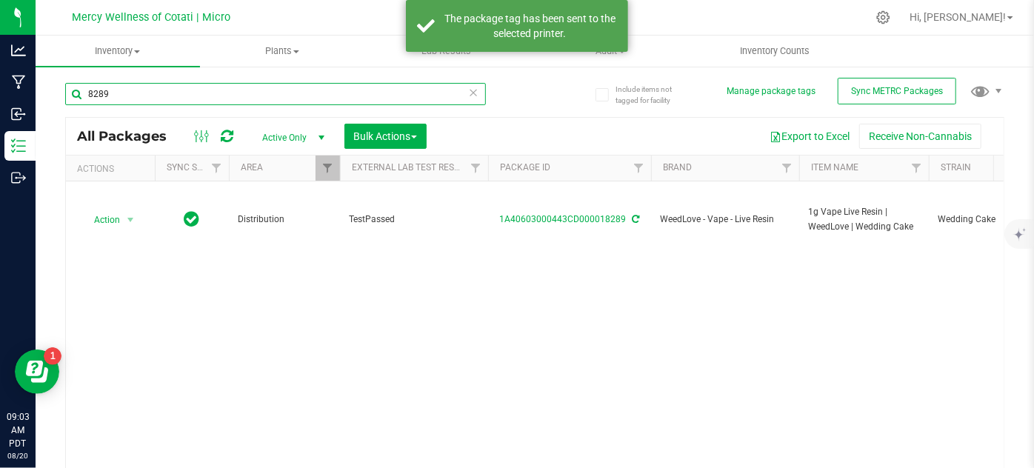
click at [170, 100] on input "8289" at bounding box center [275, 94] width 421 height 22
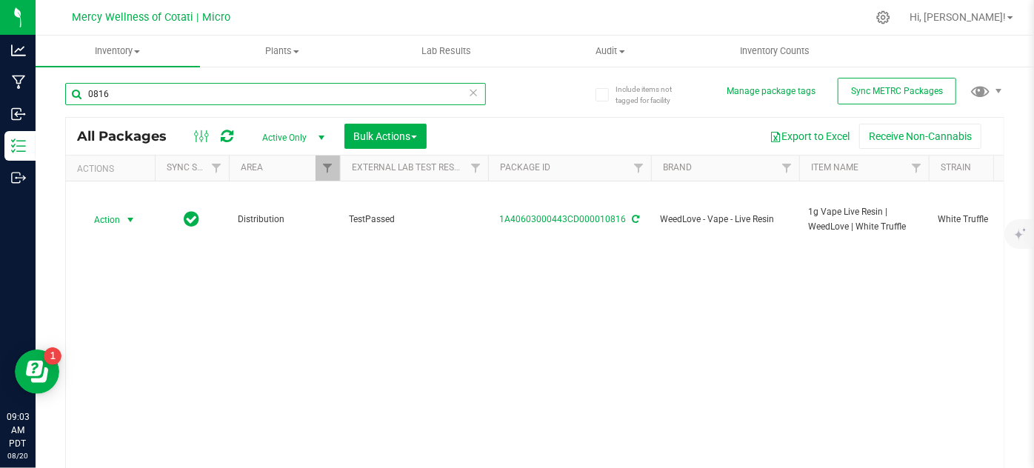
type input "0816"
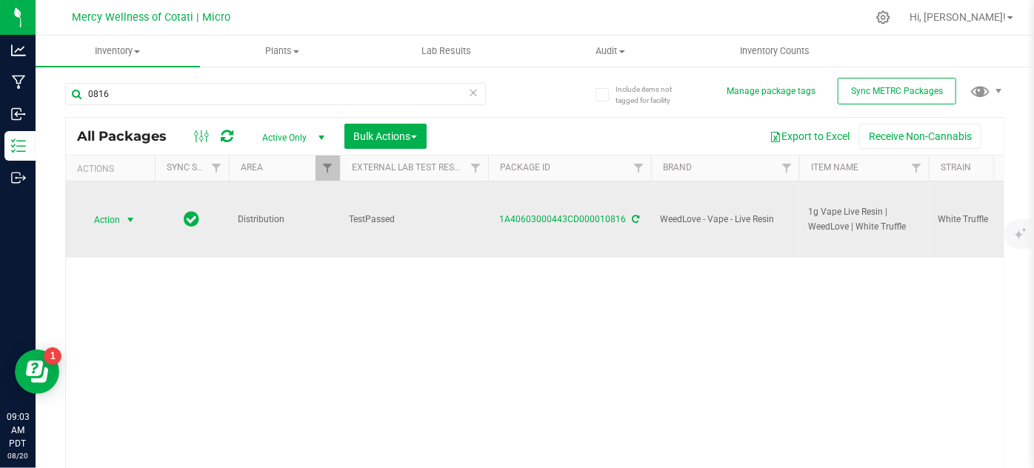
click at [113, 217] on span "Action" at bounding box center [101, 220] width 40 height 21
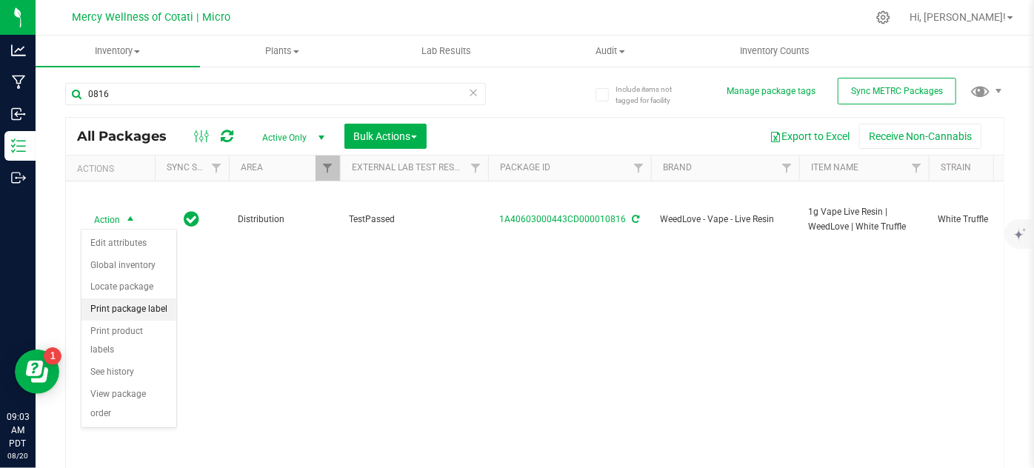
click at [146, 306] on li "Print package label" at bounding box center [128, 309] width 95 height 22
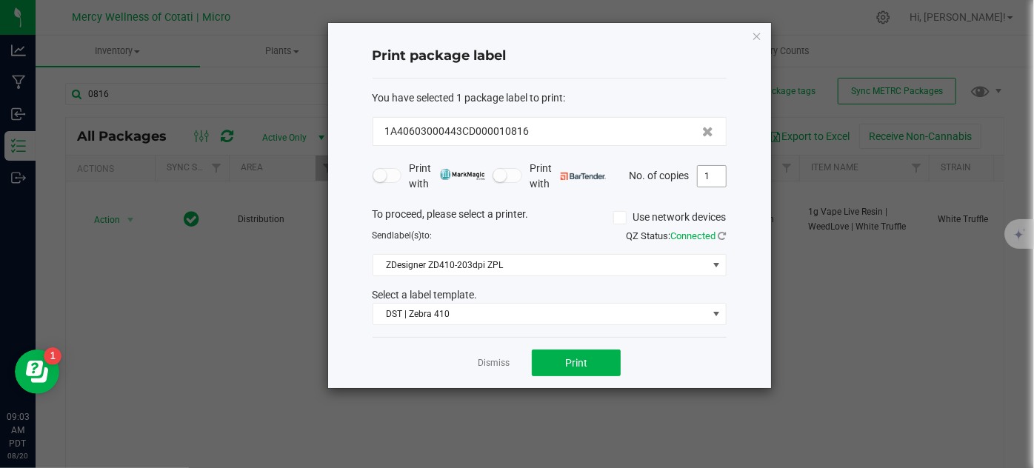
click at [707, 173] on input "1" at bounding box center [712, 176] width 28 height 21
type input "5"
click at [571, 364] on span "Print" at bounding box center [576, 363] width 22 height 12
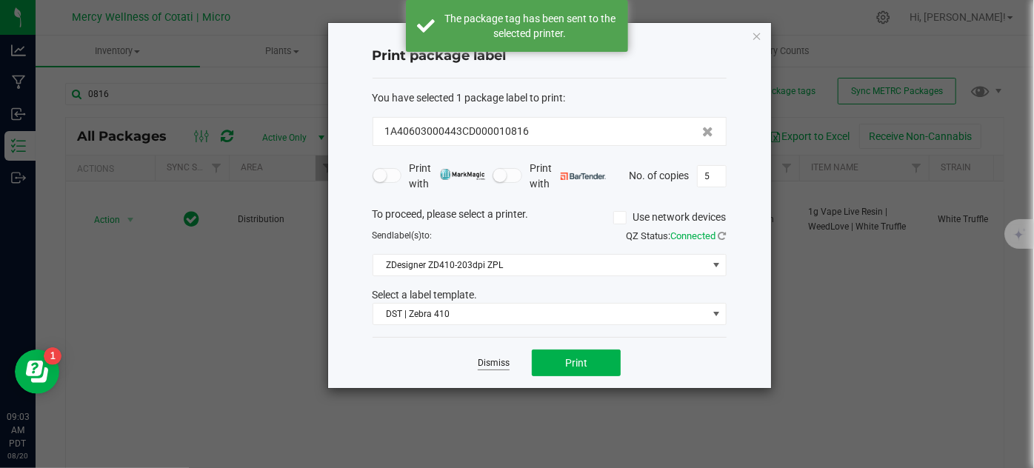
click at [489, 362] on link "Dismiss" at bounding box center [494, 363] width 32 height 13
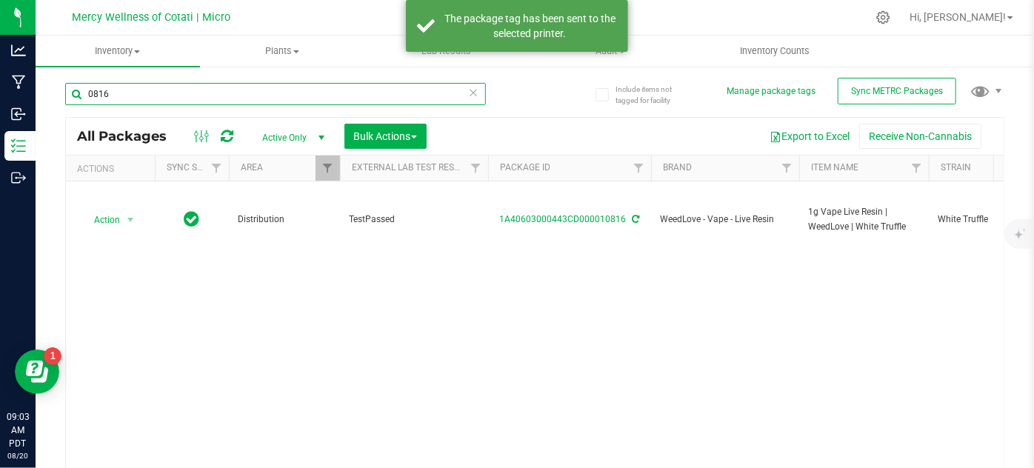
click at [131, 94] on input "0816" at bounding box center [275, 94] width 421 height 22
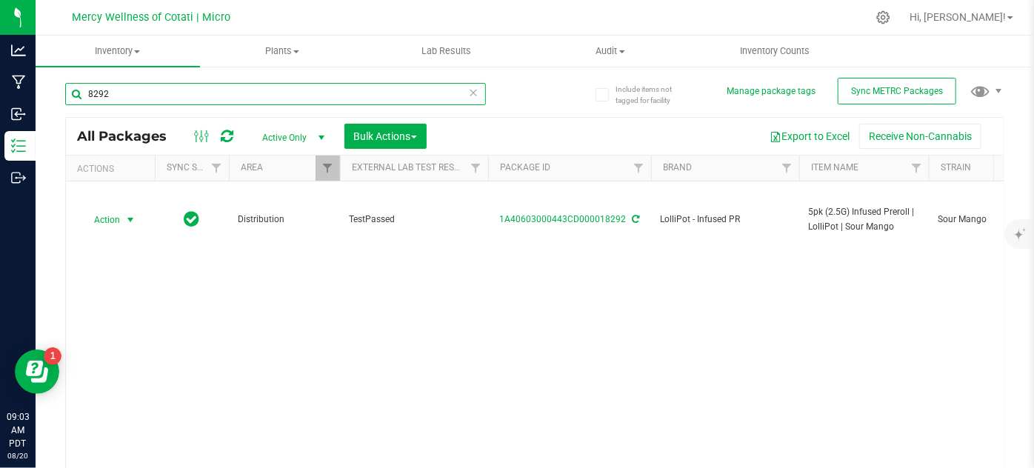
type input "8292"
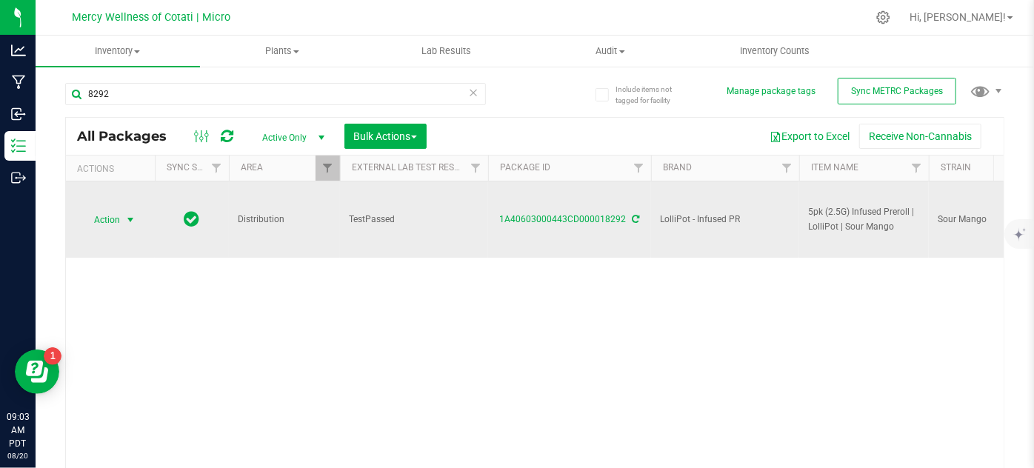
click at [110, 217] on span "Action" at bounding box center [101, 220] width 40 height 21
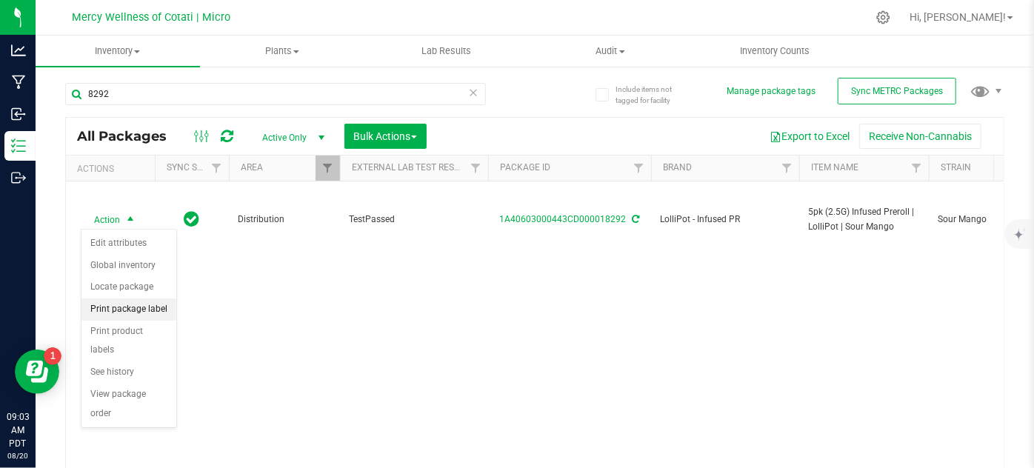
click at [146, 305] on li "Print package label" at bounding box center [128, 309] width 95 height 22
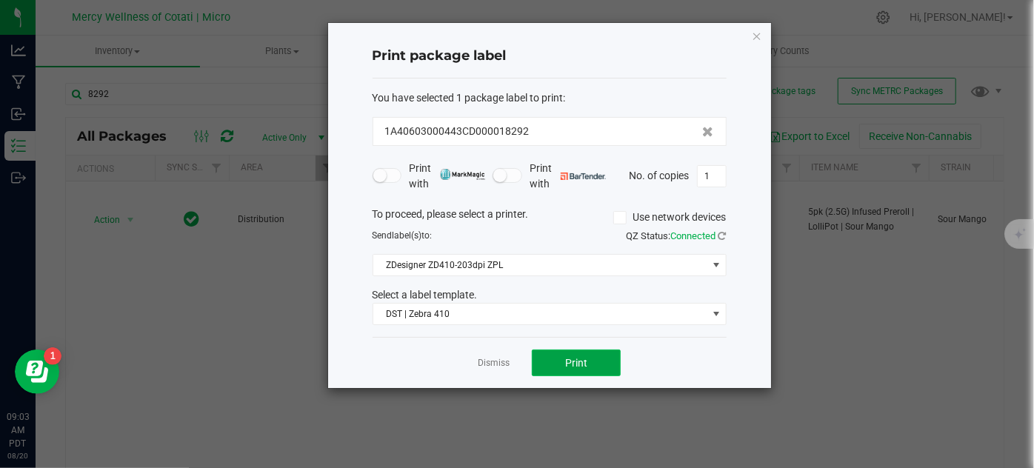
click at [586, 357] on span "Print" at bounding box center [576, 363] width 22 height 12
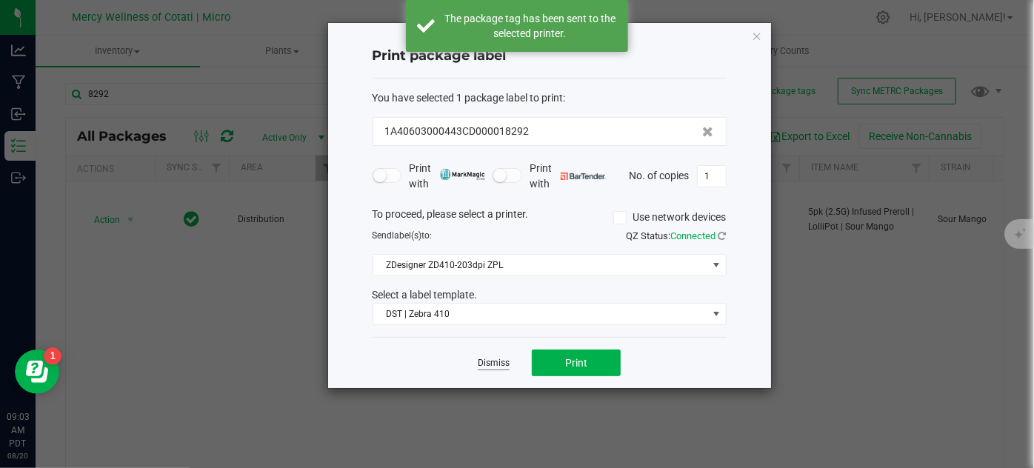
click at [509, 363] on link "Dismiss" at bounding box center [494, 363] width 32 height 13
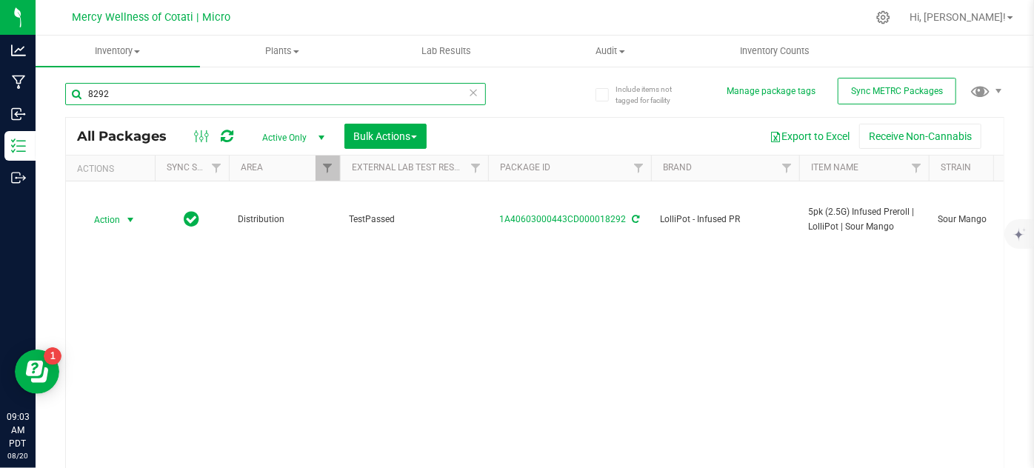
click at [173, 101] on input "8292" at bounding box center [275, 94] width 421 height 22
